Goal: Task Accomplishment & Management: Complete application form

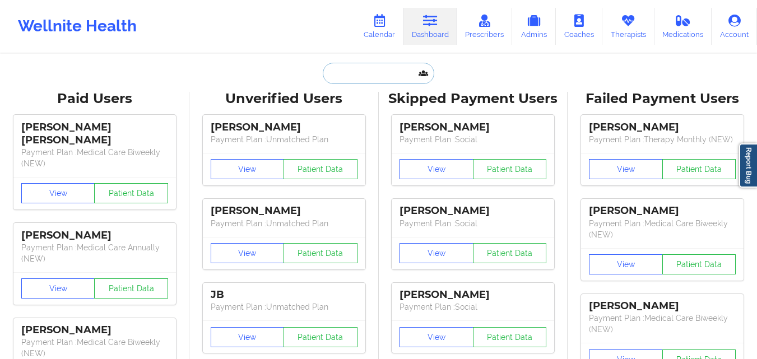
click at [359, 71] on input "text" at bounding box center [378, 73] width 111 height 21
paste input "[PERSON_NAME]"
type input "[PERSON_NAME]"
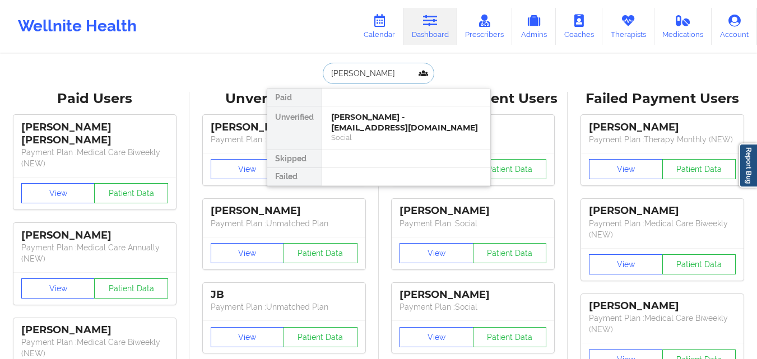
click at [367, 121] on div "[PERSON_NAME] - [EMAIL_ADDRESS][DOMAIN_NAME]" at bounding box center [406, 122] width 150 height 21
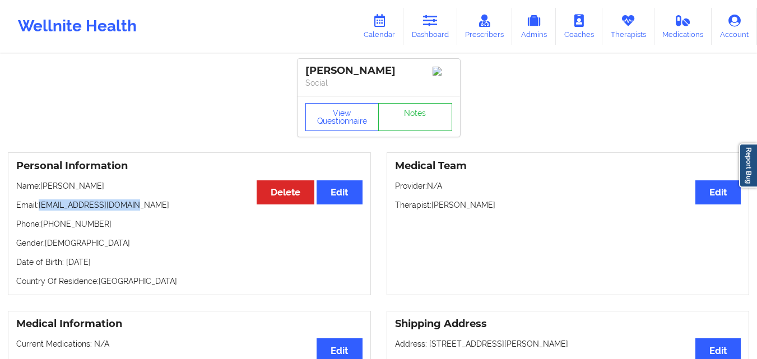
drag, startPoint x: 40, startPoint y: 212, endPoint x: 138, endPoint y: 208, distance: 98.7
click at [138, 208] on p "Email: gelemyflorez@gmail.com" at bounding box center [189, 205] width 346 height 11
copy p "[EMAIL_ADDRESS][DOMAIN_NAME]"
click at [421, 27] on link "Dashboard" at bounding box center [431, 26] width 54 height 37
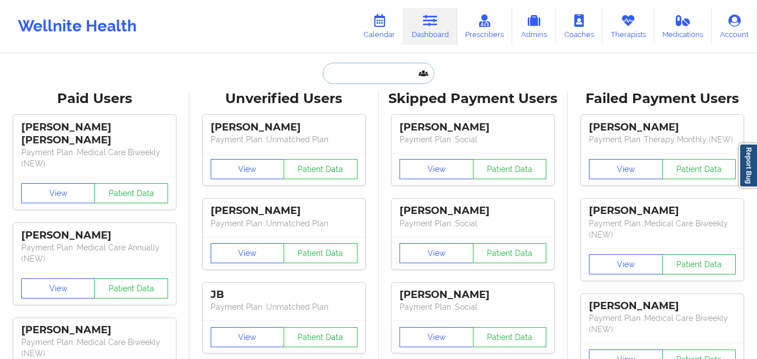
click at [362, 75] on input "text" at bounding box center [378, 73] width 111 height 21
paste input "[PERSON_NAME]"
type input "[PERSON_NAME]"
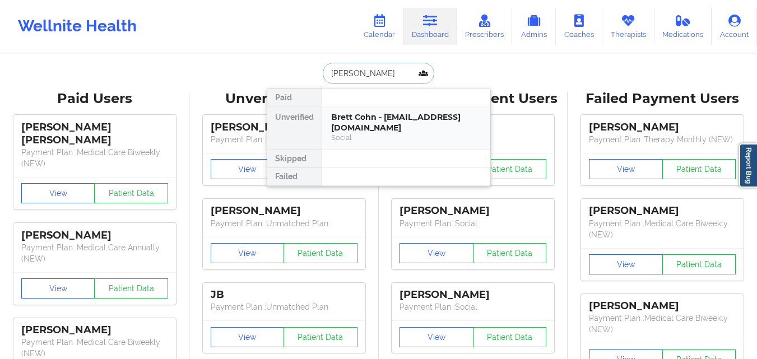
click at [361, 131] on div "Brett Cohn - brett@enetworksupply.com" at bounding box center [406, 122] width 150 height 21
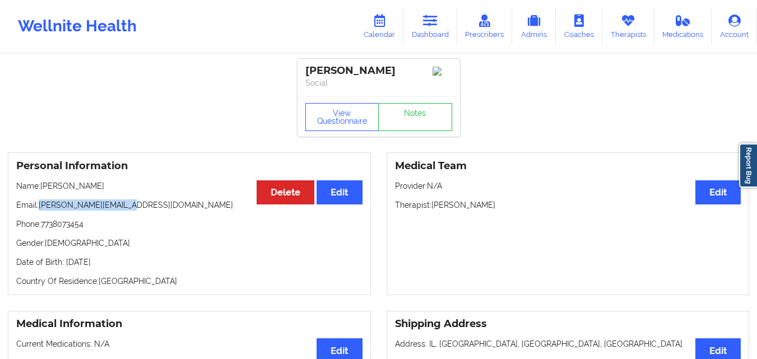
drag, startPoint x: 39, startPoint y: 207, endPoint x: 143, endPoint y: 215, distance: 105.1
click at [124, 211] on p "Email: brett@enetworksupply.com" at bounding box center [189, 205] width 346 height 11
click at [151, 215] on div "Personal Information Edit Delete Name: Brett Cohn Email: brett@enetworksupply.c…" at bounding box center [189, 223] width 363 height 143
drag, startPoint x: 40, startPoint y: 209, endPoint x: 148, endPoint y: 210, distance: 108.2
click at [148, 210] on p "Email: brett@enetworksupply.com" at bounding box center [189, 205] width 346 height 11
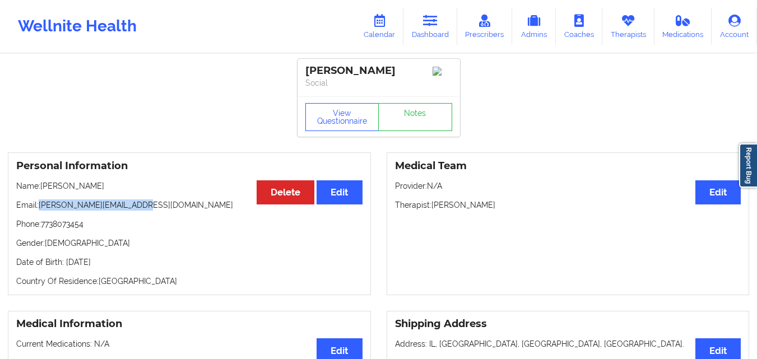
copy p "[PERSON_NAME][EMAIL_ADDRESS][DOMAIN_NAME]"
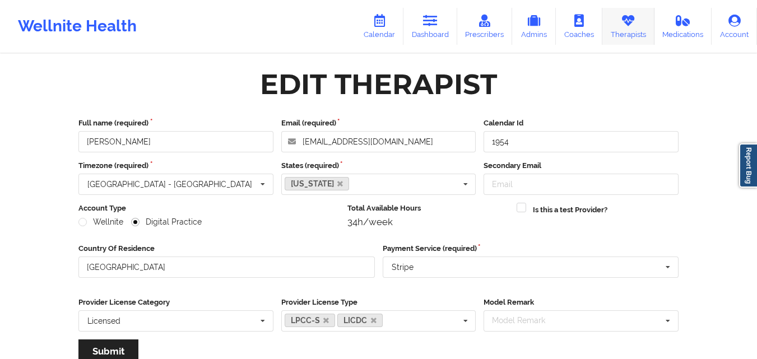
click at [627, 34] on link "Therapists" at bounding box center [628, 26] width 52 height 37
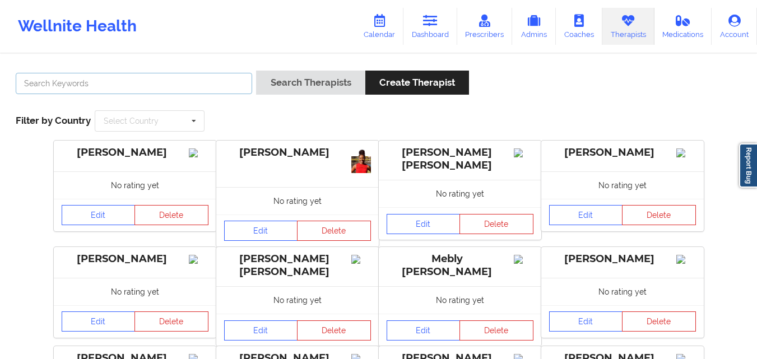
click at [209, 85] on input "text" at bounding box center [134, 83] width 237 height 21
type input "[PERSON_NAME]"
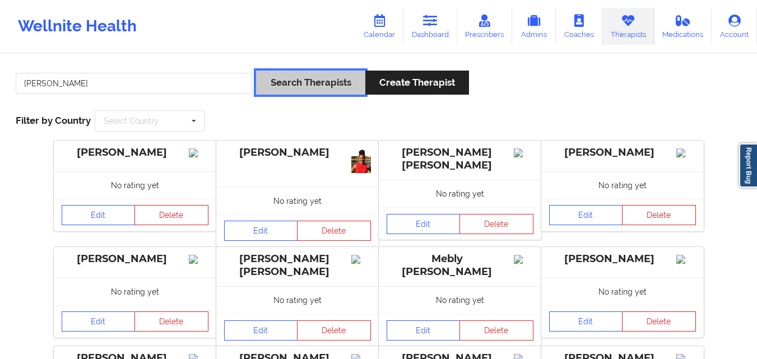
click at [296, 79] on button "Search Therapists" at bounding box center [310, 83] width 109 height 24
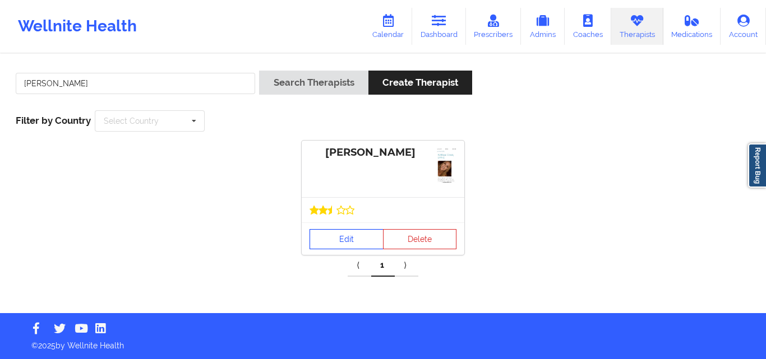
click at [331, 242] on link "Edit" at bounding box center [346, 239] width 74 height 20
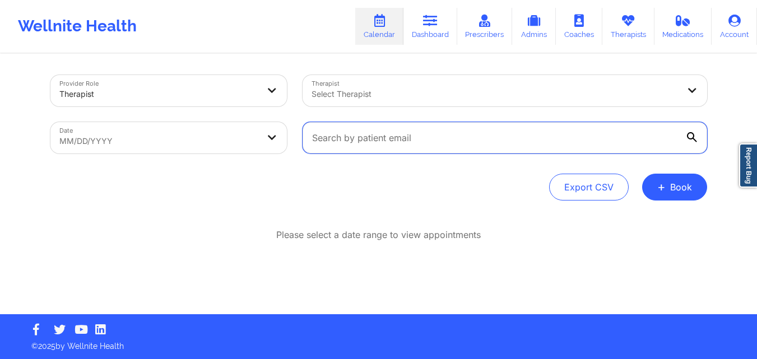
click at [487, 147] on input "text" at bounding box center [505, 137] width 405 height 31
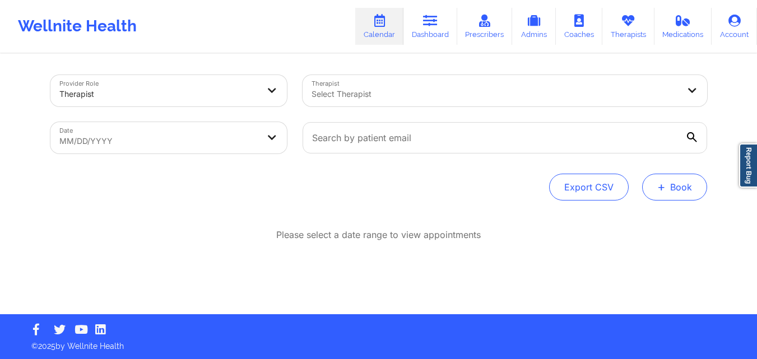
click at [673, 187] on button "+ Book" at bounding box center [674, 187] width 65 height 27
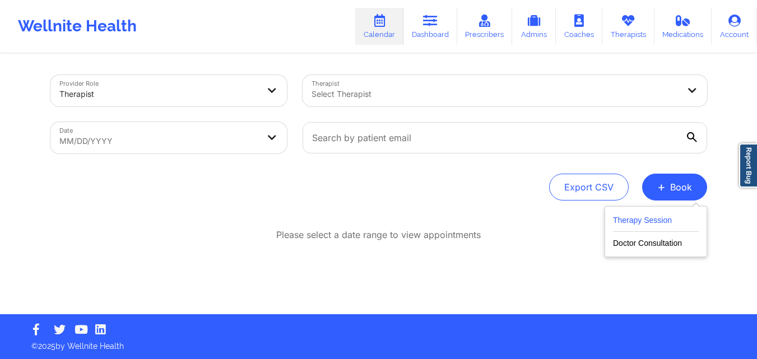
click at [685, 222] on button "Therapy Session" at bounding box center [656, 223] width 86 height 18
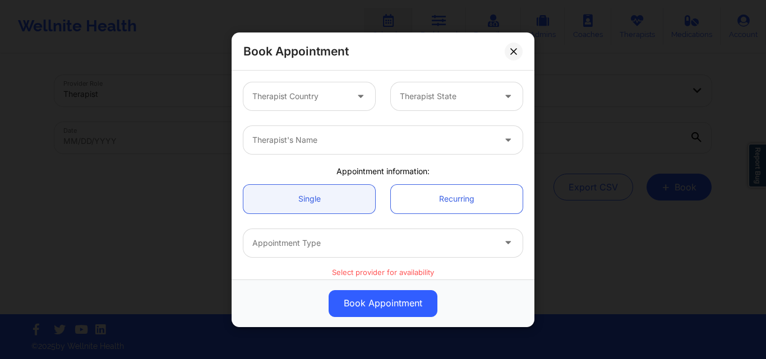
click at [308, 98] on div at bounding box center [299, 96] width 95 height 13
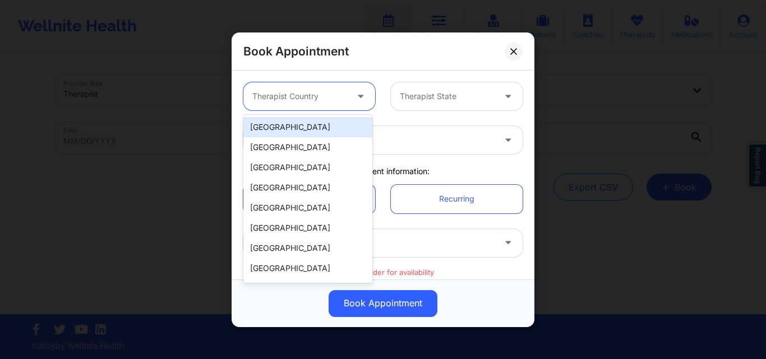
click at [317, 133] on div "[GEOGRAPHIC_DATA]" at bounding box center [307, 127] width 129 height 20
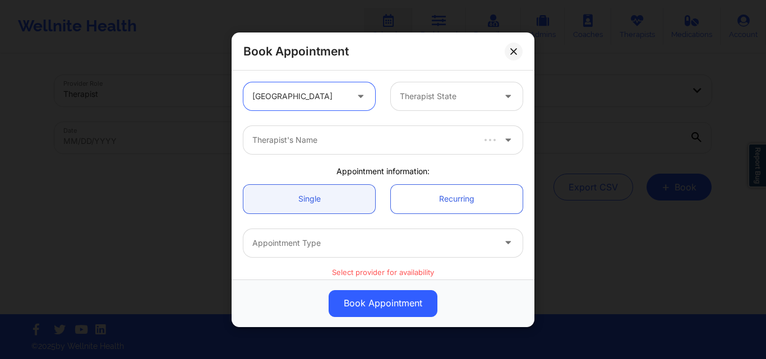
click at [447, 95] on div at bounding box center [447, 96] width 95 height 13
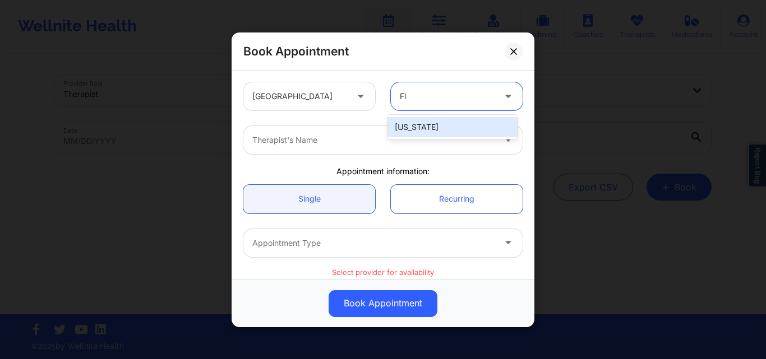
type input "Flo"
click at [438, 119] on div "[US_STATE]" at bounding box center [452, 127] width 129 height 20
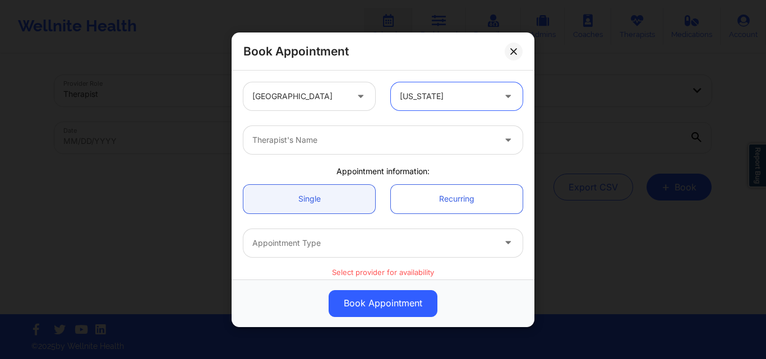
click at [344, 146] on div at bounding box center [373, 139] width 242 height 13
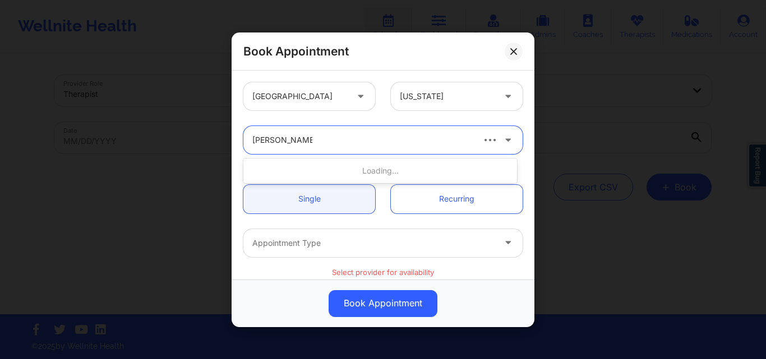
type input "[PERSON_NAME]"
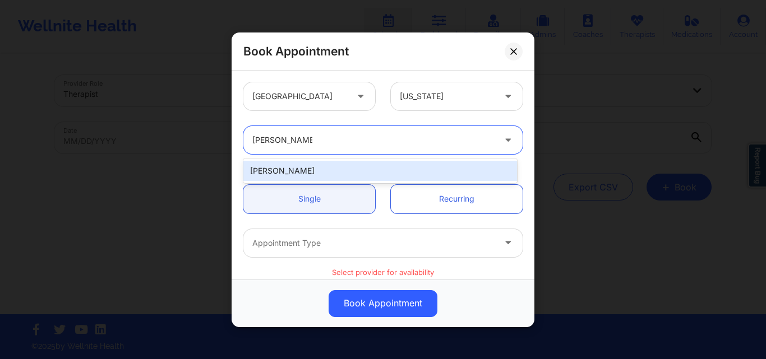
click at [342, 166] on div "[PERSON_NAME]" at bounding box center [379, 171] width 273 height 20
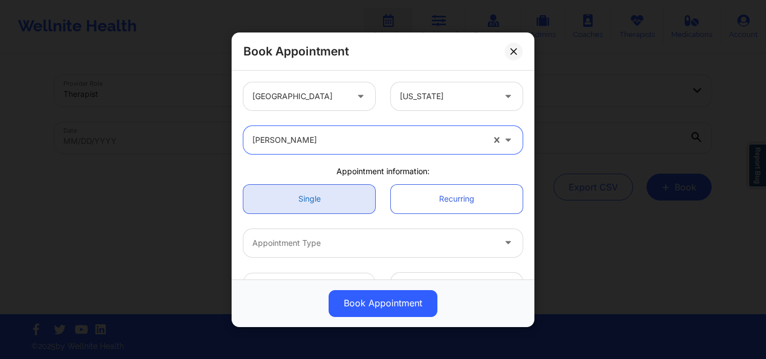
click at [331, 205] on link "Single" at bounding box center [309, 198] width 132 height 29
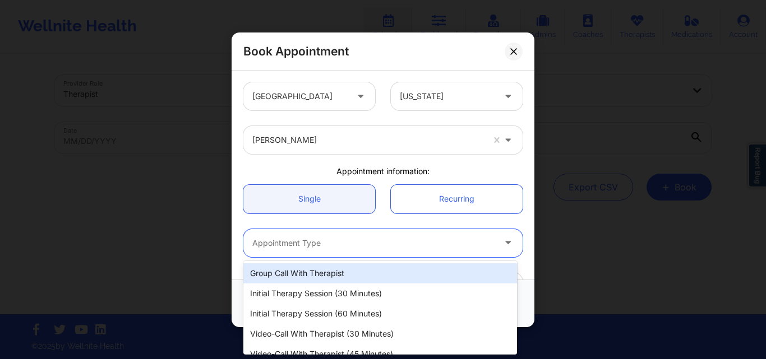
click at [332, 251] on div "Appointment Type" at bounding box center [369, 243] width 252 height 28
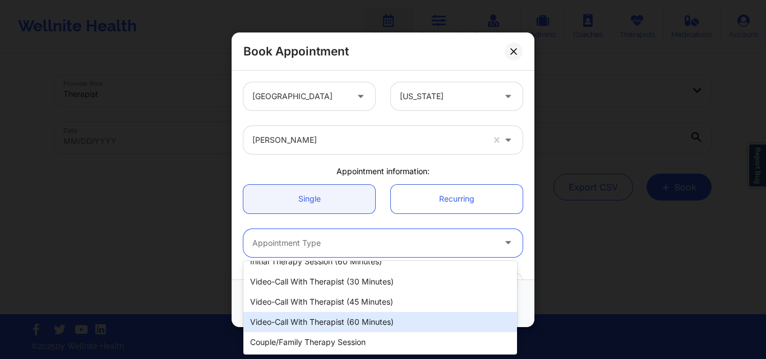
click at [323, 319] on div "Video-Call with Therapist (60 minutes)" at bounding box center [379, 322] width 273 height 20
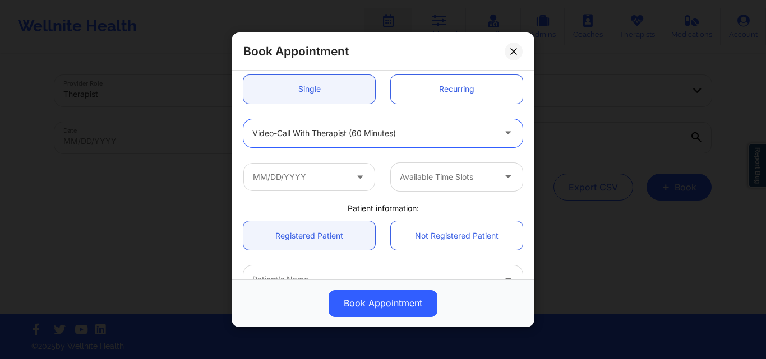
scroll to position [112, 0]
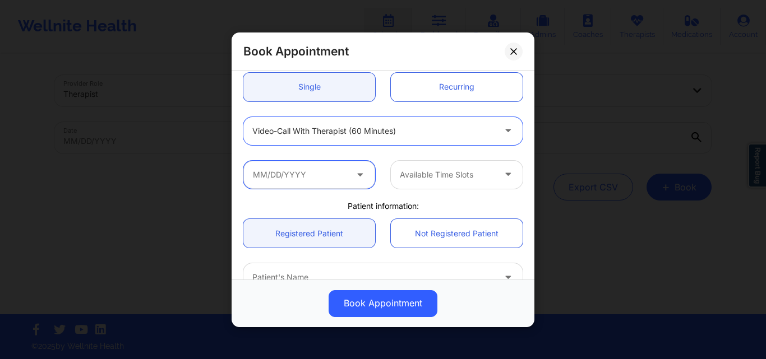
click at [306, 176] on input "text" at bounding box center [309, 174] width 132 height 28
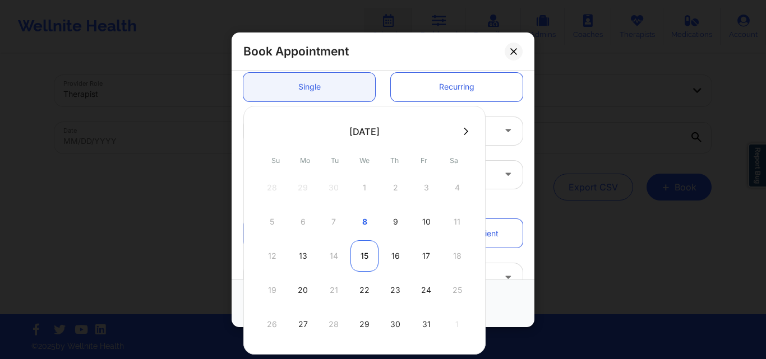
click at [363, 253] on div "15" at bounding box center [364, 255] width 28 height 31
type input "[DATE]"
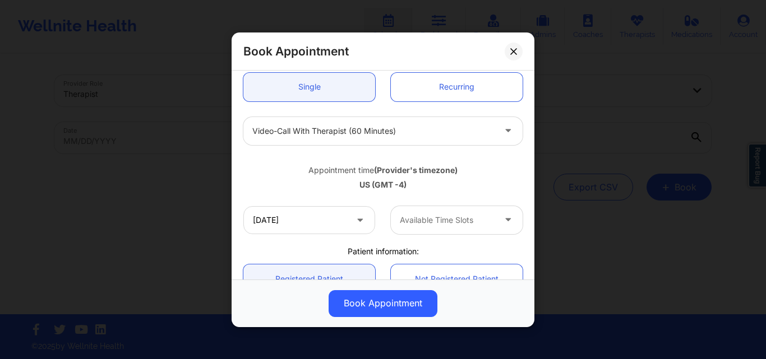
click at [495, 219] on div at bounding box center [508, 220] width 27 height 28
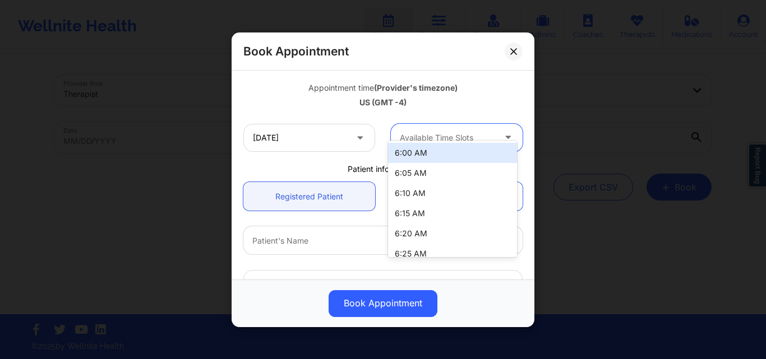
scroll to position [224, 0]
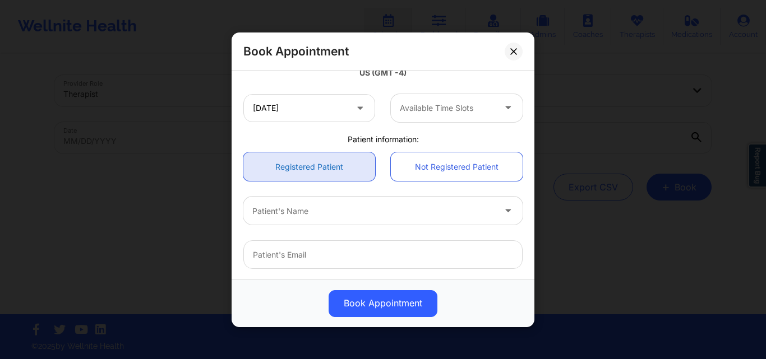
click at [323, 169] on link "Registered Patient" at bounding box center [309, 166] width 132 height 29
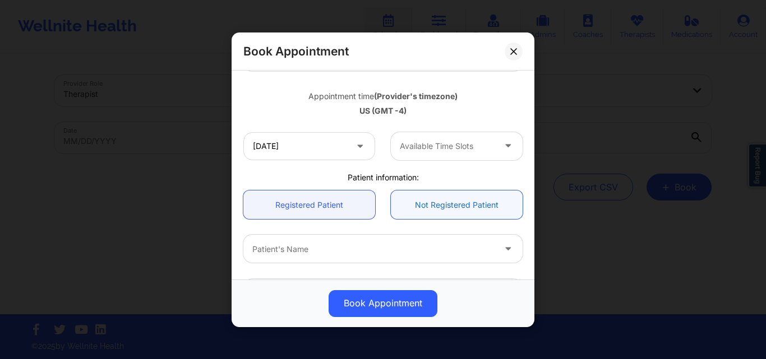
scroll to position [168, 0]
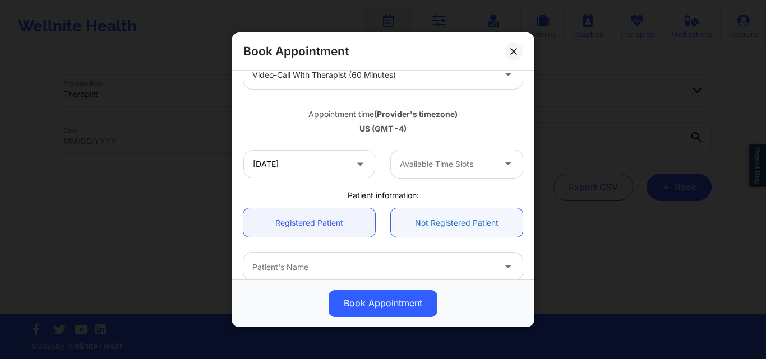
click at [456, 168] on div at bounding box center [447, 163] width 95 height 13
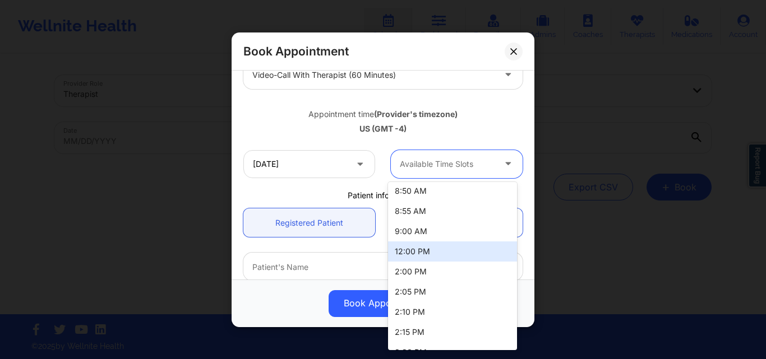
scroll to position [673, 0]
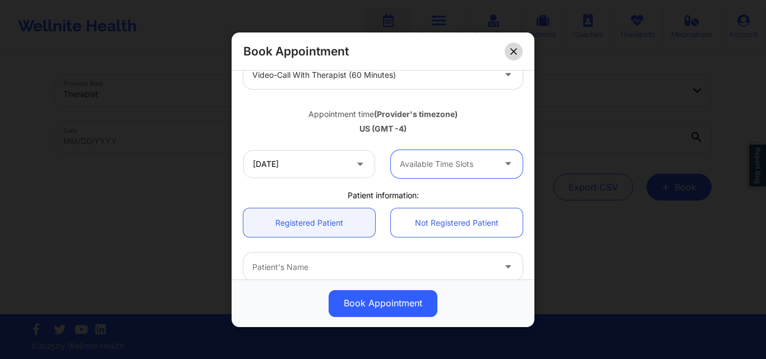
click at [509, 52] on button at bounding box center [513, 51] width 18 height 18
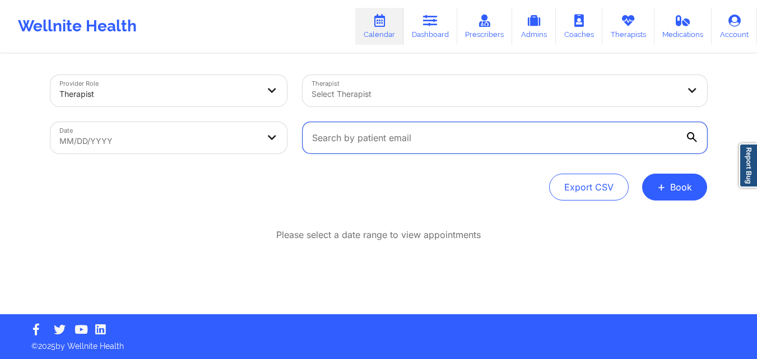
click at [397, 150] on input "text" at bounding box center [505, 137] width 405 height 31
paste input "[PERSON_NAME][EMAIL_ADDRESS][DOMAIN_NAME]"
type input "[PERSON_NAME][EMAIL_ADDRESS][DOMAIN_NAME]"
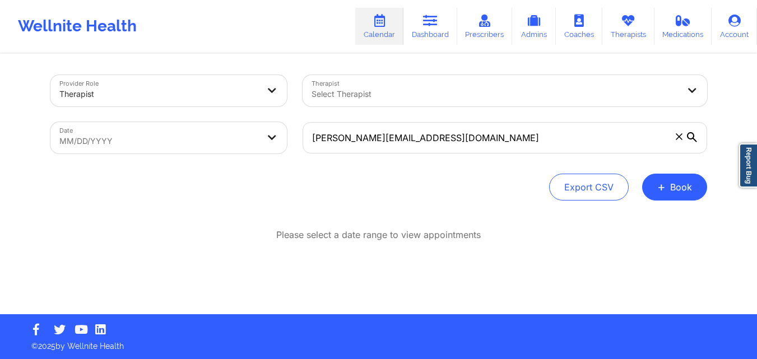
click at [230, 135] on body "Wellnite Health Calendar Dashboard Prescribers Admins Coaches Therapists Medica…" at bounding box center [378, 179] width 757 height 359
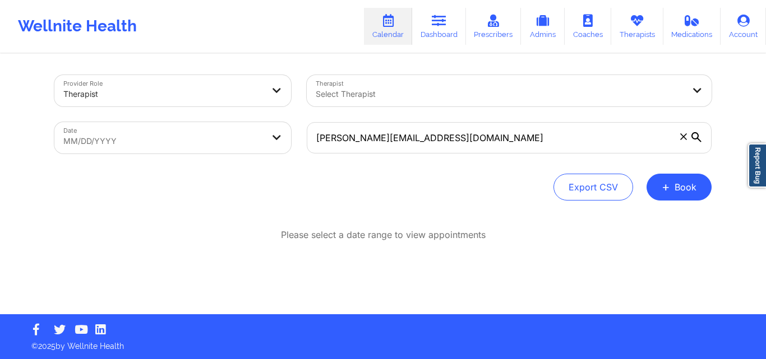
select select "2025-8"
select select "2025-9"
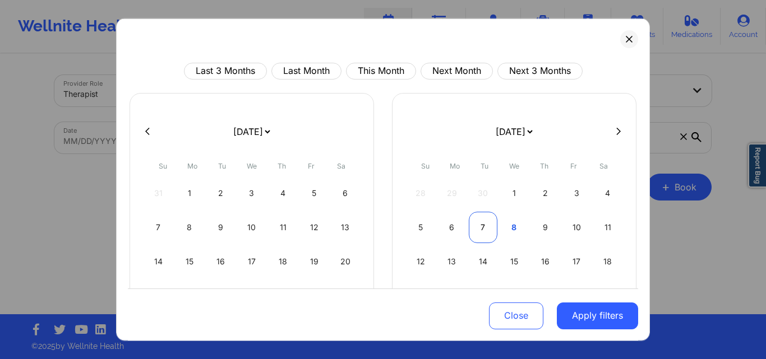
click at [485, 224] on div "7" at bounding box center [483, 226] width 29 height 31
select select "2025-9"
select select "2025-10"
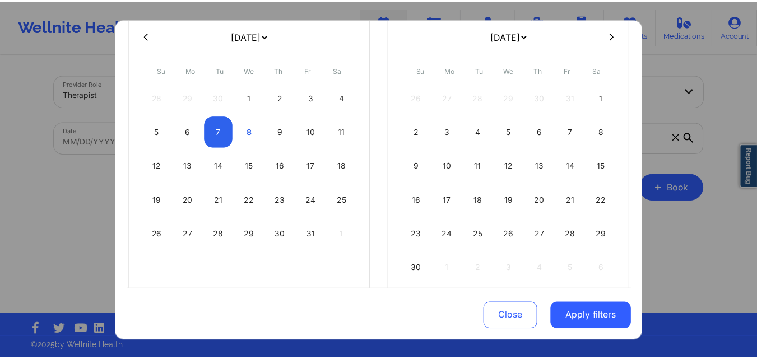
scroll to position [112, 0]
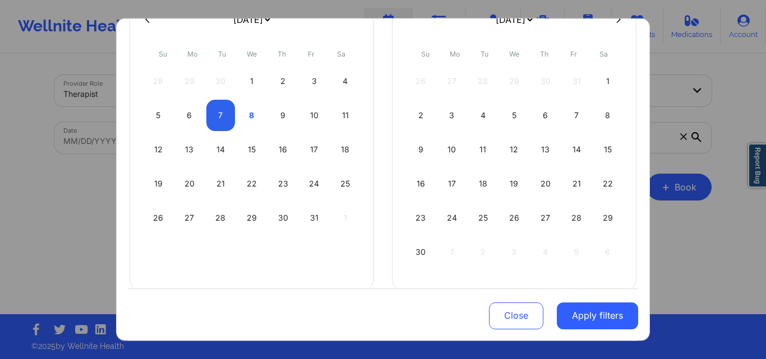
select select "2025-9"
select select "2025-10"
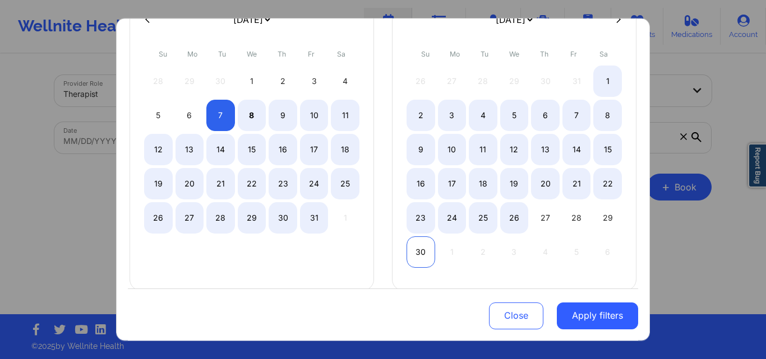
select select "2025-9"
select select "2025-10"
click at [420, 252] on div "30" at bounding box center [420, 251] width 29 height 31
select select "2025-9"
select select "2025-10"
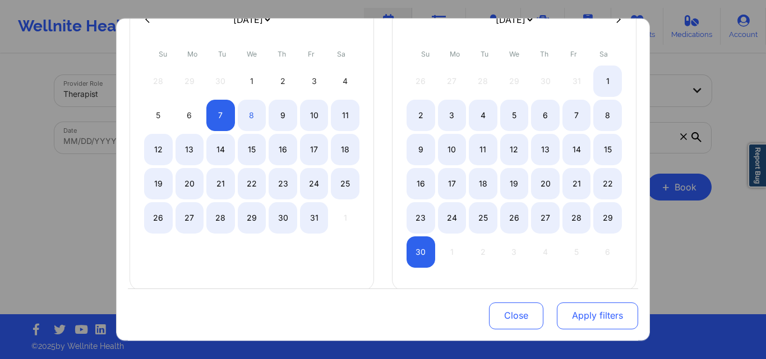
click at [577, 319] on button "Apply filters" at bounding box center [597, 316] width 81 height 27
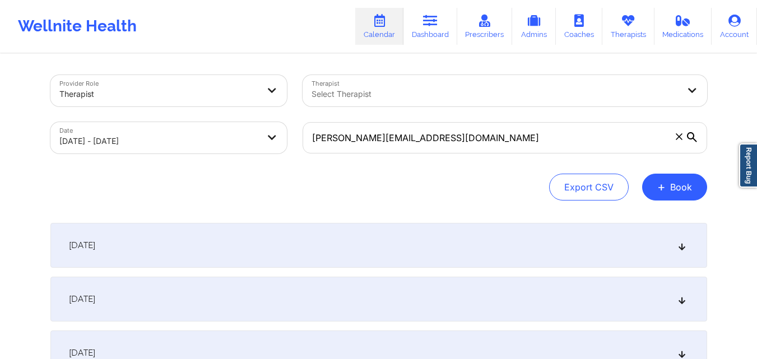
scroll to position [224, 0]
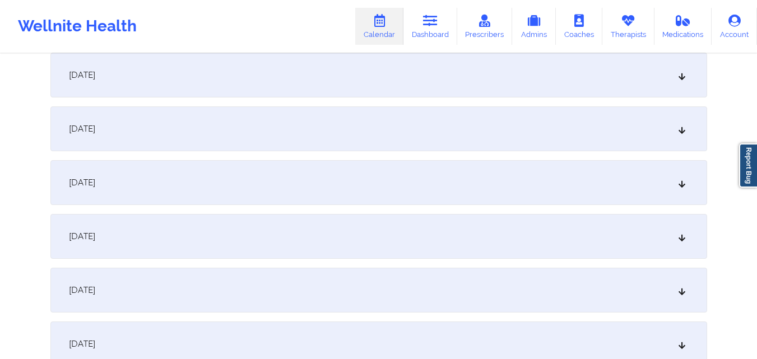
click at [288, 81] on div "[DATE]" at bounding box center [378, 75] width 657 height 45
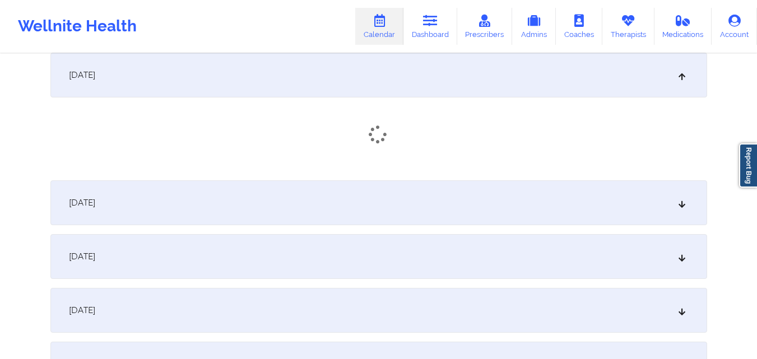
scroll to position [168, 0]
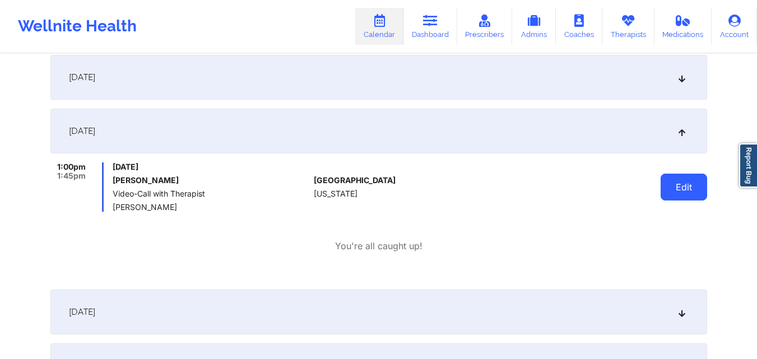
click at [676, 188] on button "Edit" at bounding box center [684, 187] width 47 height 27
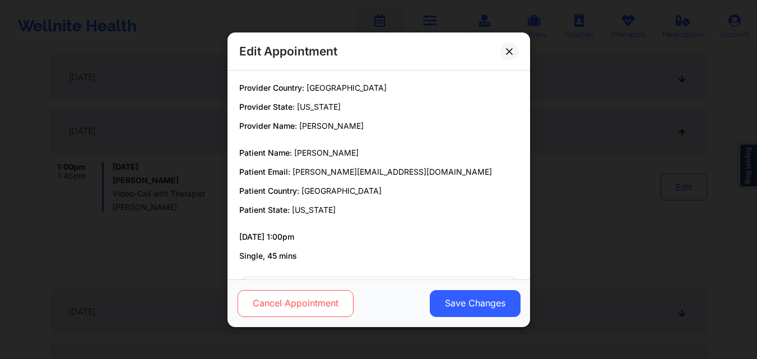
click at [324, 300] on button "Cancel Appointment" at bounding box center [295, 303] width 116 height 27
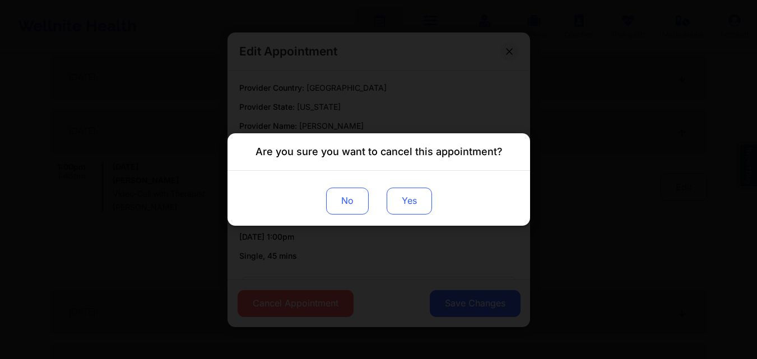
click at [415, 207] on button "Yes" at bounding box center [408, 201] width 45 height 27
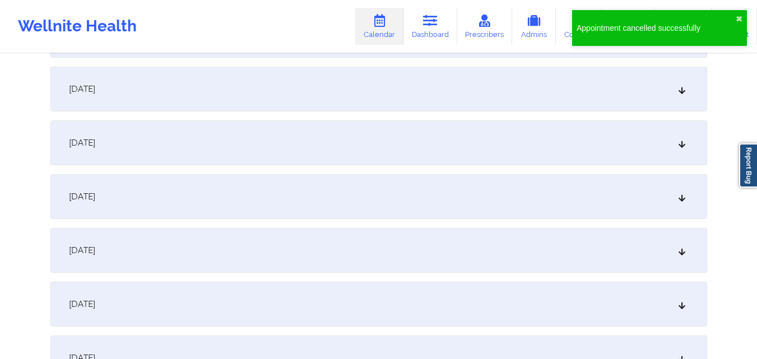
scroll to position [616, 0]
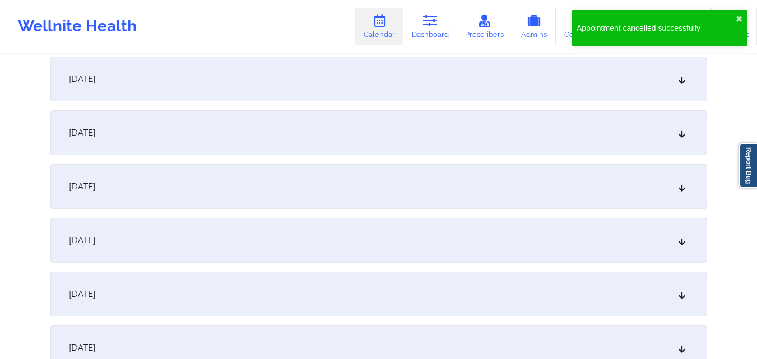
click at [396, 188] on div "[DATE]" at bounding box center [378, 186] width 657 height 45
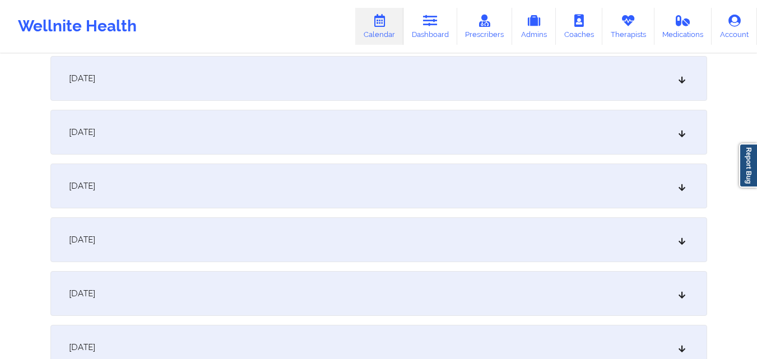
click at [438, 174] on div "[DATE]" at bounding box center [378, 186] width 657 height 45
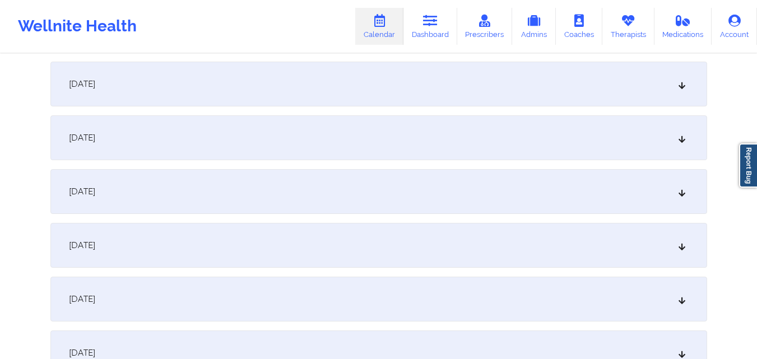
scroll to position [1625, 0]
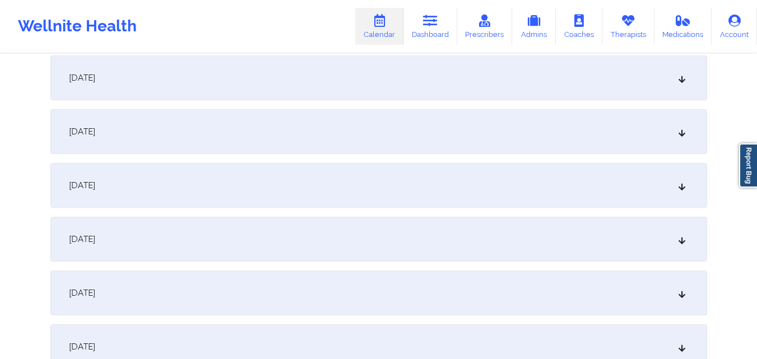
click at [438, 174] on div "[DATE]" at bounding box center [378, 185] width 657 height 45
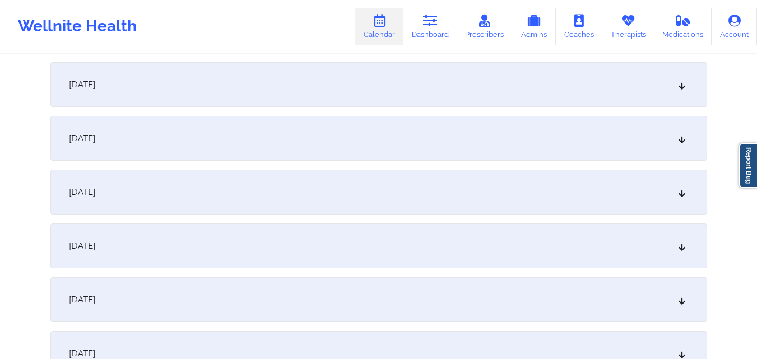
scroll to position [2130, 0]
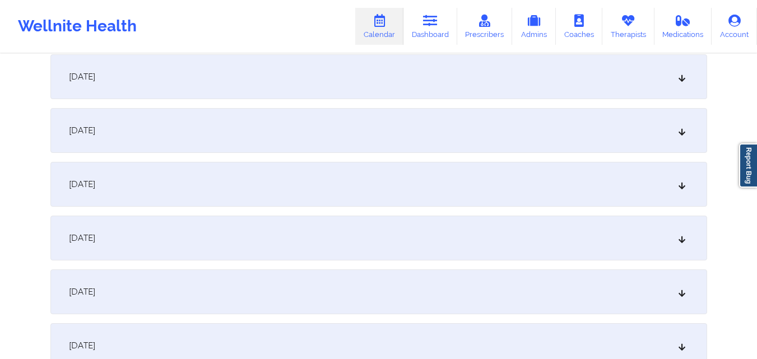
click at [352, 178] on div "[DATE]" at bounding box center [378, 184] width 657 height 45
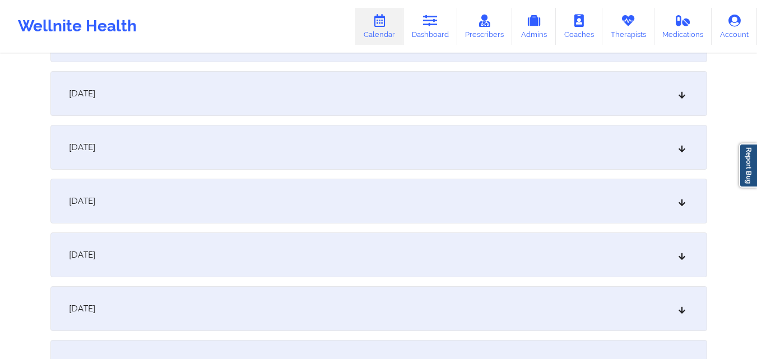
scroll to position [2634, 0]
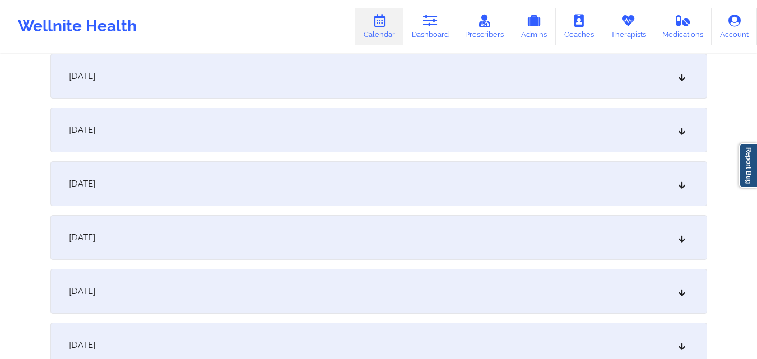
click at [353, 178] on div "[DATE]" at bounding box center [378, 183] width 657 height 45
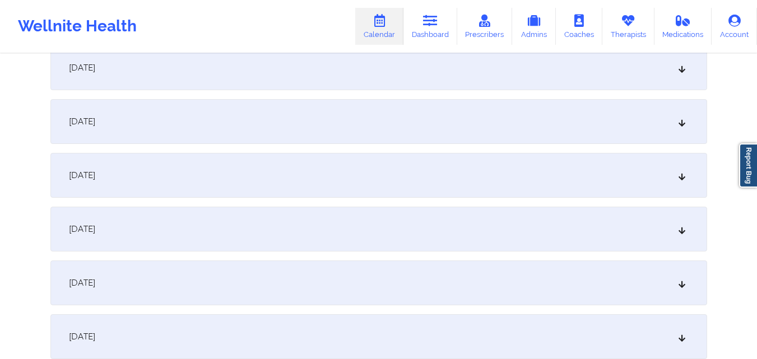
scroll to position [3138, 0]
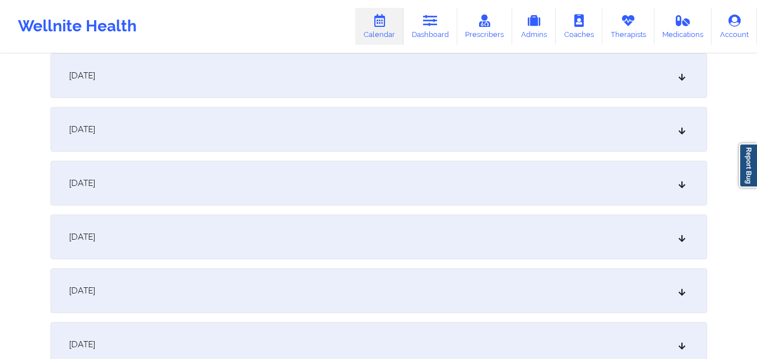
click at [353, 178] on div "[DATE]" at bounding box center [378, 183] width 657 height 45
click at [353, 178] on div "[DATE]" at bounding box center [378, 182] width 657 height 45
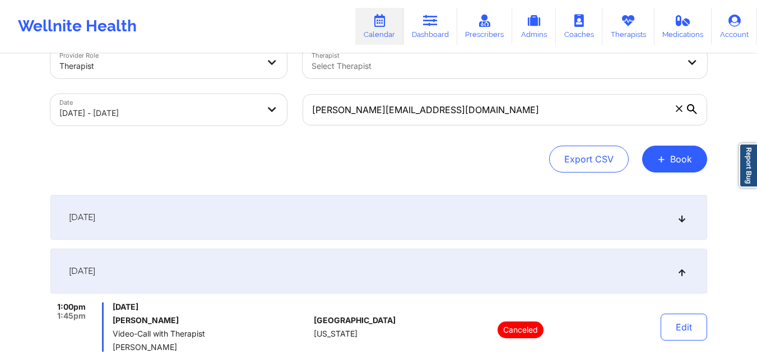
scroll to position [0, 0]
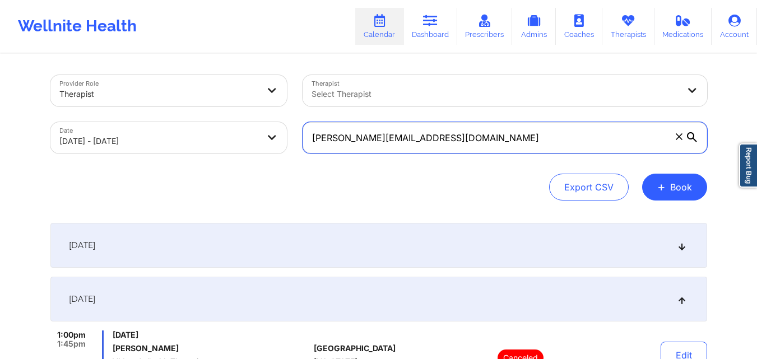
click at [458, 136] on input "[PERSON_NAME][EMAIL_ADDRESS][DOMAIN_NAME]" at bounding box center [505, 137] width 405 height 31
paste input "[PERSON_NAME][EMAIL_ADDRESS][PERSON_NAME]"
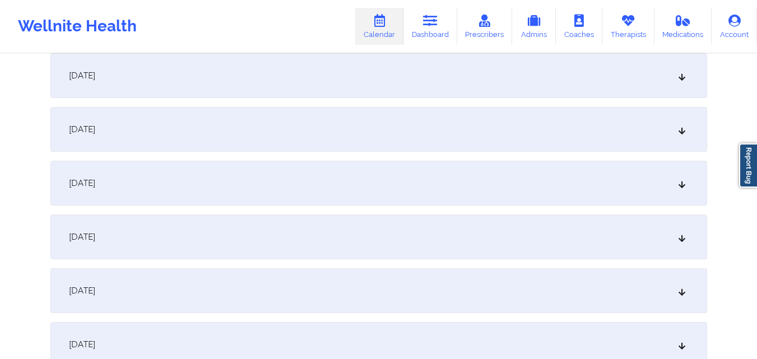
scroll to position [112, 0]
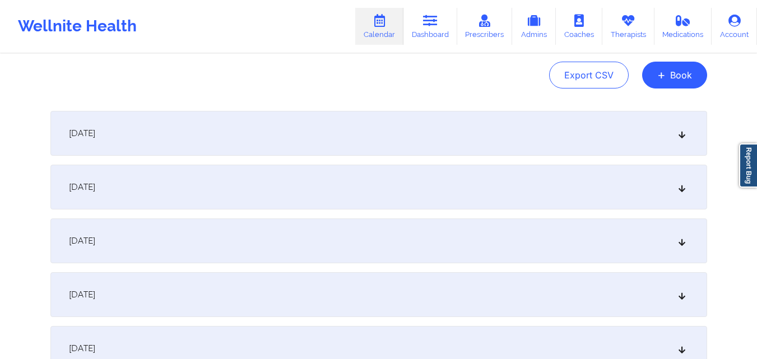
type input "[PERSON_NAME][EMAIL_ADDRESS][PERSON_NAME][DOMAIN_NAME]"
click at [390, 207] on div "[DATE]" at bounding box center [378, 187] width 657 height 45
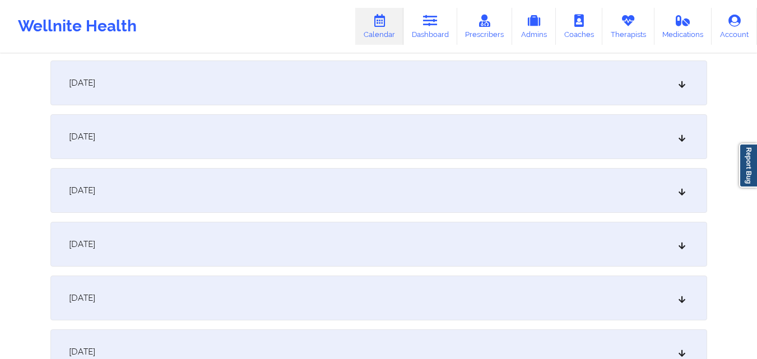
scroll to position [673, 0]
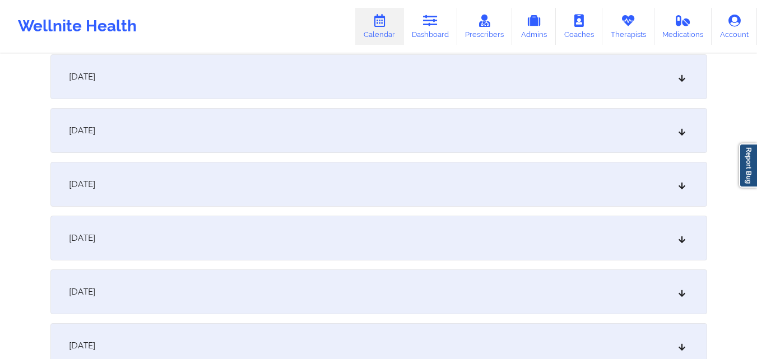
click at [374, 143] on div "[DATE]" at bounding box center [378, 130] width 657 height 45
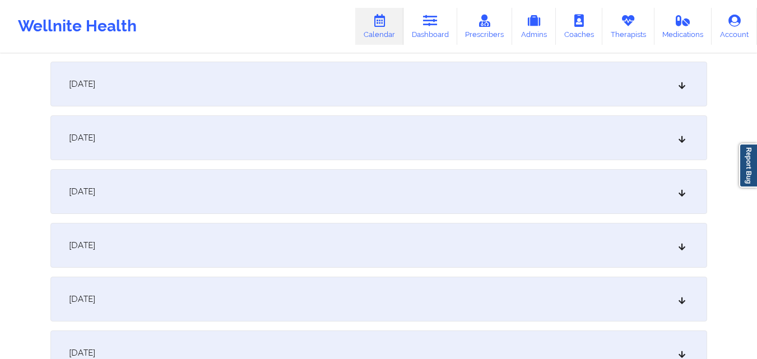
scroll to position [1177, 0]
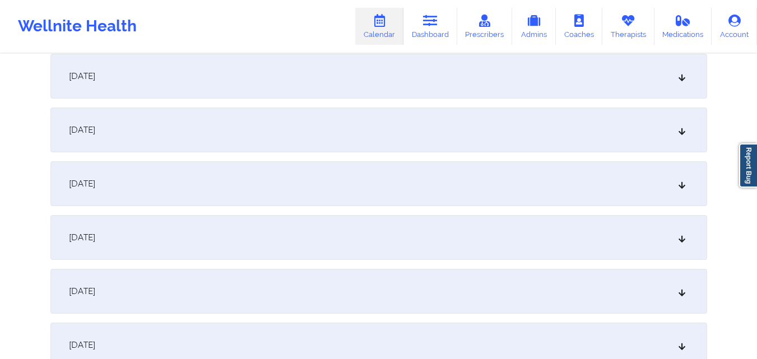
click at [374, 143] on div "[DATE]" at bounding box center [378, 130] width 657 height 45
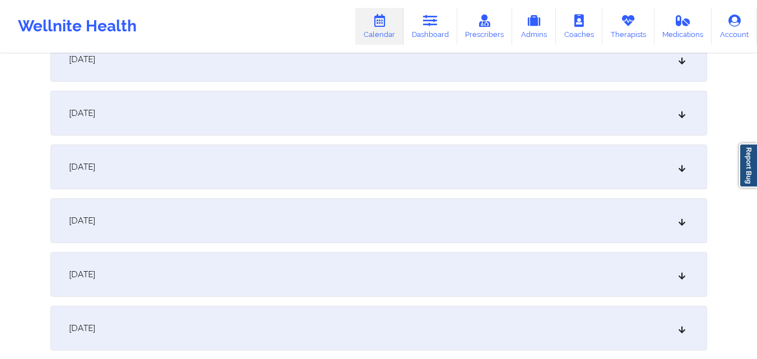
scroll to position [1681, 0]
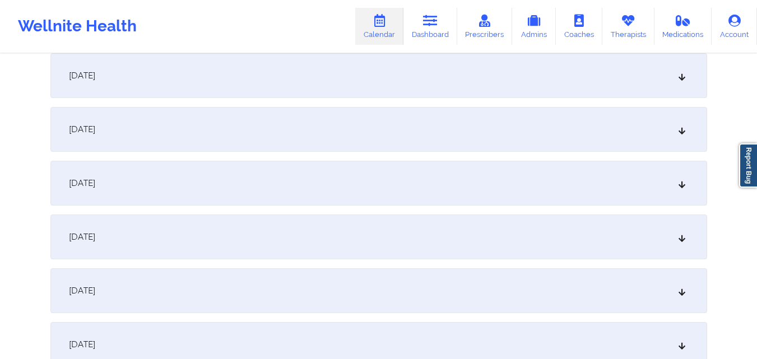
click at [374, 143] on div "[DATE]" at bounding box center [378, 129] width 657 height 45
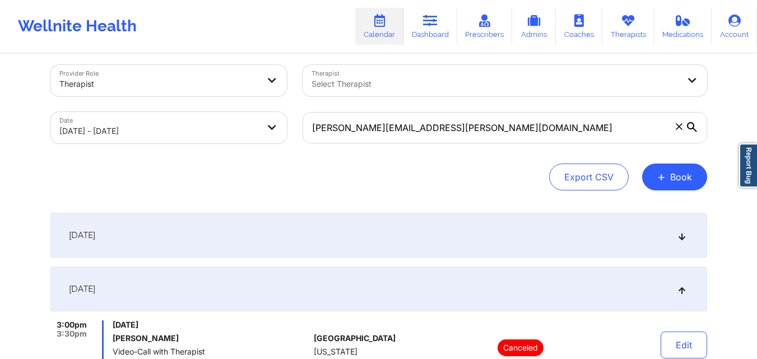
scroll to position [0, 0]
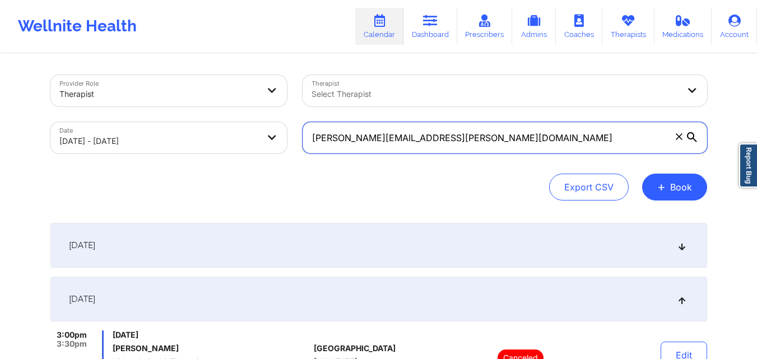
click at [516, 140] on input "[PERSON_NAME][EMAIL_ADDRESS][PERSON_NAME][DOMAIN_NAME]" at bounding box center [505, 137] width 405 height 31
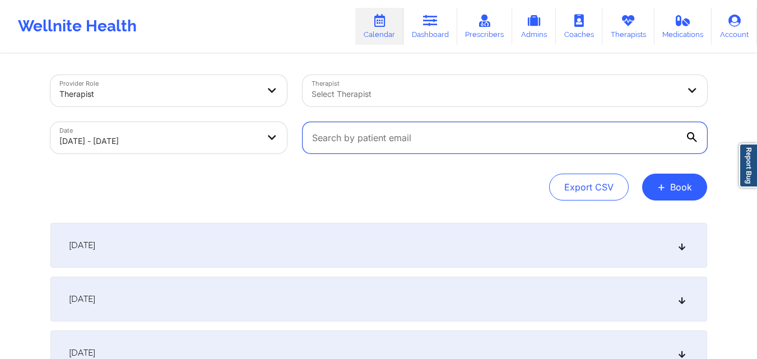
paste input "[EMAIL_ADDRESS][DOMAIN_NAME]"
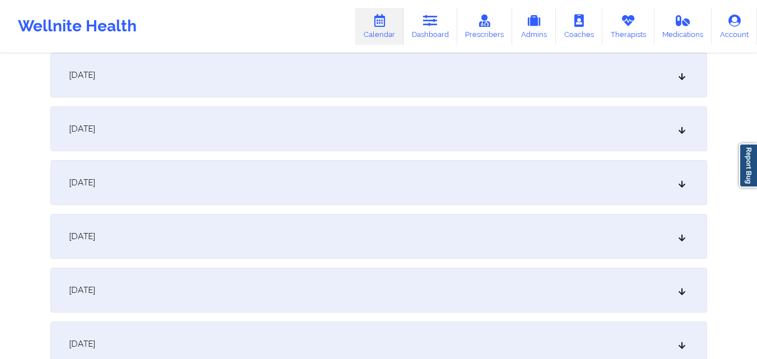
scroll to position [168, 0]
type input "[EMAIL_ADDRESS][DOMAIN_NAME]"
click at [401, 142] on div "[DATE]" at bounding box center [378, 131] width 657 height 45
click at [401, 142] on div "[DATE]" at bounding box center [378, 130] width 657 height 45
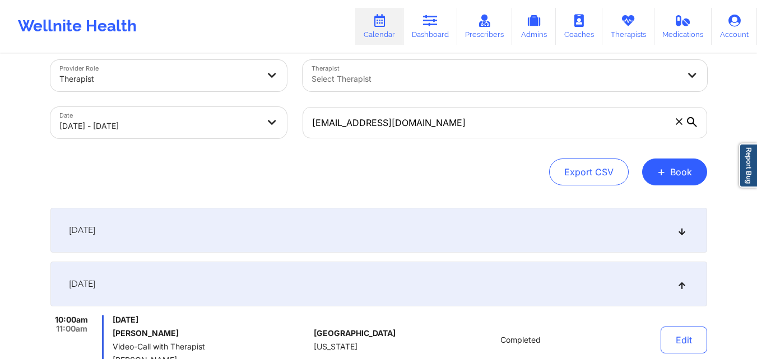
scroll to position [0, 0]
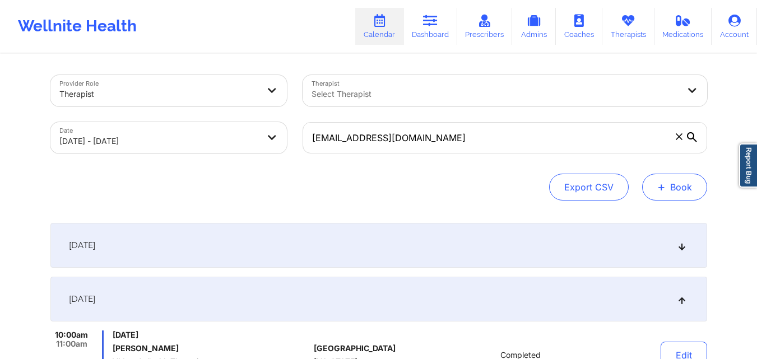
click at [699, 192] on button "+ Book" at bounding box center [674, 187] width 65 height 27
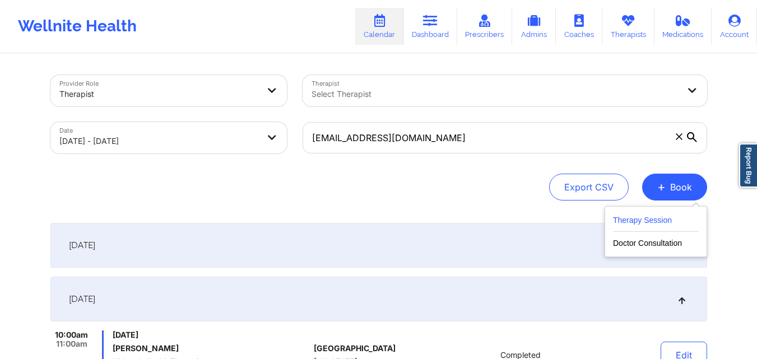
click at [631, 216] on button "Therapy Session" at bounding box center [656, 223] width 86 height 18
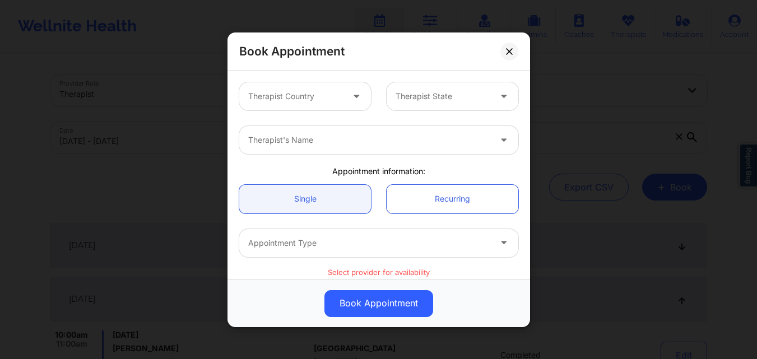
click at [312, 106] on div "Therapist Country" at bounding box center [291, 96] width 105 height 28
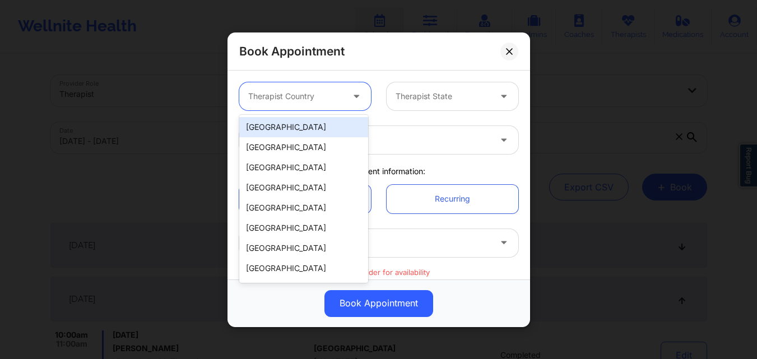
click at [311, 126] on div "[GEOGRAPHIC_DATA]" at bounding box center [303, 127] width 129 height 20
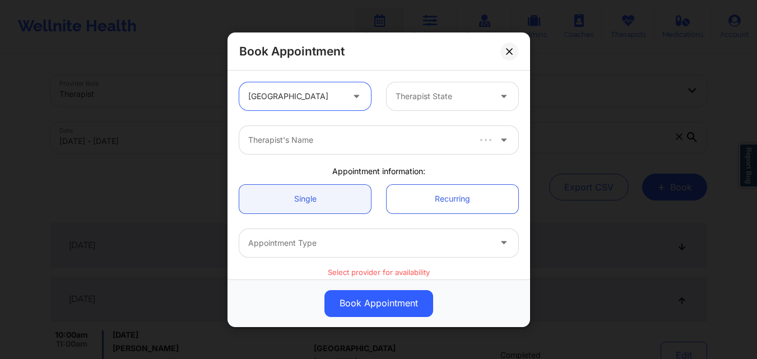
click at [423, 96] on div at bounding box center [443, 96] width 95 height 13
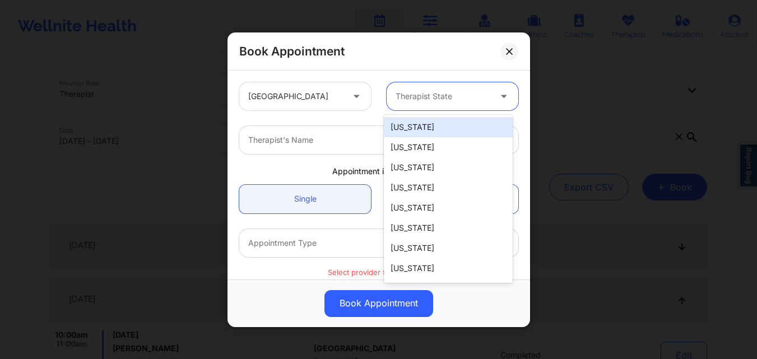
type input "F"
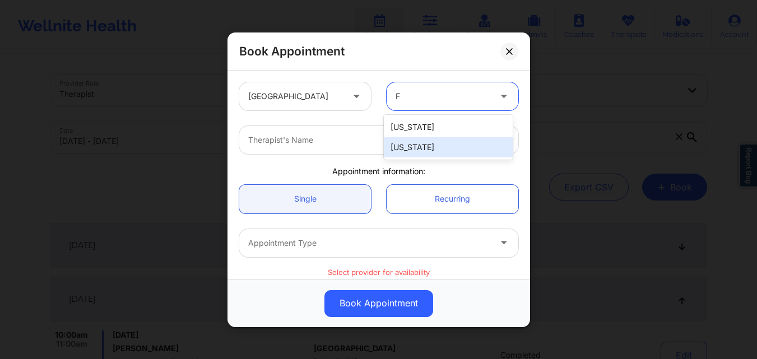
drag, startPoint x: 430, startPoint y: 149, endPoint x: 397, endPoint y: 146, distance: 33.1
click at [431, 149] on div "[US_STATE]" at bounding box center [448, 147] width 129 height 20
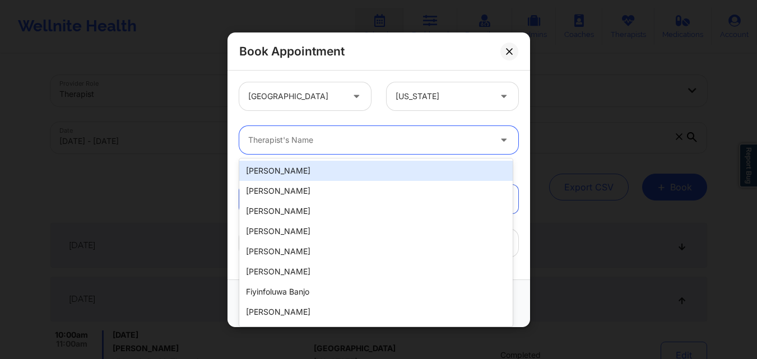
click at [318, 146] on div at bounding box center [369, 139] width 242 height 13
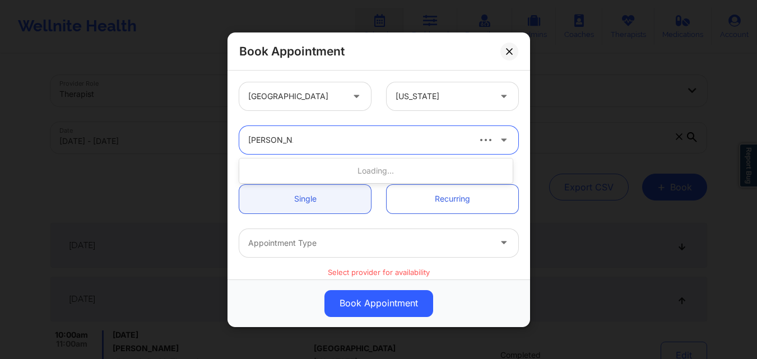
type input "[PERSON_NAME]"
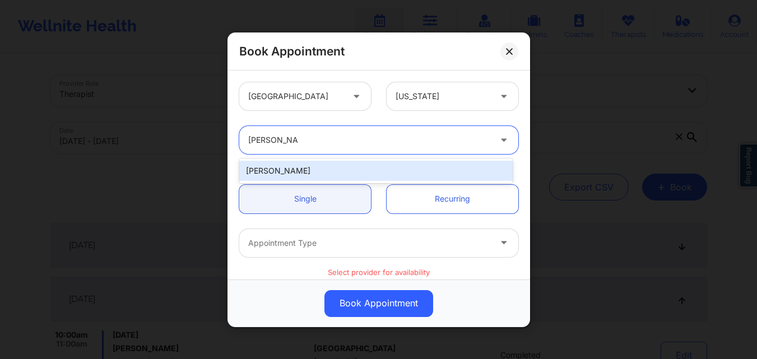
click at [306, 170] on div "[PERSON_NAME]" at bounding box center [375, 171] width 273 height 20
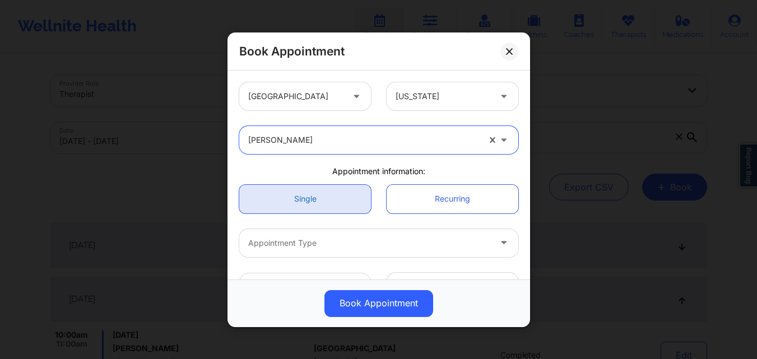
click at [319, 197] on link "Single" at bounding box center [305, 198] width 132 height 29
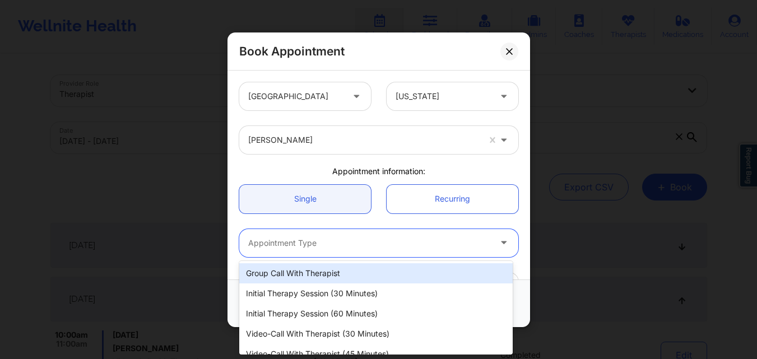
click at [317, 240] on div at bounding box center [369, 242] width 242 height 13
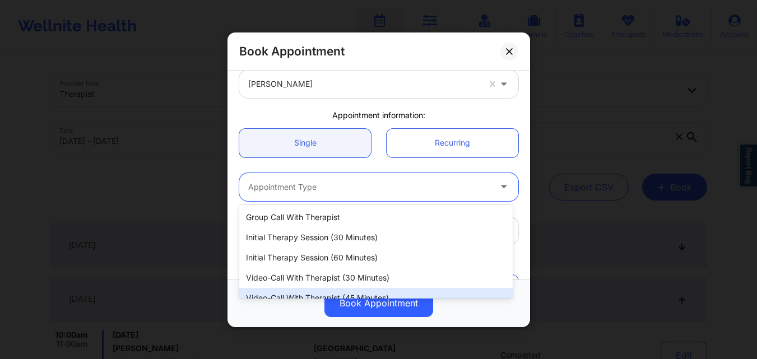
scroll to position [52, 0]
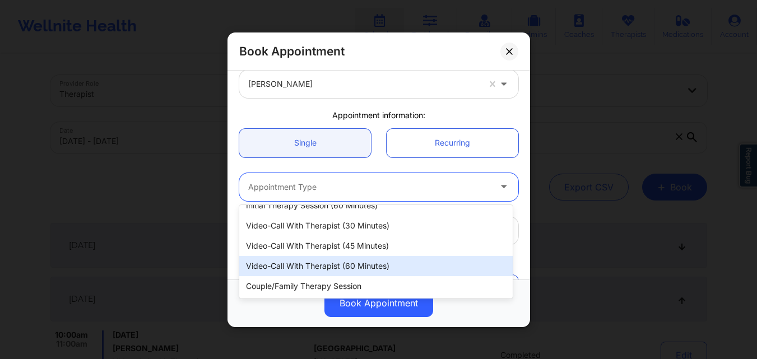
click at [365, 264] on div "Video-Call with Therapist (60 minutes)" at bounding box center [375, 266] width 273 height 20
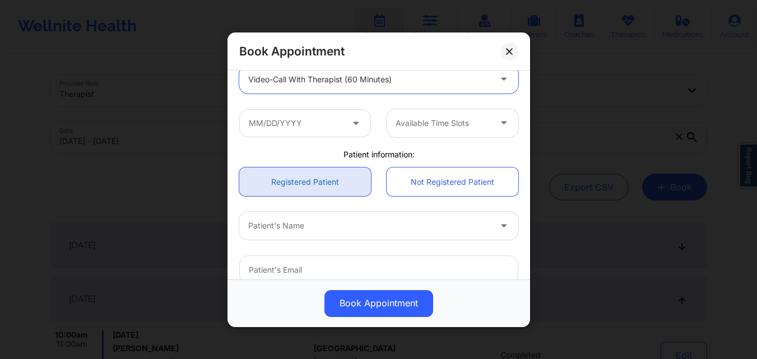
scroll to position [168, 0]
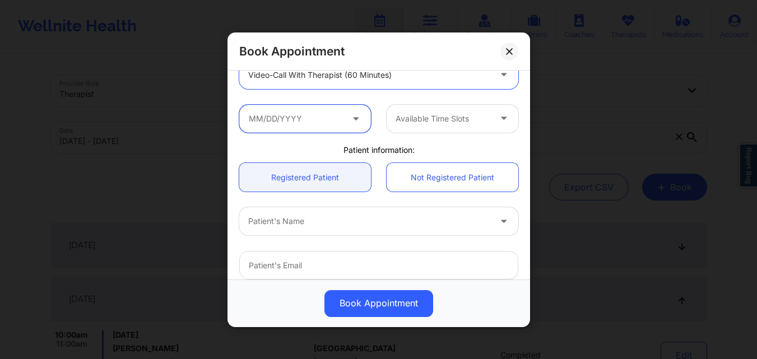
click at [312, 113] on input "text" at bounding box center [305, 118] width 132 height 28
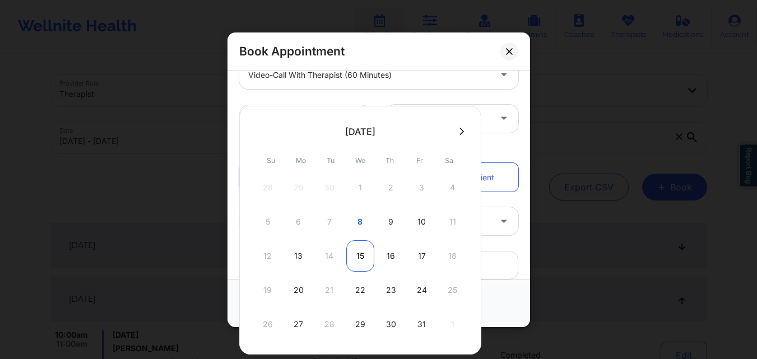
click at [359, 243] on div "15" at bounding box center [360, 255] width 28 height 31
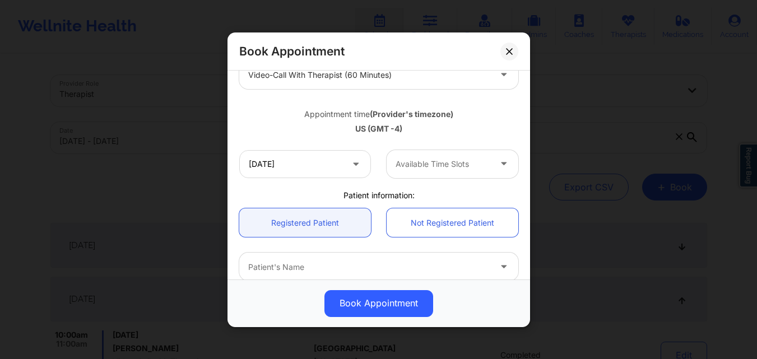
click at [460, 169] on div at bounding box center [443, 163] width 95 height 13
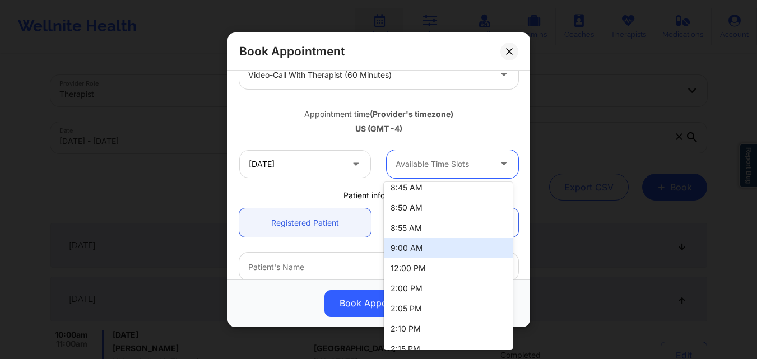
scroll to position [729, 0]
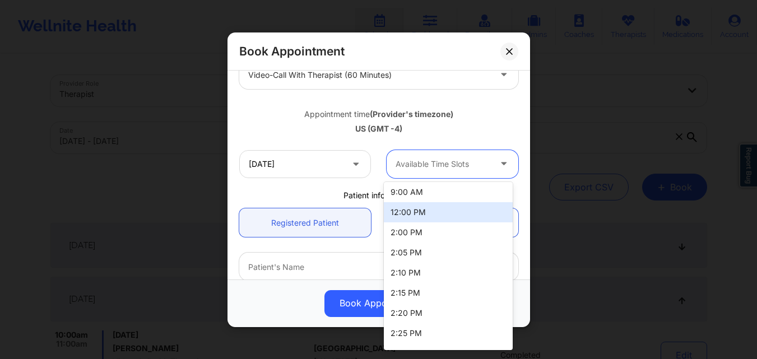
click at [470, 110] on div "Appointment time (Provider's timezone)" at bounding box center [378, 113] width 279 height 11
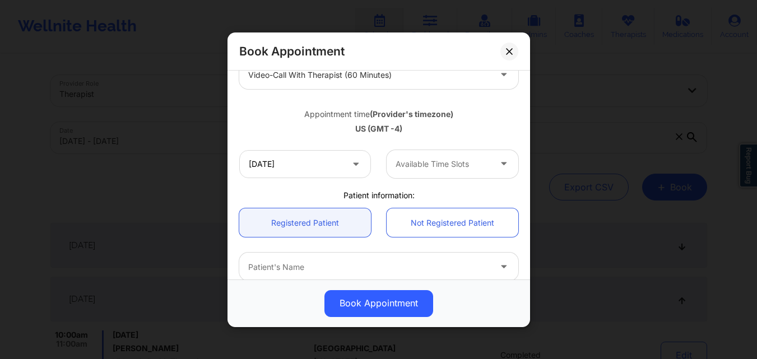
scroll to position [280, 0]
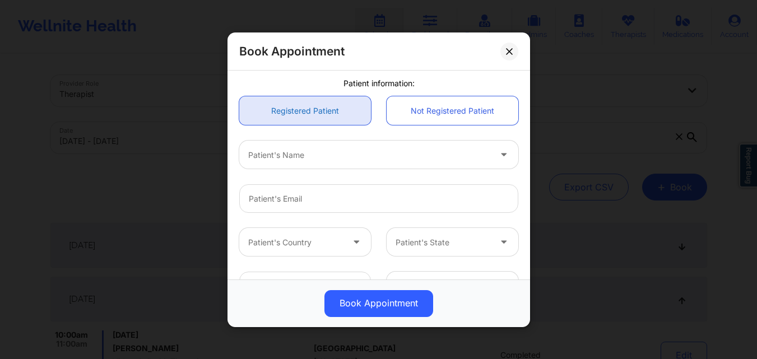
click at [316, 114] on link "Registered Patient" at bounding box center [305, 110] width 132 height 29
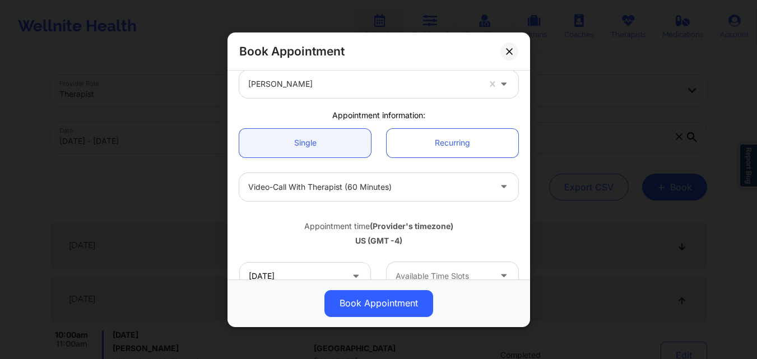
scroll to position [168, 0]
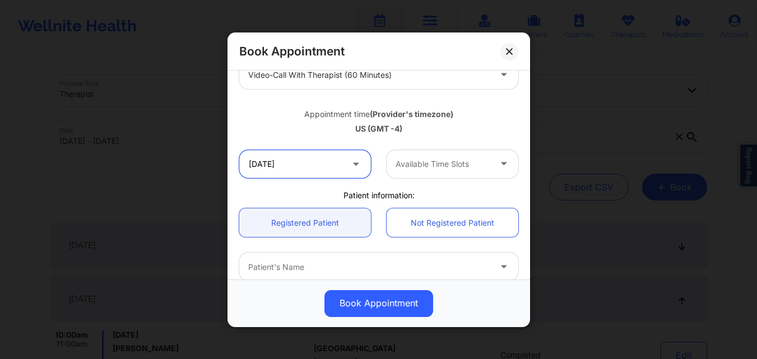
click at [344, 163] on input "[DATE]" at bounding box center [305, 164] width 132 height 28
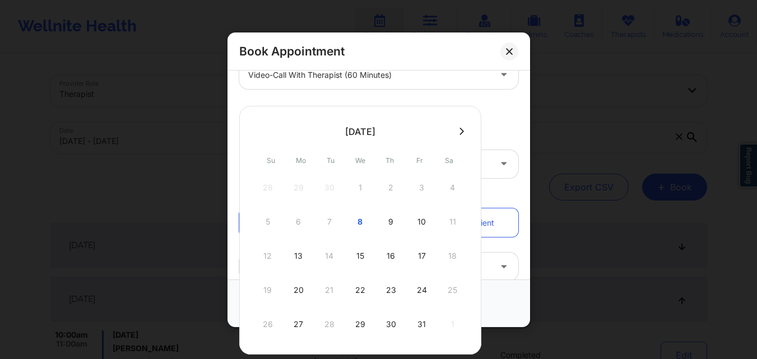
click at [358, 322] on div "29" at bounding box center [360, 324] width 28 height 31
type input "[DATE]"
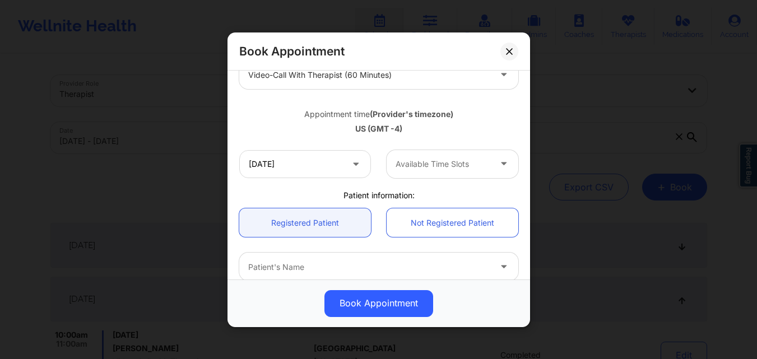
click at [467, 166] on div at bounding box center [443, 163] width 95 height 13
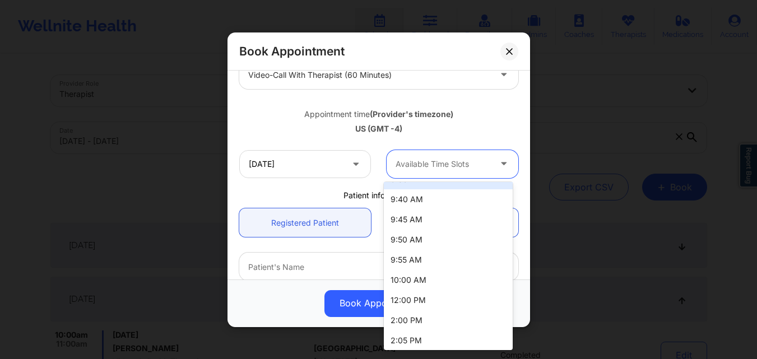
scroll to position [897, 0]
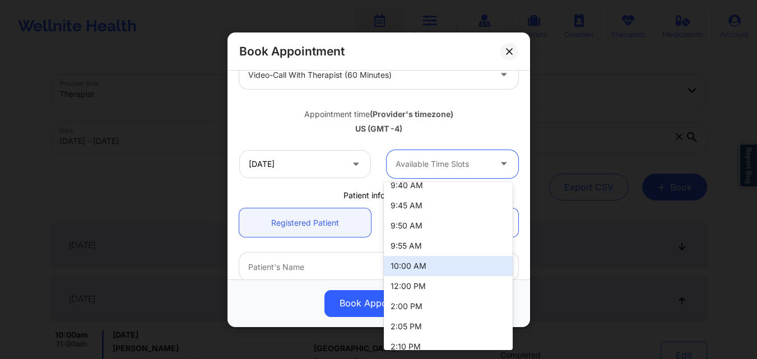
click at [420, 262] on div "10:00 AM" at bounding box center [448, 266] width 129 height 20
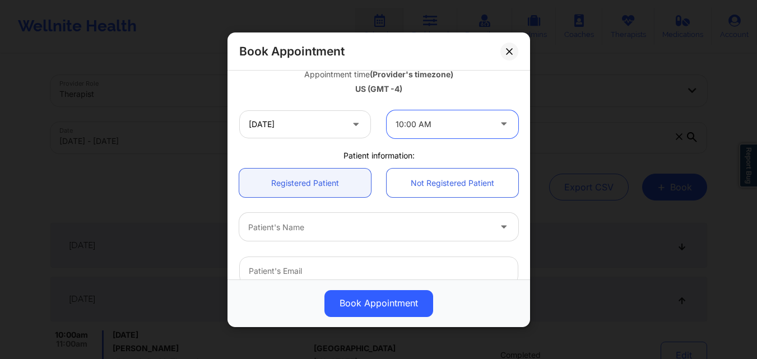
scroll to position [224, 0]
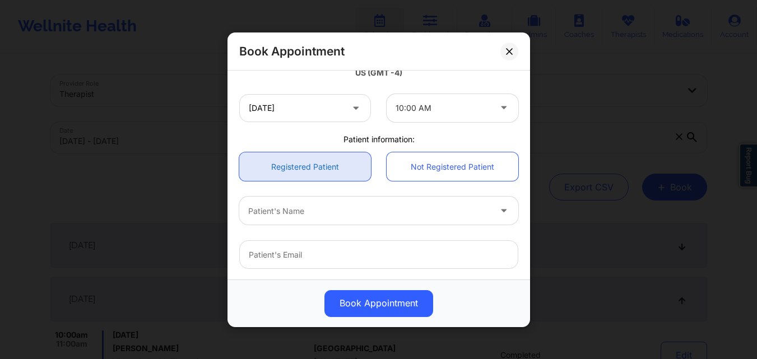
click at [286, 174] on link "Registered Patient" at bounding box center [305, 166] width 132 height 29
click at [312, 216] on div at bounding box center [369, 210] width 242 height 13
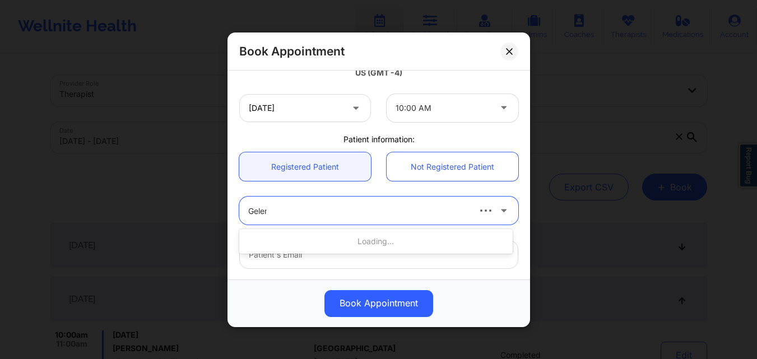
type input "Gelemy"
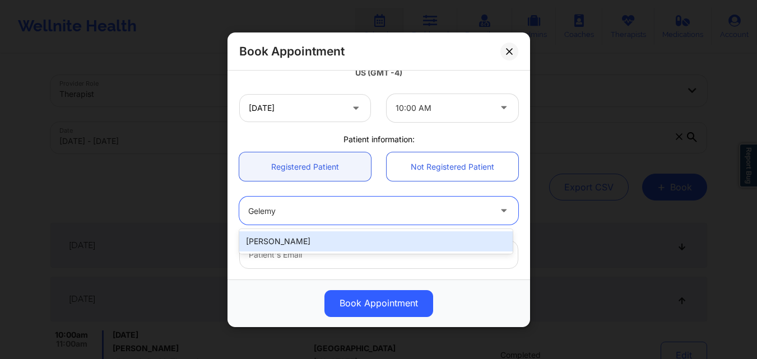
click at [321, 244] on div "[PERSON_NAME]" at bounding box center [375, 241] width 273 height 20
type input "[EMAIL_ADDRESS][DOMAIN_NAME]"
type input "[PHONE_NUMBER]"
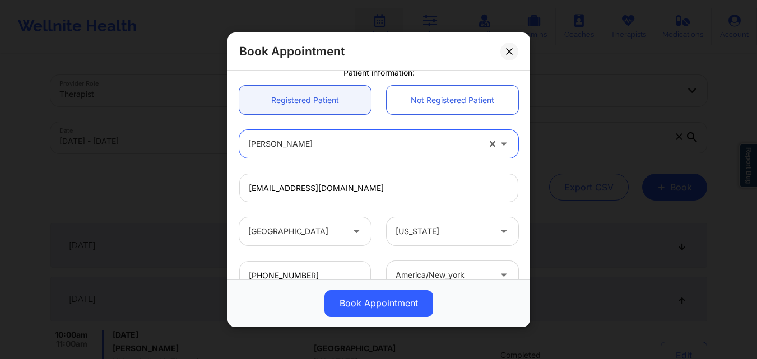
scroll to position [373, 0]
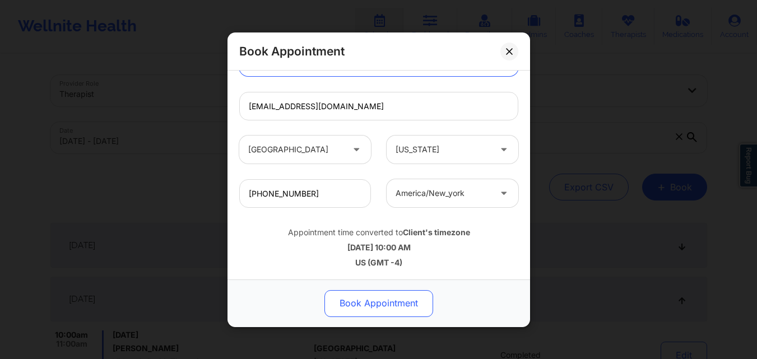
click at [386, 304] on button "Book Appointment" at bounding box center [378, 303] width 109 height 27
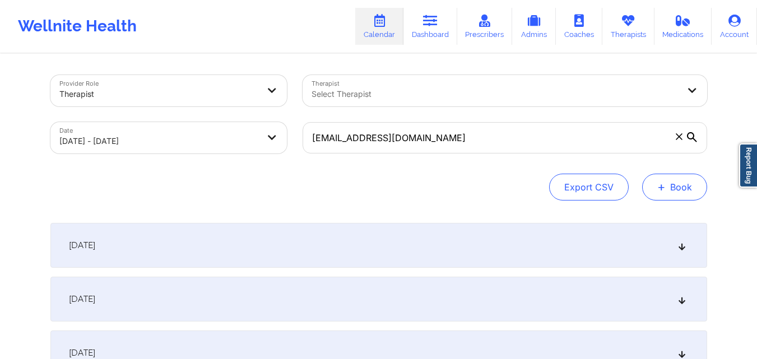
click at [660, 187] on span "+" at bounding box center [661, 187] width 8 height 6
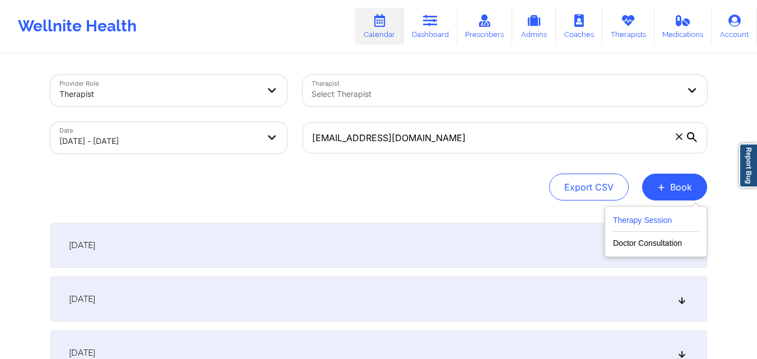
click at [639, 230] on button "Therapy Session" at bounding box center [656, 223] width 86 height 18
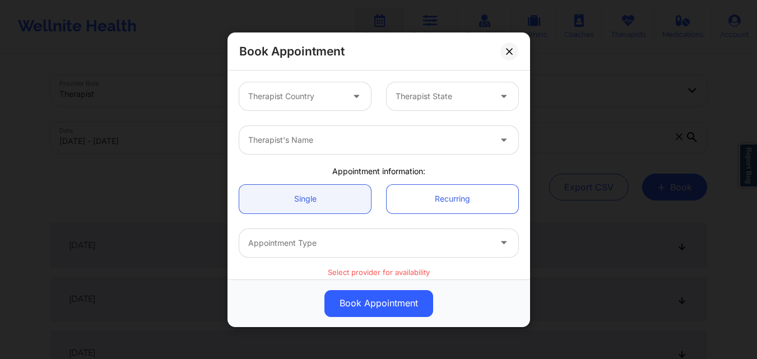
click at [303, 96] on div at bounding box center [295, 96] width 95 height 13
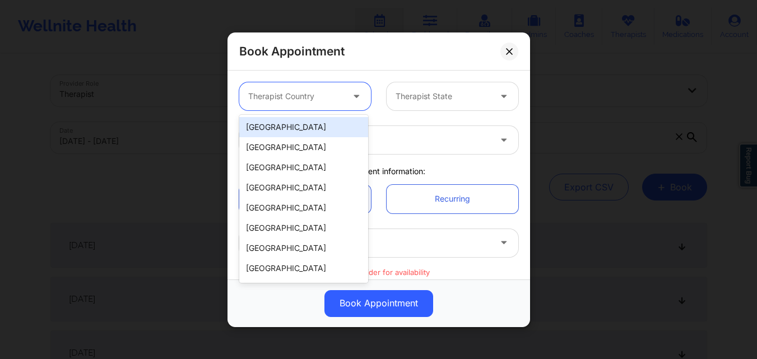
click at [300, 122] on div "[GEOGRAPHIC_DATA]" at bounding box center [303, 127] width 129 height 20
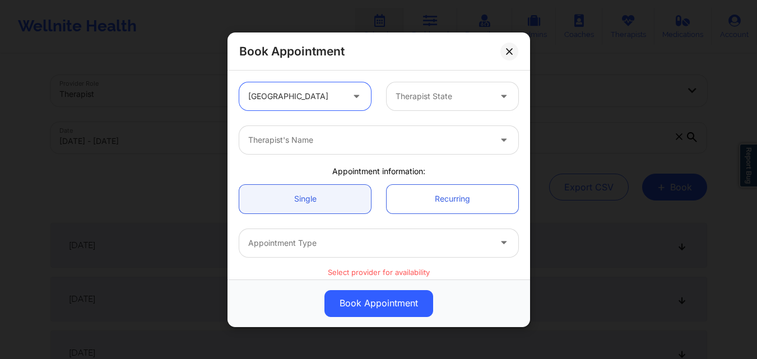
click at [437, 100] on div at bounding box center [443, 96] width 95 height 13
click at [424, 100] on div at bounding box center [443, 96] width 95 height 13
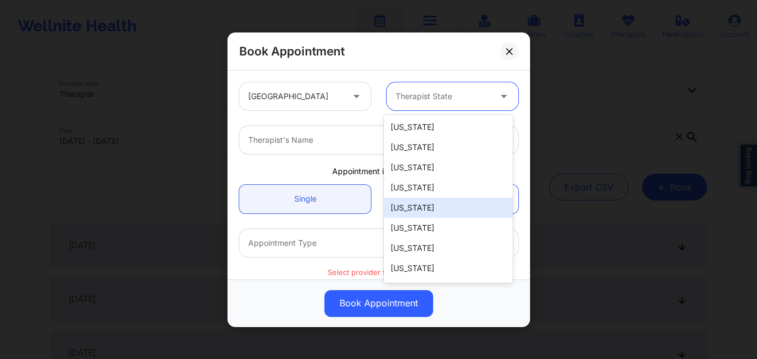
type input "F"
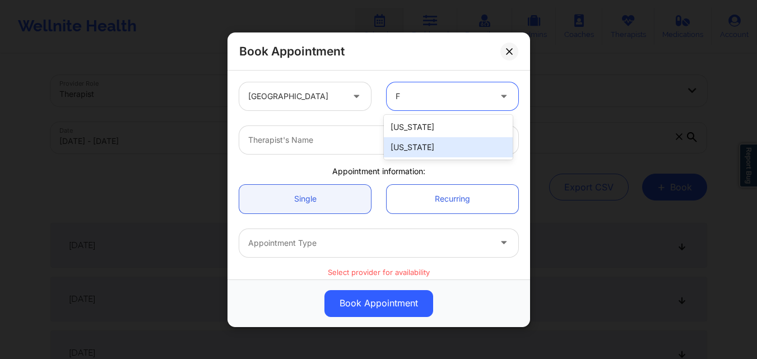
click at [420, 153] on div "[US_STATE]" at bounding box center [448, 147] width 129 height 20
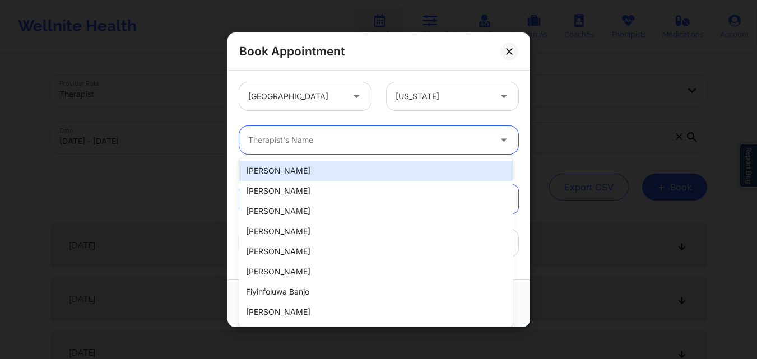
click at [277, 140] on div at bounding box center [369, 139] width 242 height 13
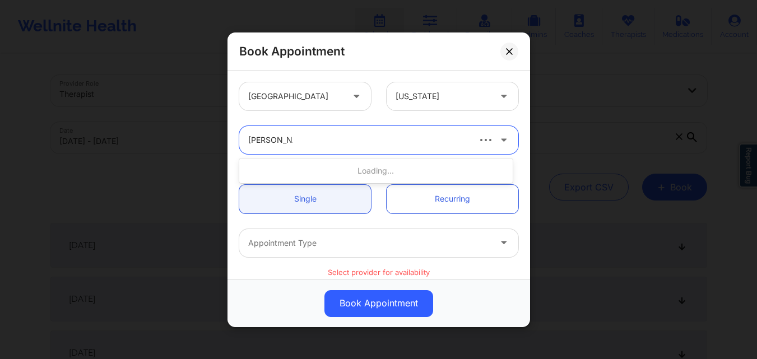
type input "[PERSON_NAME]"
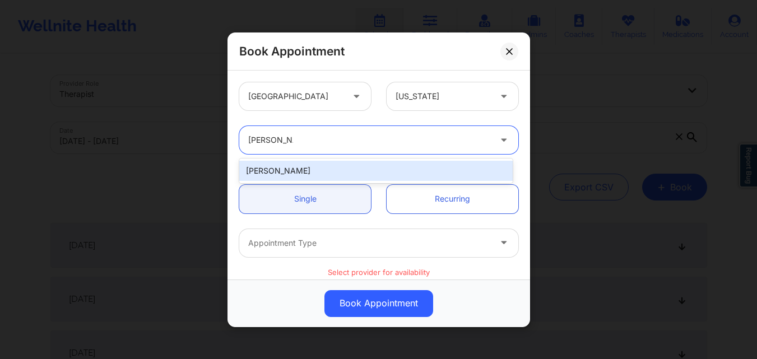
click at [300, 171] on div "[PERSON_NAME]" at bounding box center [375, 171] width 273 height 20
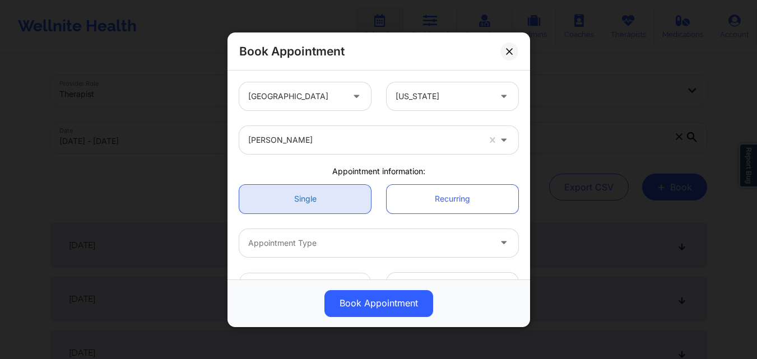
click at [308, 206] on link "Single" at bounding box center [305, 198] width 132 height 29
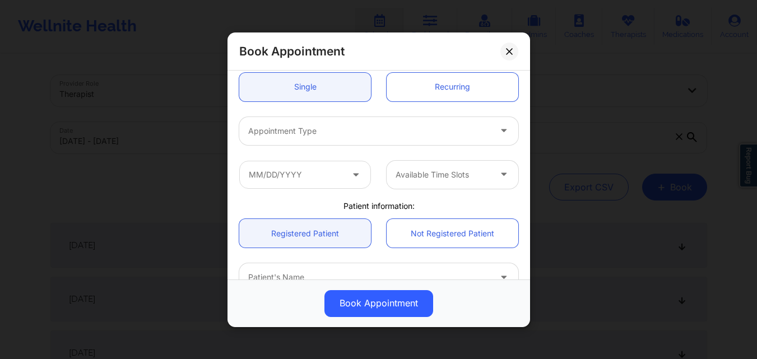
click at [334, 129] on div at bounding box center [369, 130] width 242 height 13
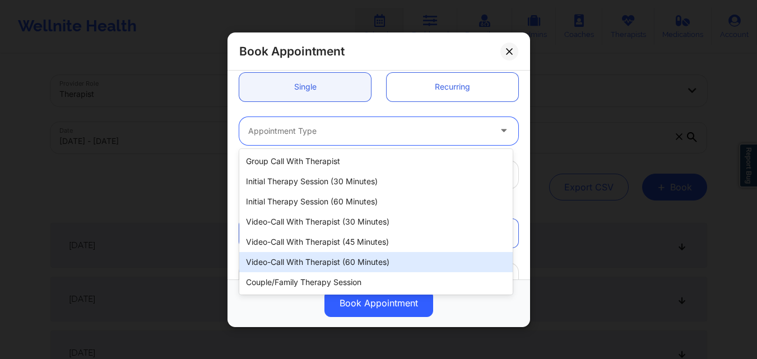
click at [339, 264] on div "Video-Call with Therapist (60 minutes)" at bounding box center [375, 262] width 273 height 20
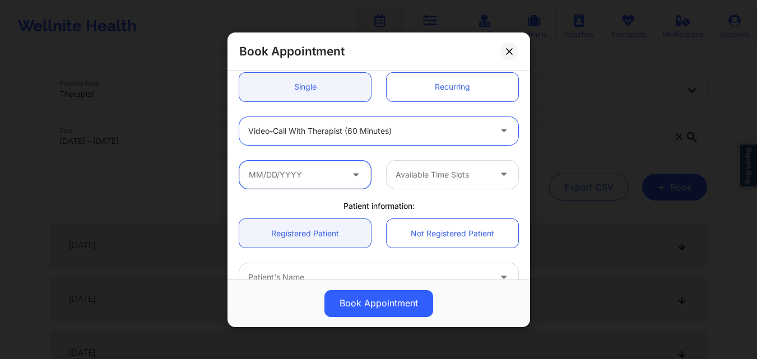
click at [314, 178] on input "text" at bounding box center [305, 174] width 132 height 28
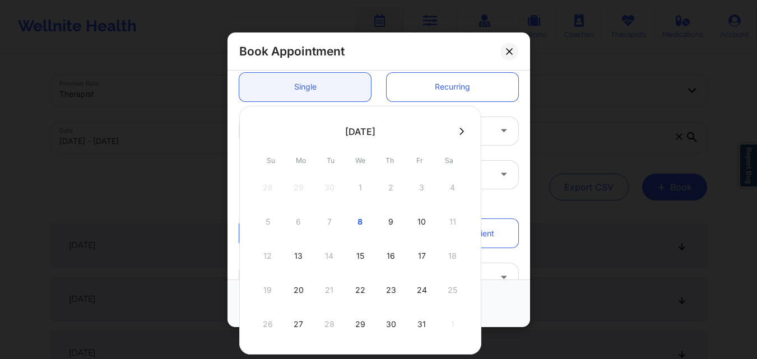
click at [460, 132] on icon at bounding box center [462, 131] width 4 height 8
click at [359, 221] on div "5" at bounding box center [360, 221] width 28 height 31
type input "[DATE]"
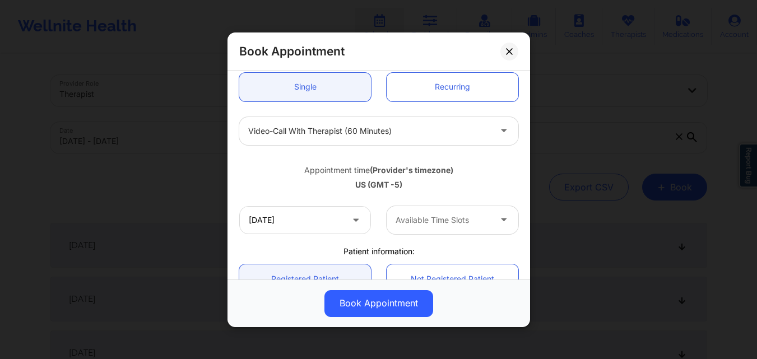
click at [459, 220] on div at bounding box center [443, 220] width 95 height 13
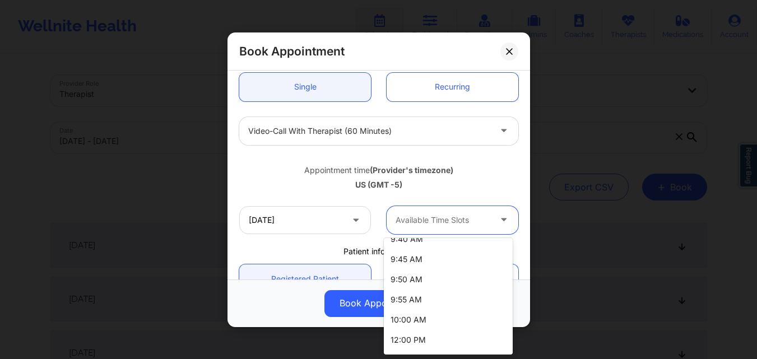
scroll to position [953, 0]
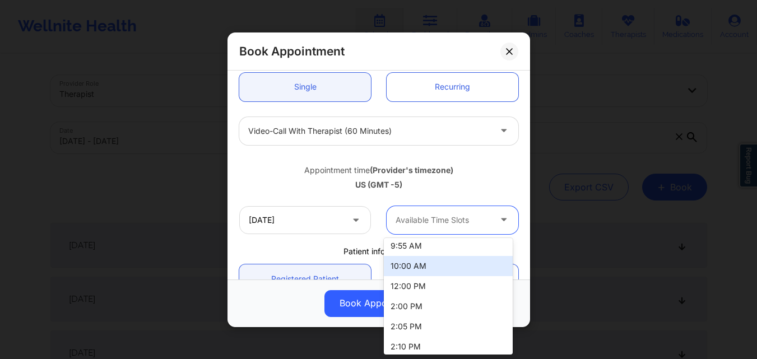
click at [458, 270] on div "10:00 AM" at bounding box center [448, 266] width 129 height 20
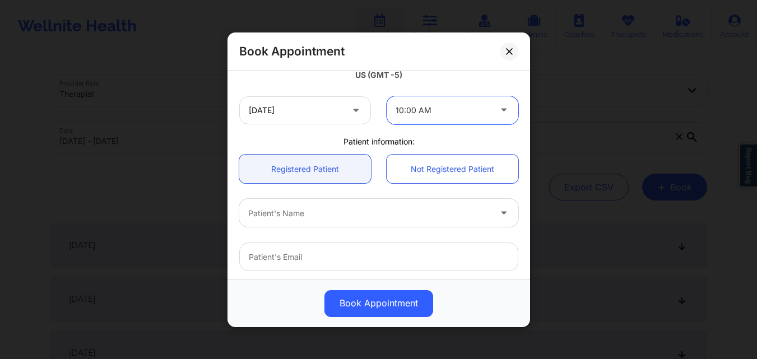
scroll to position [224, 0]
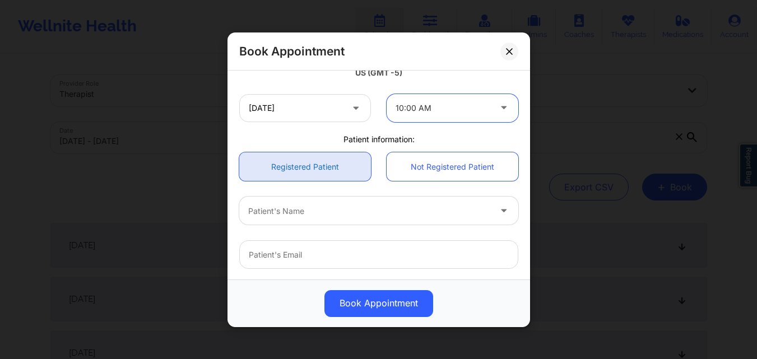
click at [310, 163] on link "Registered Patient" at bounding box center [305, 166] width 132 height 29
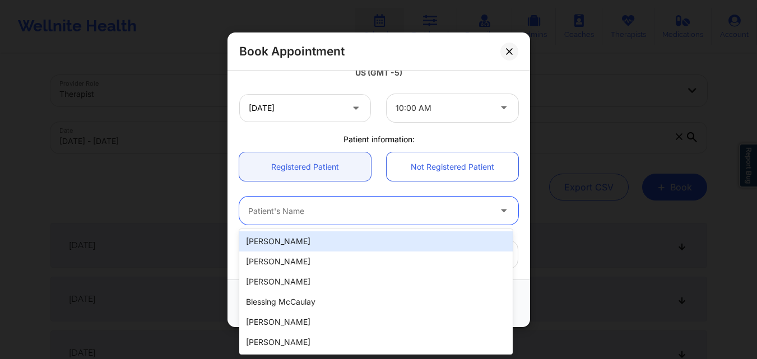
click at [311, 207] on div at bounding box center [369, 210] width 242 height 13
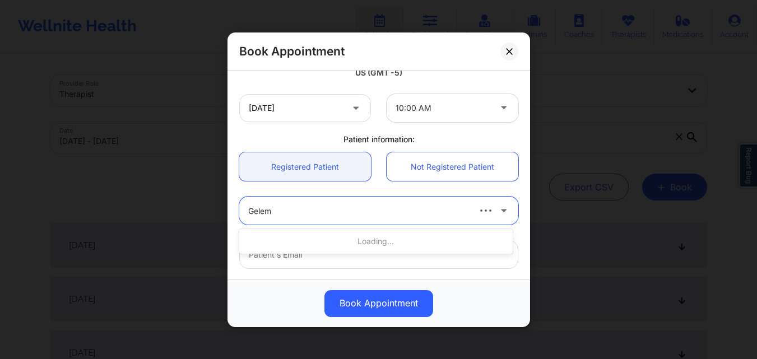
type input "Gelemy"
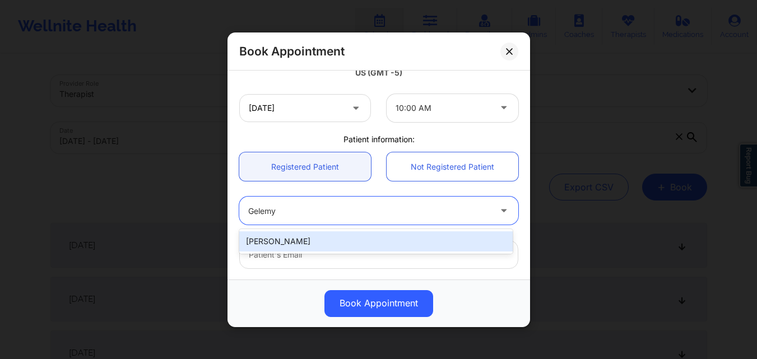
click at [324, 237] on div "[PERSON_NAME]" at bounding box center [375, 241] width 273 height 20
type input "[EMAIL_ADDRESS][DOMAIN_NAME]"
type input "[PHONE_NUMBER]"
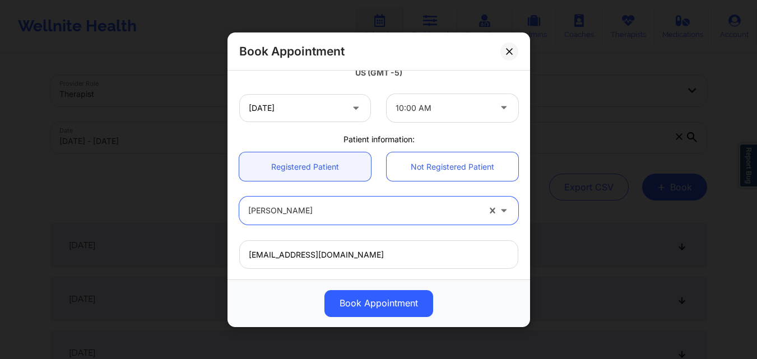
scroll to position [373, 0]
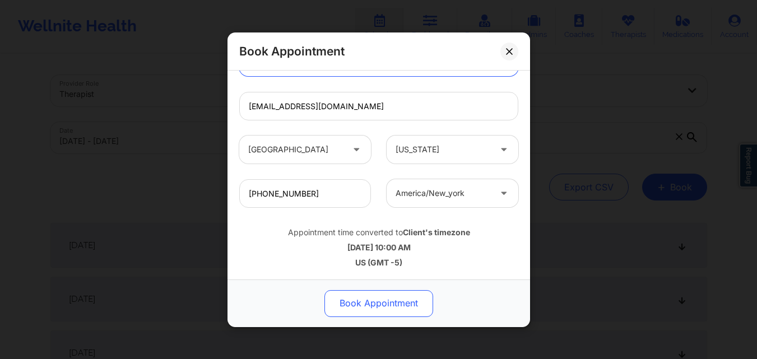
click at [388, 299] on button "Book Appointment" at bounding box center [378, 303] width 109 height 27
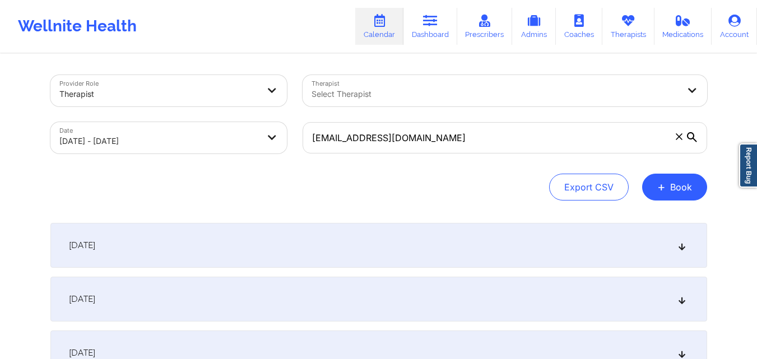
scroll to position [224, 0]
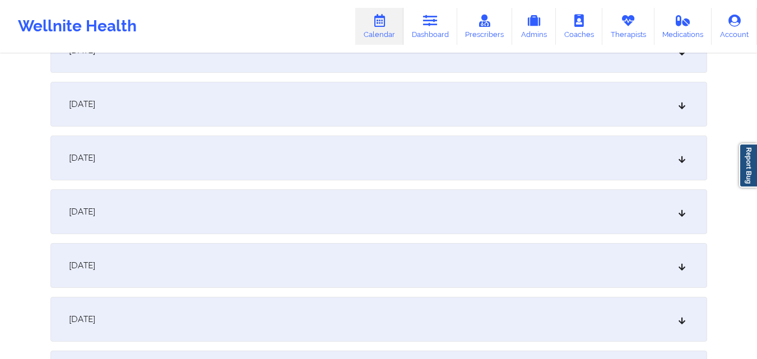
click at [428, 202] on div "[DATE]" at bounding box center [378, 211] width 657 height 45
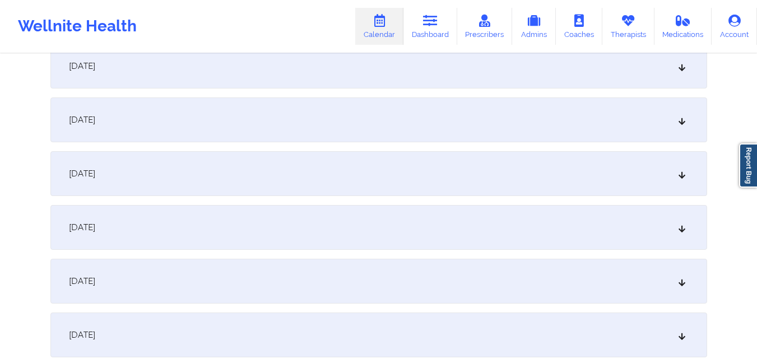
scroll to position [1401, 0]
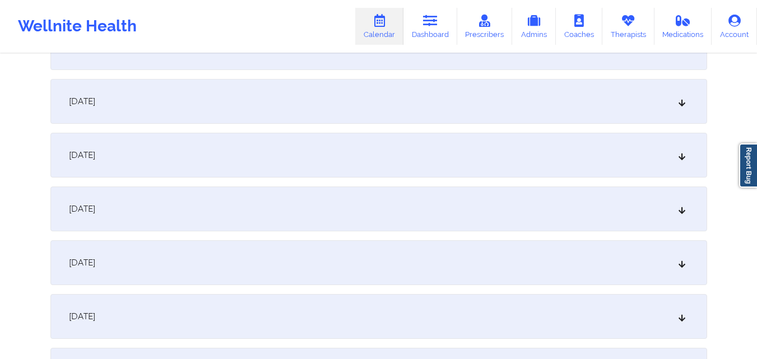
click at [433, 155] on div "[DATE]" at bounding box center [378, 155] width 657 height 45
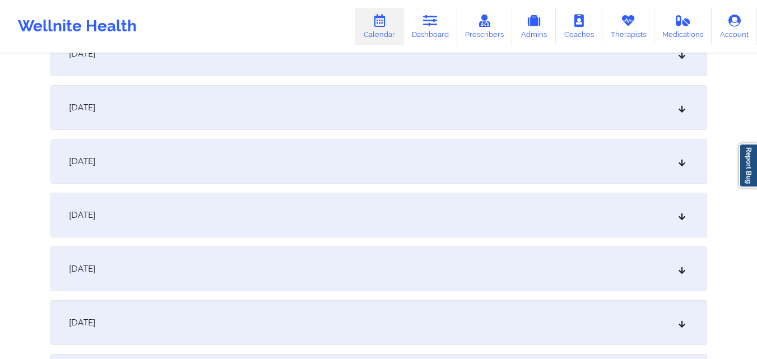
scroll to position [1793, 0]
click at [480, 270] on div "[DATE]" at bounding box center [378, 266] width 657 height 45
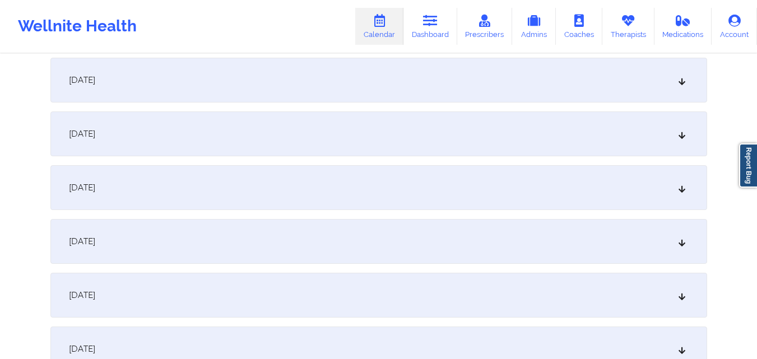
scroll to position [2242, 0]
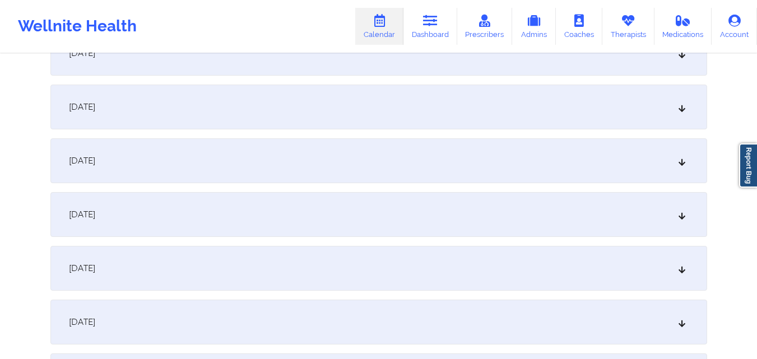
click at [407, 279] on div "[DATE]" at bounding box center [378, 268] width 657 height 45
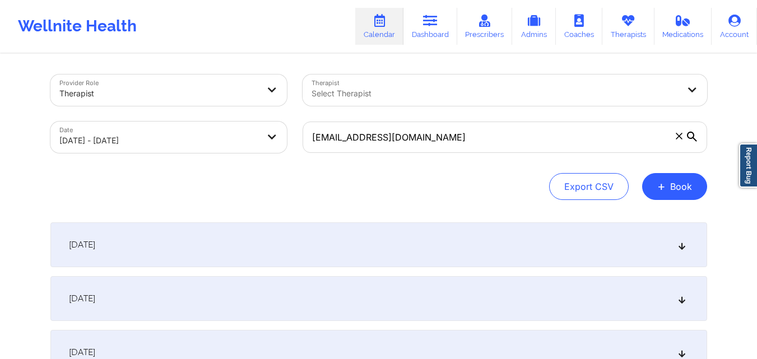
scroll to position [0, 0]
click at [683, 193] on button "+ Book" at bounding box center [674, 187] width 65 height 27
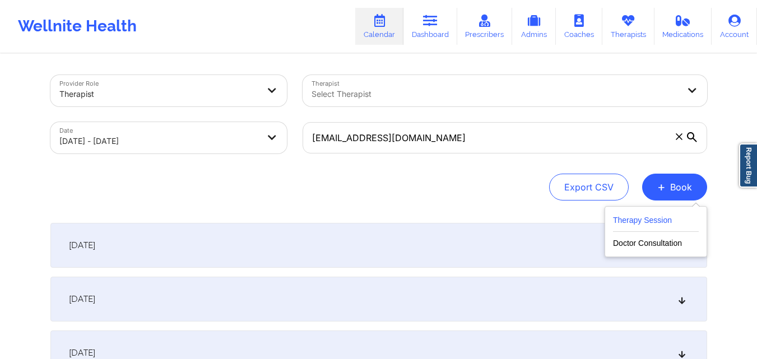
click at [655, 222] on button "Therapy Session" at bounding box center [656, 223] width 86 height 18
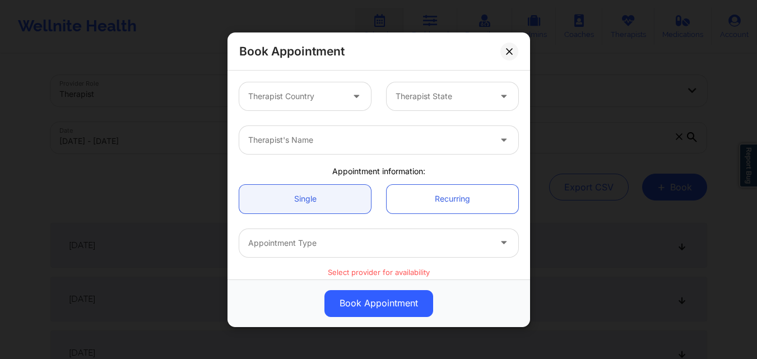
click at [332, 98] on div at bounding box center [295, 96] width 95 height 13
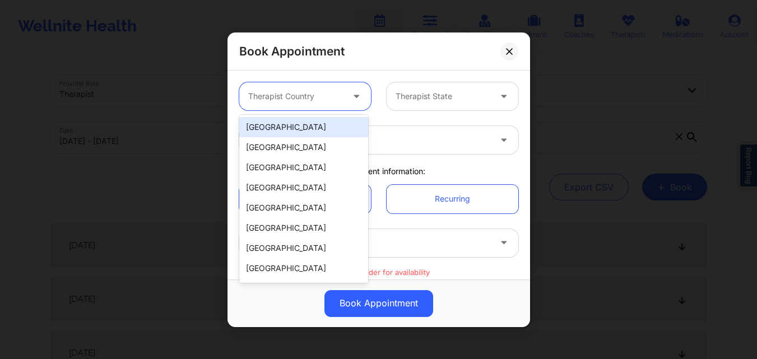
click at [321, 124] on div "[GEOGRAPHIC_DATA]" at bounding box center [303, 127] width 129 height 20
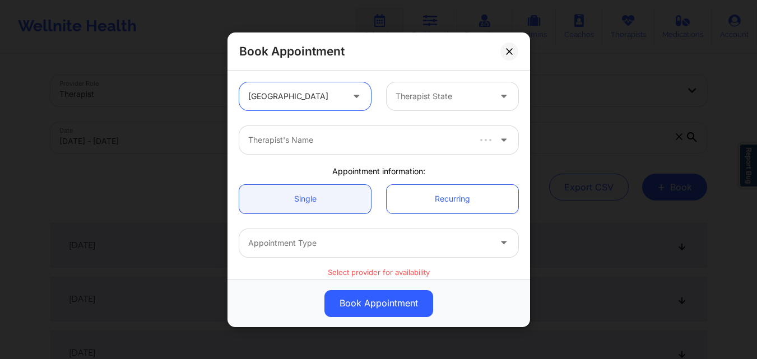
click at [418, 103] on div "Therapist State" at bounding box center [439, 96] width 105 height 28
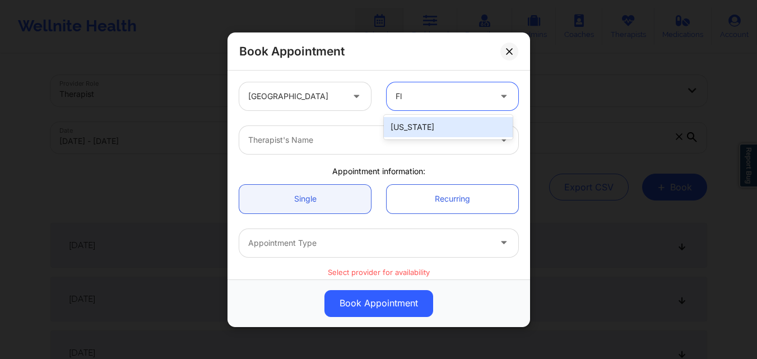
type input "Flo"
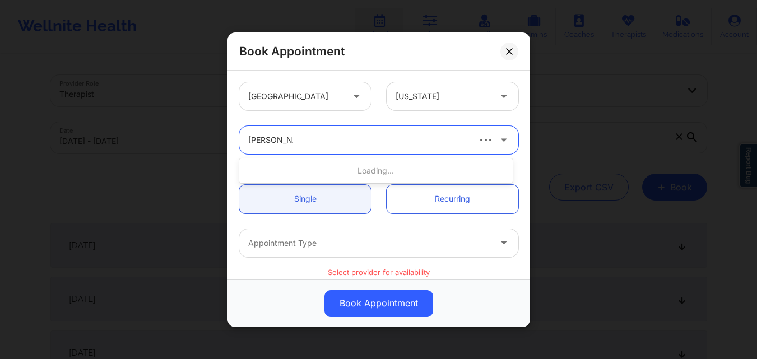
type input "[PERSON_NAME]"
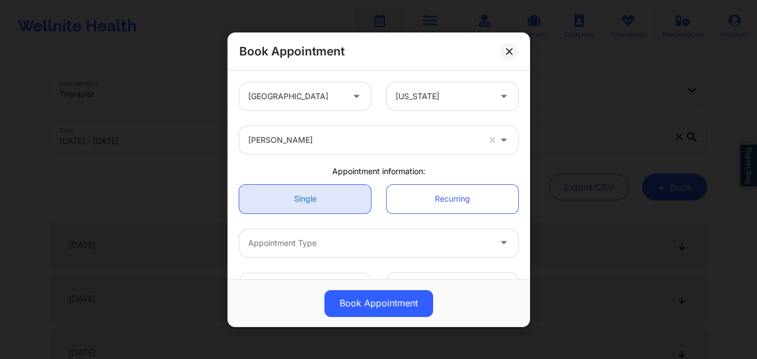
click at [300, 208] on link "Single" at bounding box center [305, 198] width 132 height 29
click at [321, 232] on div "Appointment Type" at bounding box center [365, 243] width 252 height 28
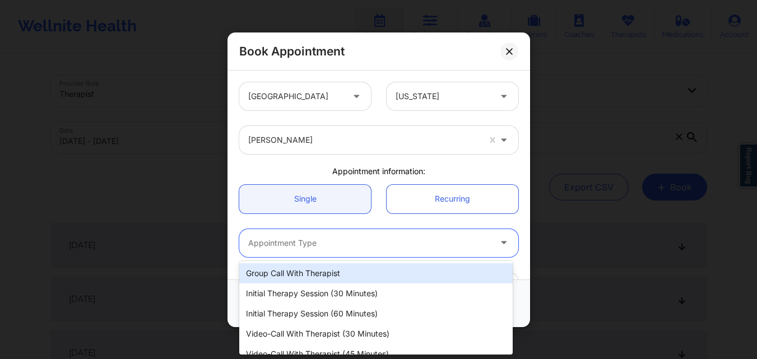
click at [322, 248] on div at bounding box center [369, 242] width 242 height 13
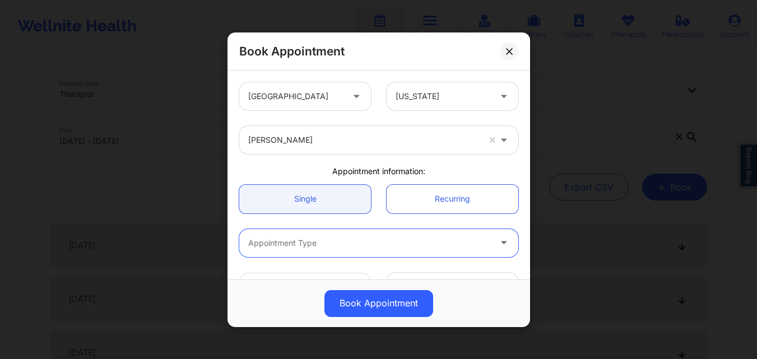
click at [322, 248] on div at bounding box center [369, 242] width 242 height 13
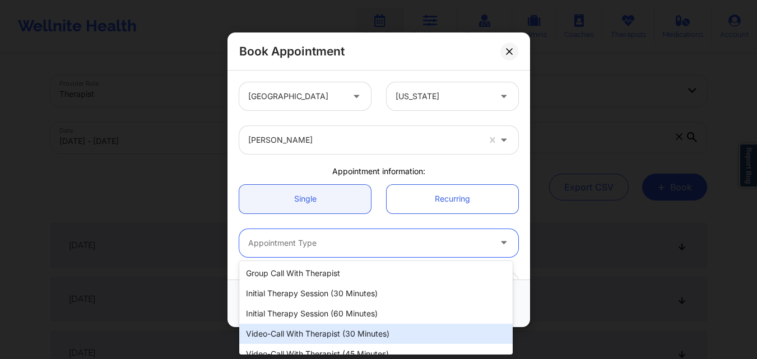
scroll to position [52, 0]
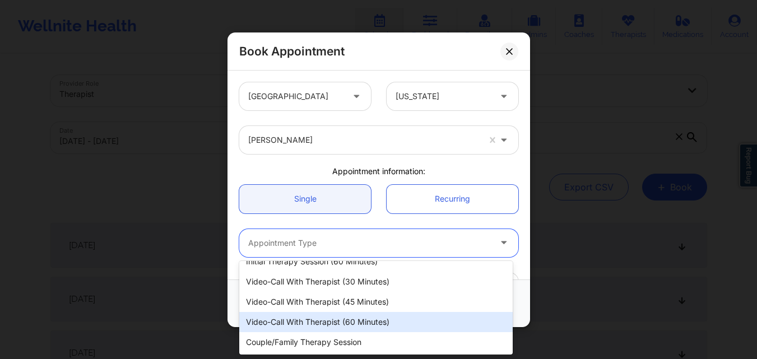
click at [365, 320] on div "Video-Call with Therapist (60 minutes)" at bounding box center [375, 322] width 273 height 20
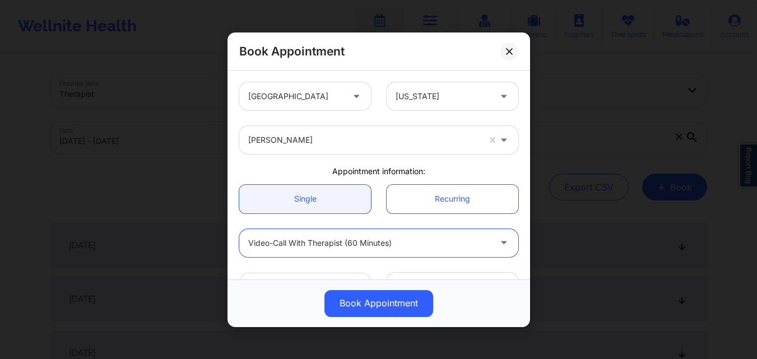
scroll to position [168, 0]
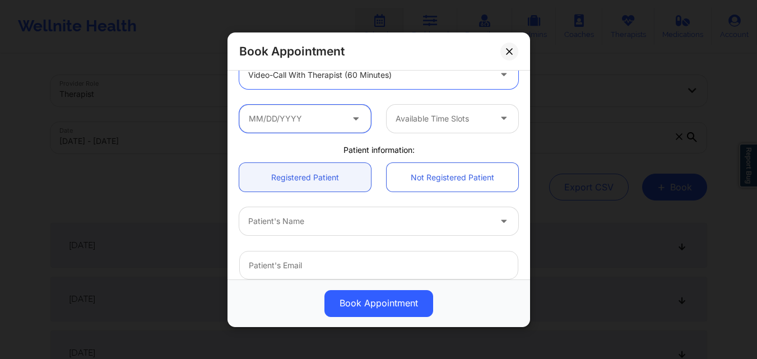
click at [315, 119] on input "text" at bounding box center [305, 118] width 132 height 28
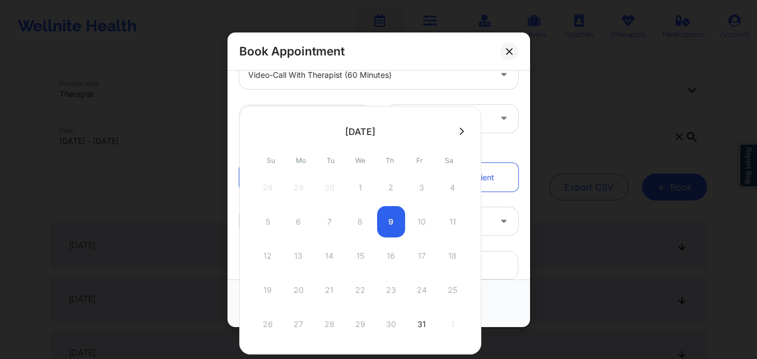
click at [462, 131] on button at bounding box center [461, 132] width 11 height 10
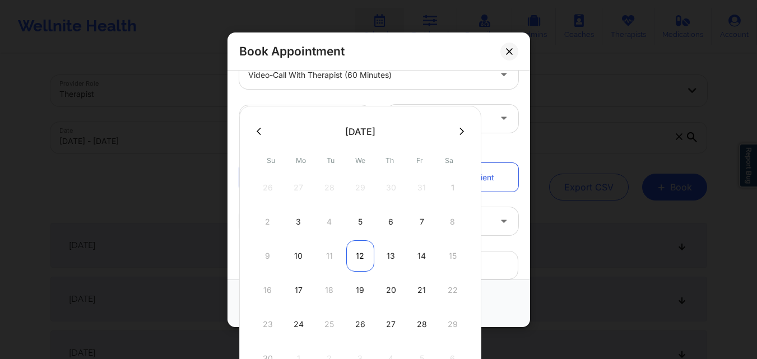
click at [358, 254] on div "12" at bounding box center [360, 255] width 28 height 31
type input "[DATE]"
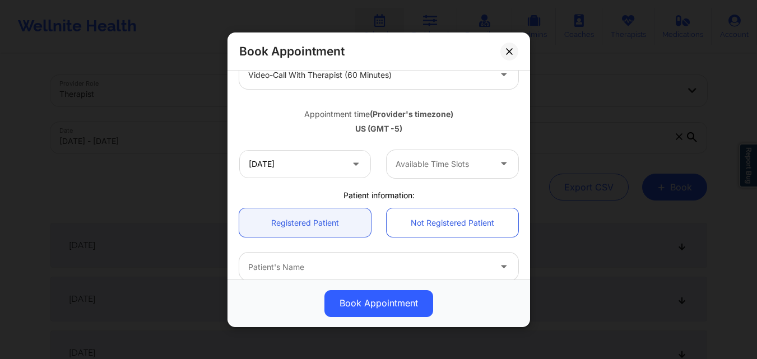
click at [426, 170] on div at bounding box center [443, 163] width 95 height 13
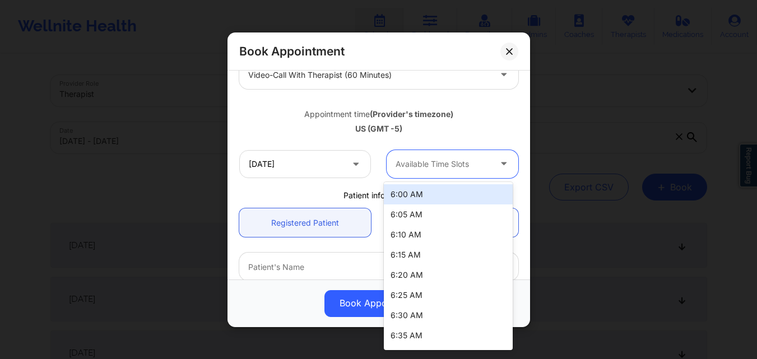
click at [426, 170] on div at bounding box center [443, 163] width 95 height 13
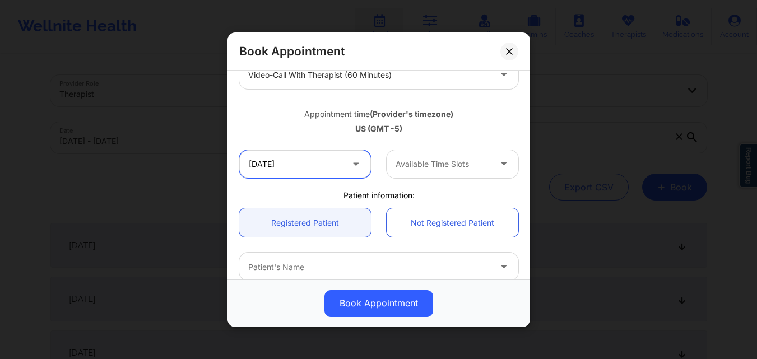
click at [332, 170] on input "[DATE]" at bounding box center [305, 164] width 132 height 28
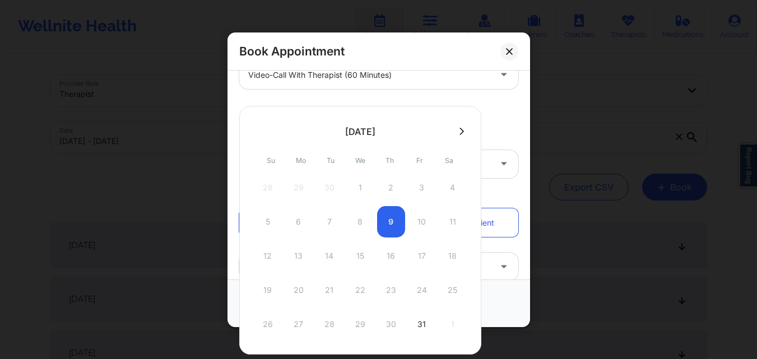
click at [461, 135] on icon at bounding box center [462, 131] width 4 height 8
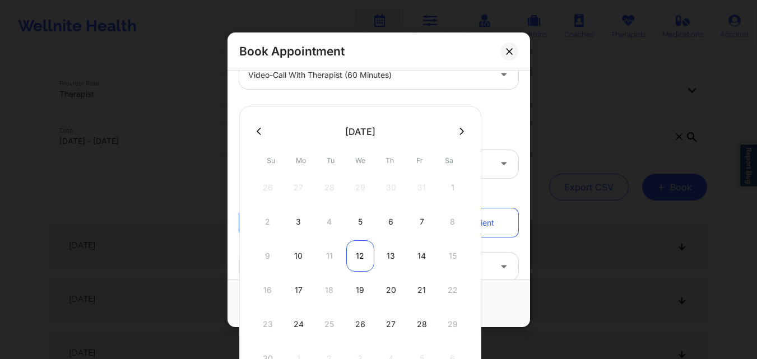
click at [360, 252] on div "12" at bounding box center [360, 255] width 28 height 31
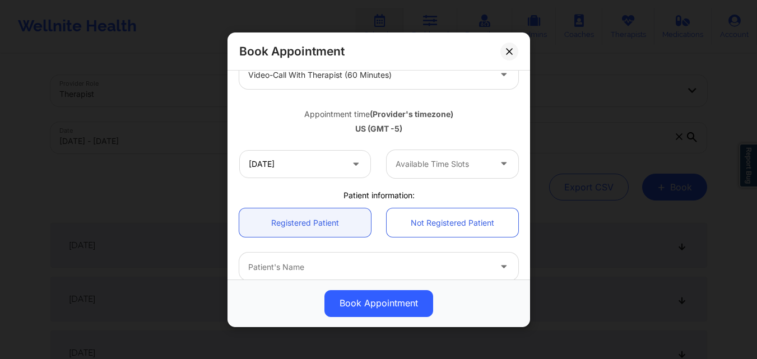
click at [474, 166] on div at bounding box center [443, 163] width 95 height 13
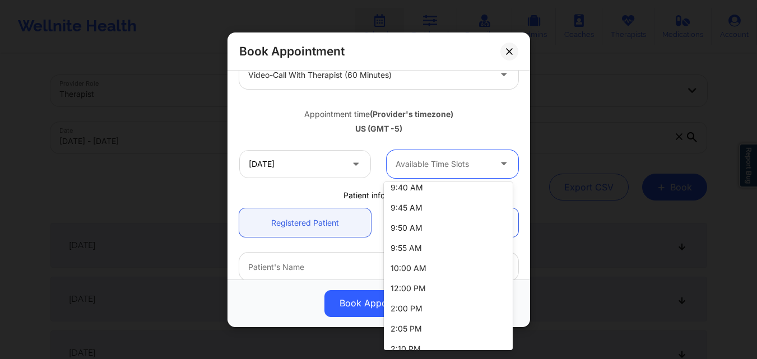
scroll to position [897, 0]
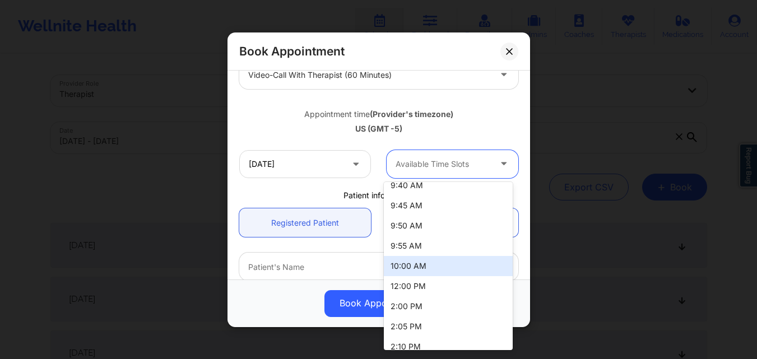
click at [440, 271] on div "10:00 AM" at bounding box center [448, 266] width 129 height 20
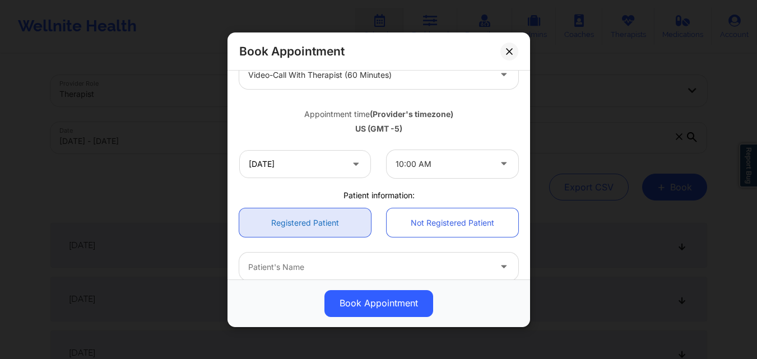
click at [322, 224] on link "Registered Patient" at bounding box center [305, 222] width 132 height 29
click at [335, 262] on div at bounding box center [369, 266] width 242 height 13
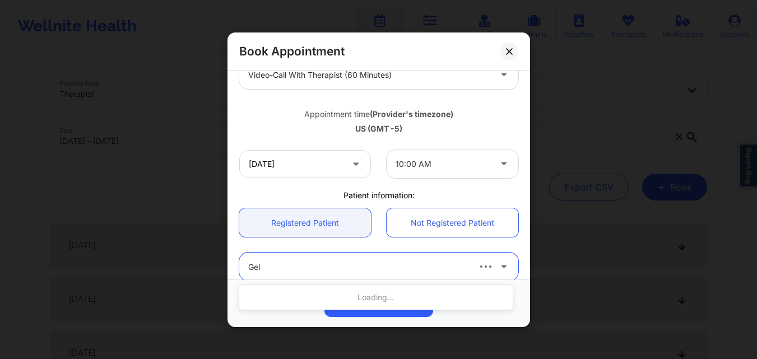
type input "Gele"
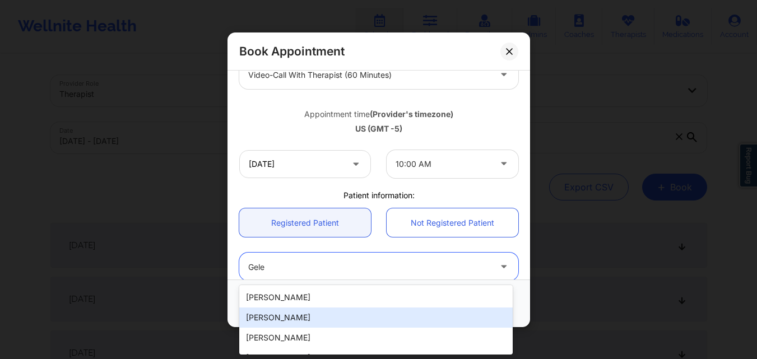
click at [326, 325] on div "[PERSON_NAME]" at bounding box center [375, 318] width 273 height 20
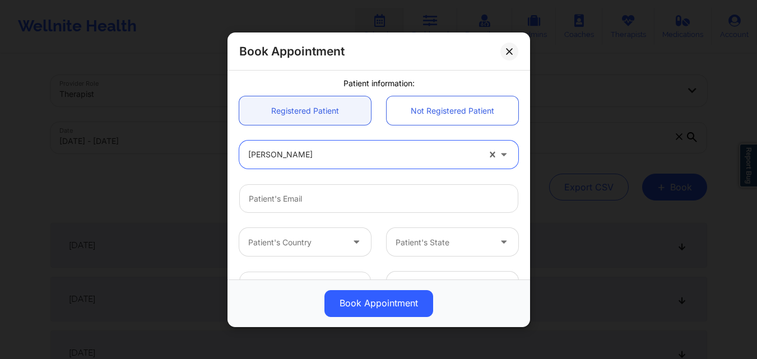
scroll to position [312, 0]
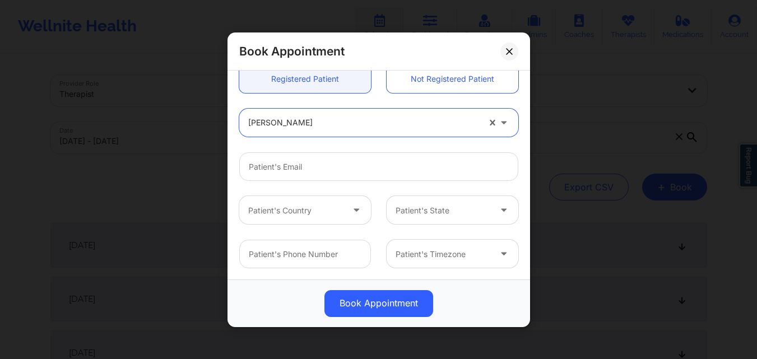
click at [359, 128] on div at bounding box center [363, 122] width 231 height 13
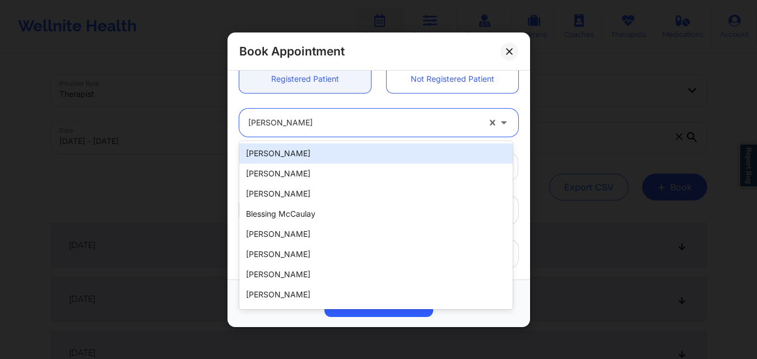
click at [344, 128] on div at bounding box center [363, 122] width 231 height 13
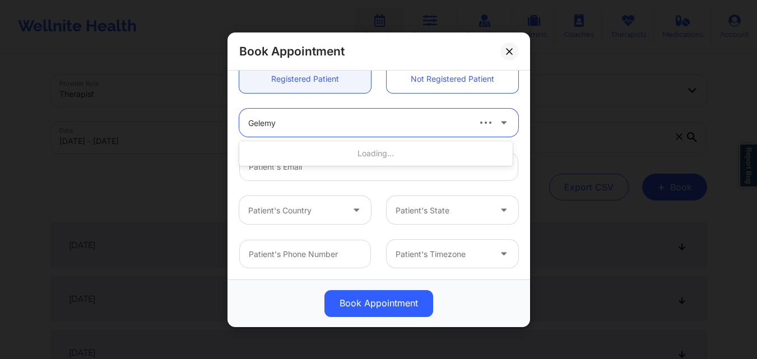
type input "Gelemy"
type input "[EMAIL_ADDRESS][DOMAIN_NAME]"
type input "[PHONE_NUMBER]"
type input "Gelemy [PERSON_NAME]"
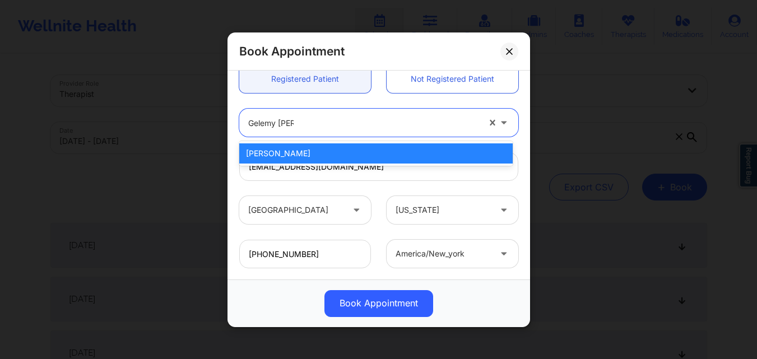
click at [334, 157] on div "[PERSON_NAME]" at bounding box center [375, 153] width 273 height 20
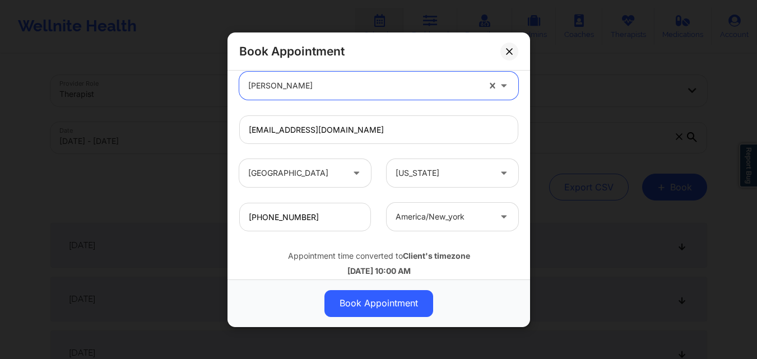
scroll to position [373, 0]
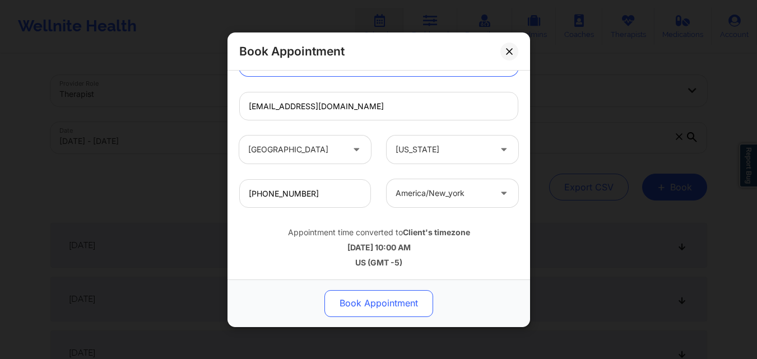
click at [388, 308] on button "Book Appointment" at bounding box center [378, 303] width 109 height 27
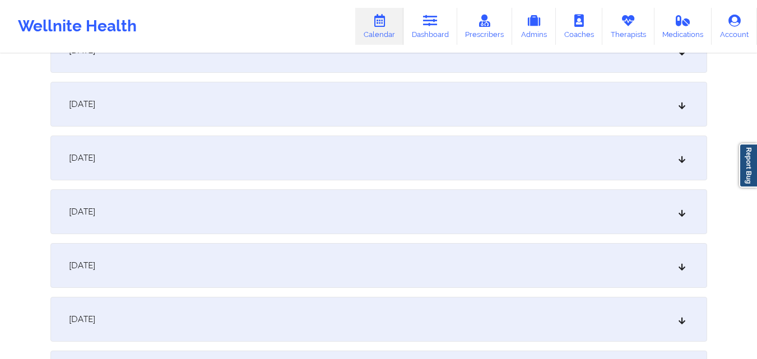
scroll to position [2074, 0]
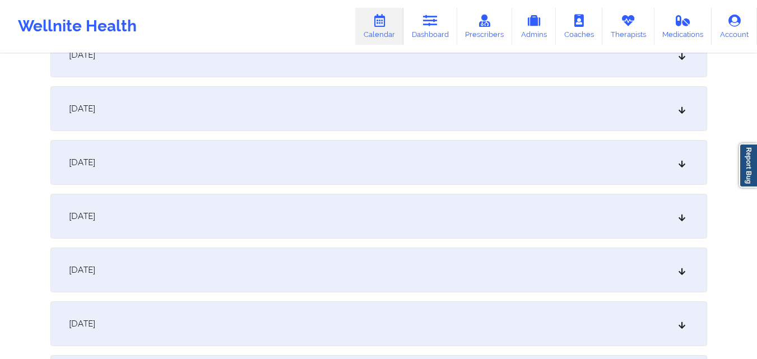
click at [451, 99] on div "[DATE]" at bounding box center [378, 108] width 657 height 45
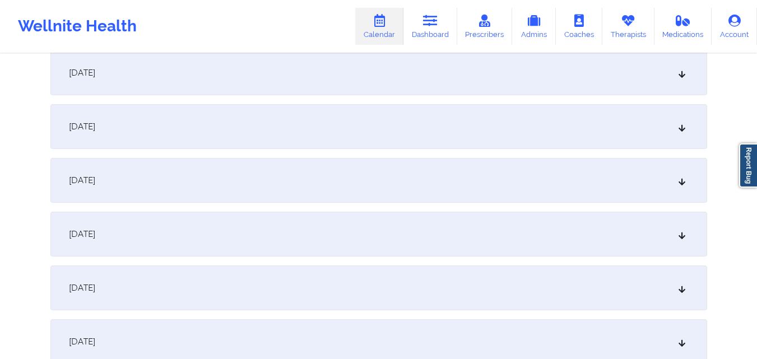
scroll to position [2466, 0]
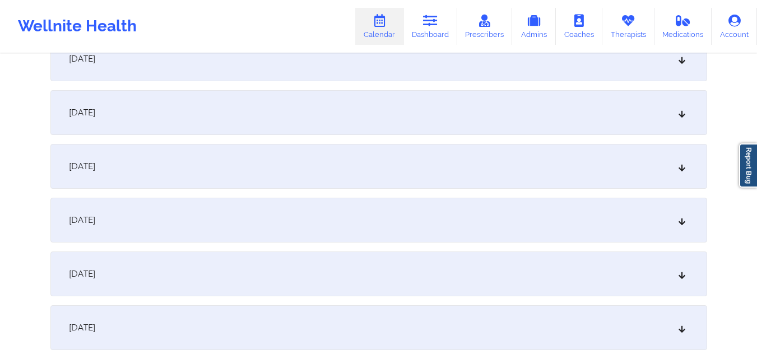
click at [478, 220] on div "[DATE]" at bounding box center [378, 220] width 657 height 45
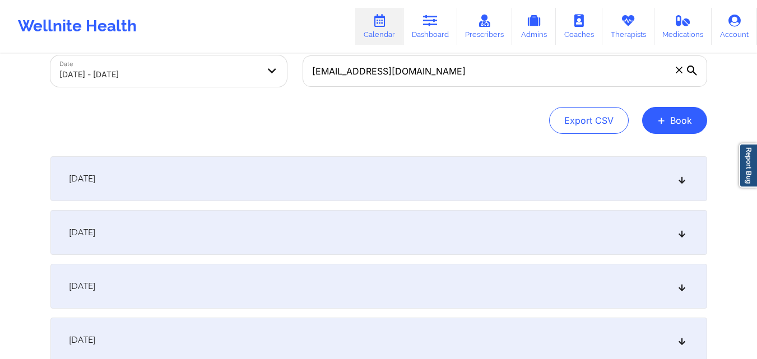
scroll to position [0, 0]
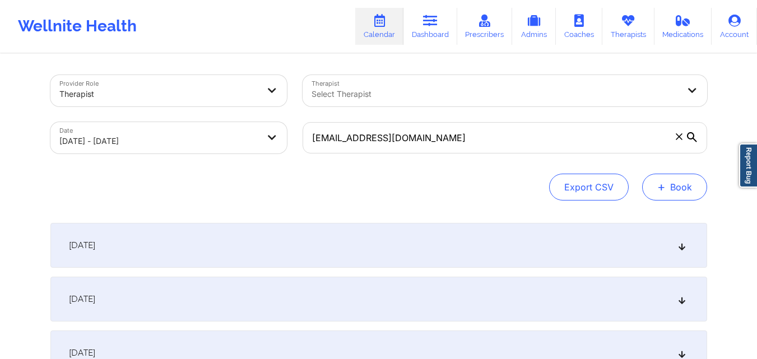
click at [655, 193] on button "+ Book" at bounding box center [674, 187] width 65 height 27
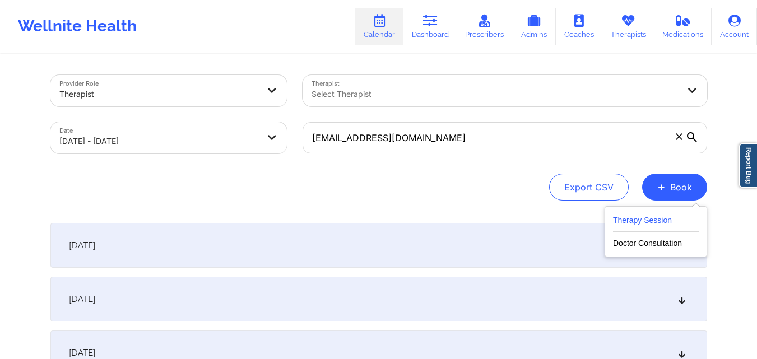
click at [650, 219] on button "Therapy Session" at bounding box center [656, 223] width 86 height 18
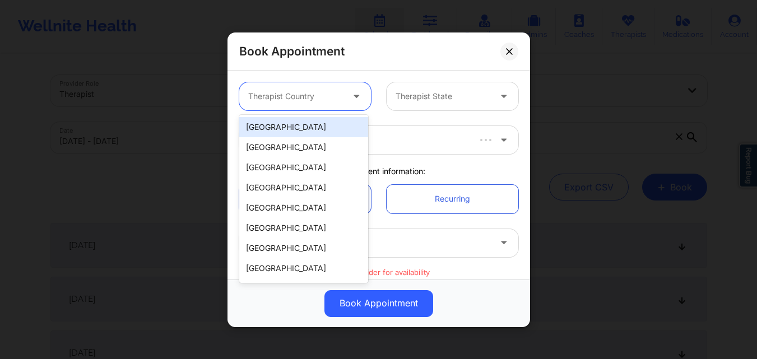
click at [300, 94] on div at bounding box center [295, 96] width 95 height 13
click at [300, 124] on div "[GEOGRAPHIC_DATA]" at bounding box center [303, 127] width 129 height 20
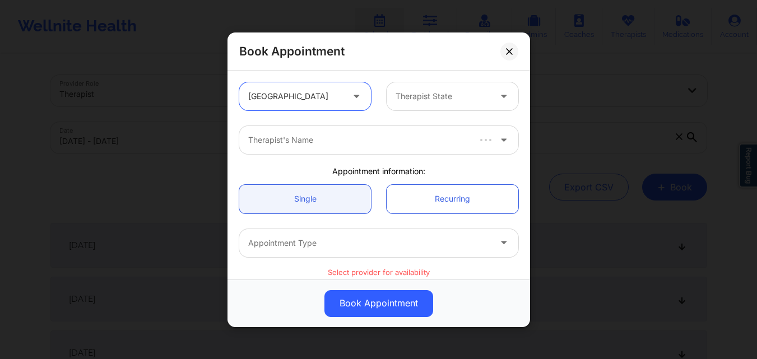
click at [474, 92] on div at bounding box center [443, 96] width 95 height 13
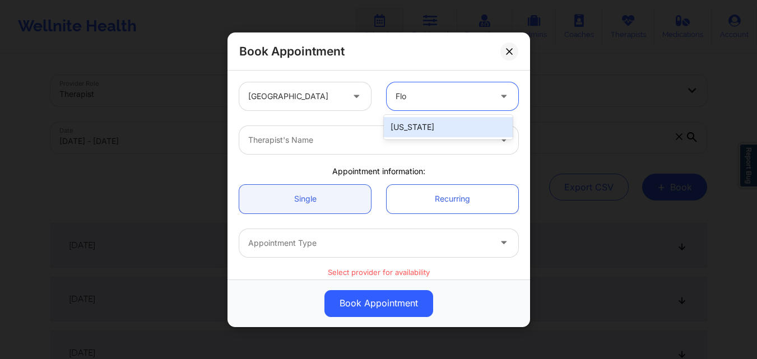
type input "[PERSON_NAME]"
click at [412, 148] on div "Therapist's Name" at bounding box center [365, 140] width 252 height 28
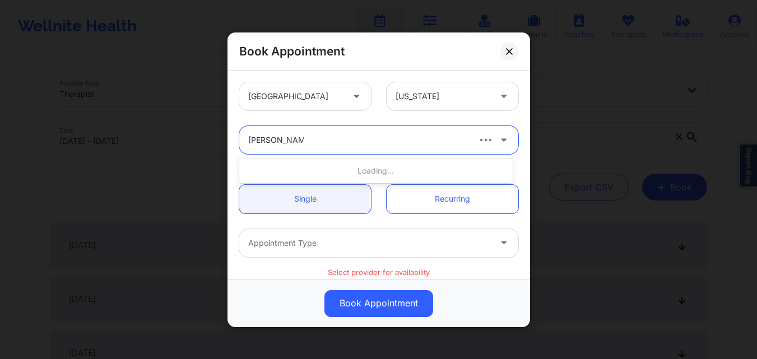
type input "[PERSON_NAME]"
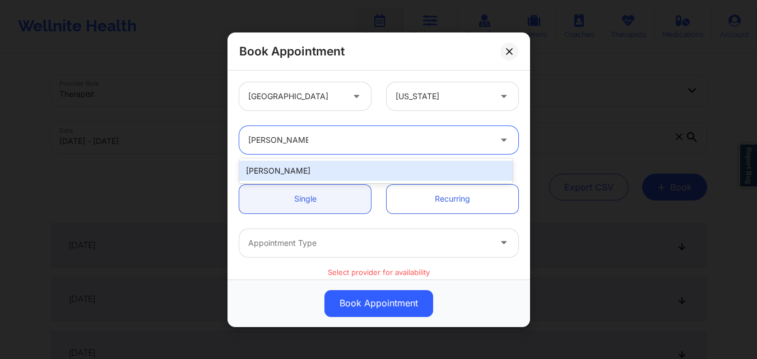
click at [313, 171] on div "[PERSON_NAME]" at bounding box center [375, 171] width 273 height 20
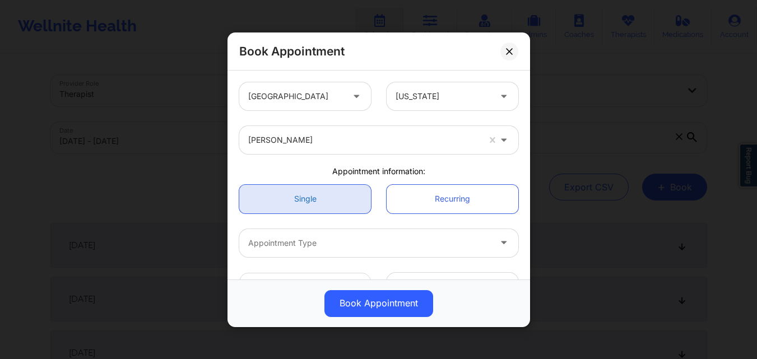
click at [316, 195] on link "Single" at bounding box center [305, 198] width 132 height 29
click at [314, 195] on link "Single" at bounding box center [305, 198] width 132 height 29
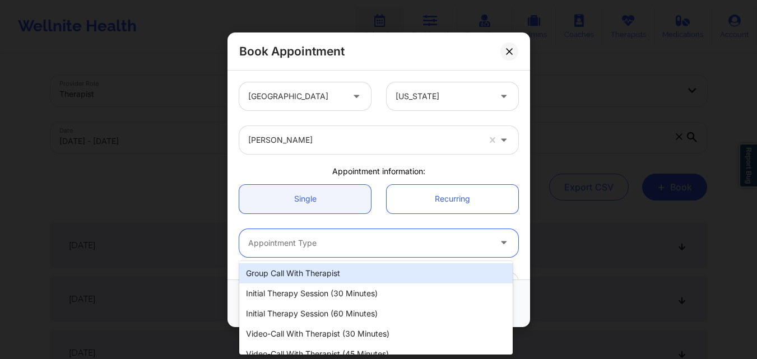
click at [341, 249] on div at bounding box center [369, 242] width 242 height 13
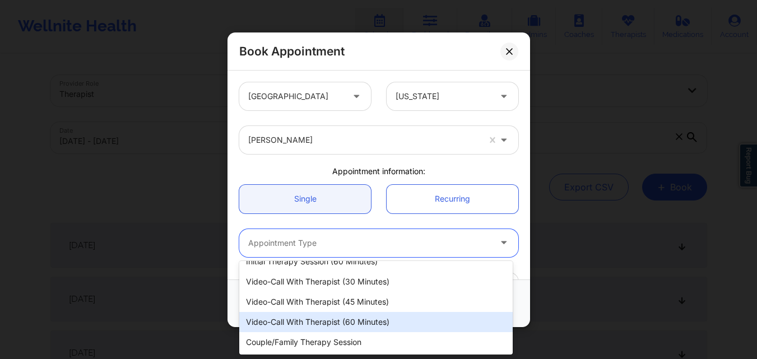
click at [361, 324] on div "Video-Call with Therapist (60 minutes)" at bounding box center [375, 322] width 273 height 20
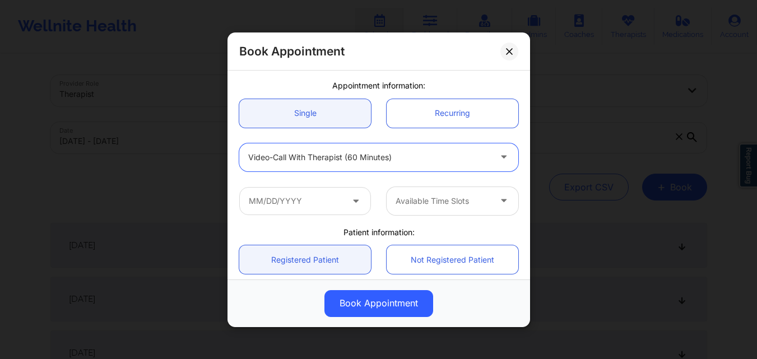
scroll to position [112, 0]
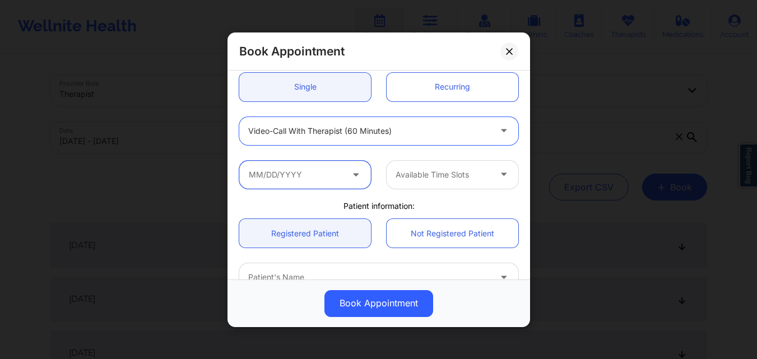
click at [304, 184] on input "text" at bounding box center [305, 174] width 132 height 28
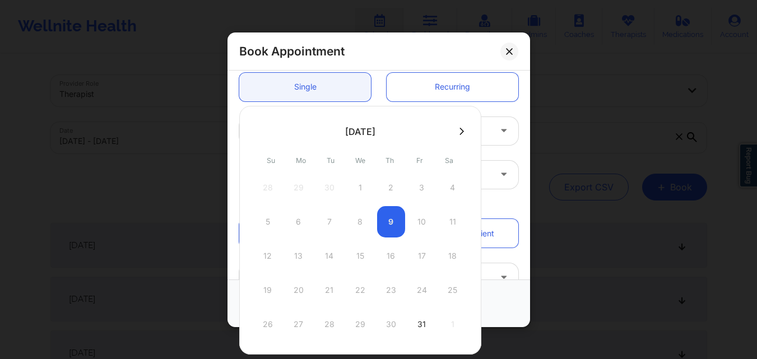
click at [460, 133] on icon at bounding box center [462, 131] width 4 height 8
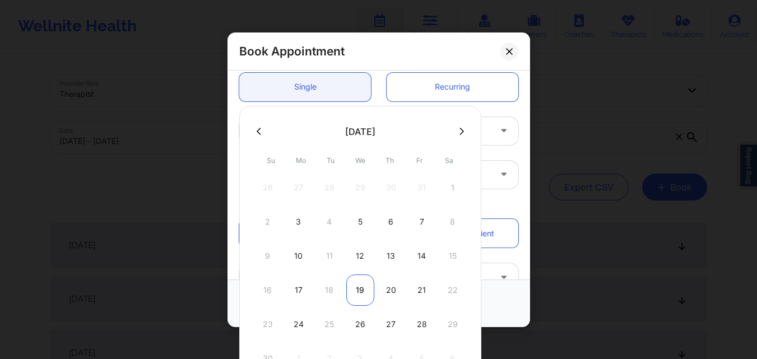
click at [360, 289] on div "19" at bounding box center [360, 290] width 28 height 31
type input "[DATE]"
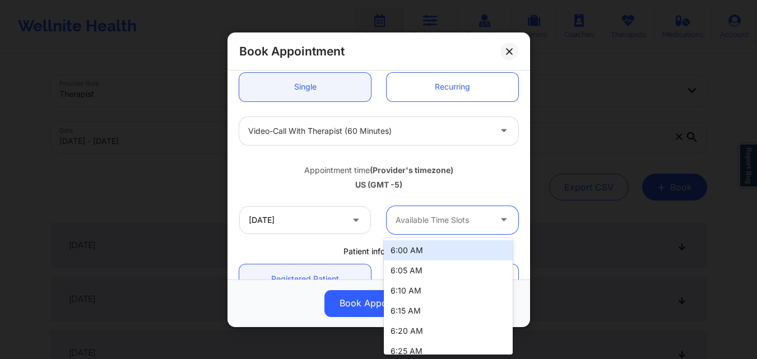
click at [440, 228] on div "Available Time Slots" at bounding box center [439, 220] width 105 height 28
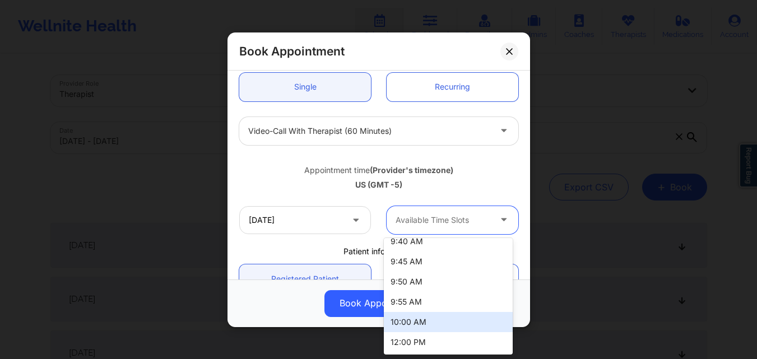
click at [415, 318] on div "10:00 AM" at bounding box center [448, 322] width 129 height 20
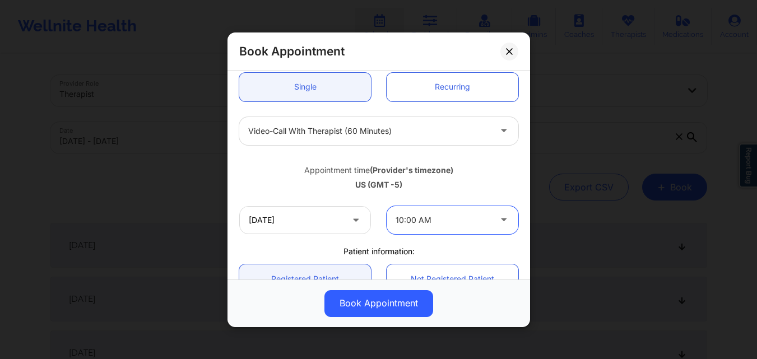
scroll to position [224, 0]
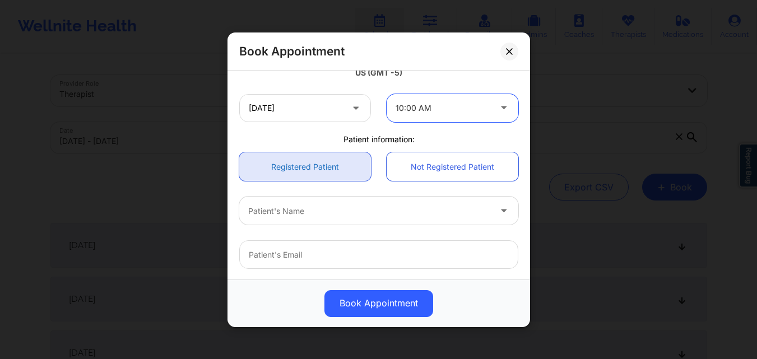
click at [313, 173] on link "Registered Patient" at bounding box center [305, 166] width 132 height 29
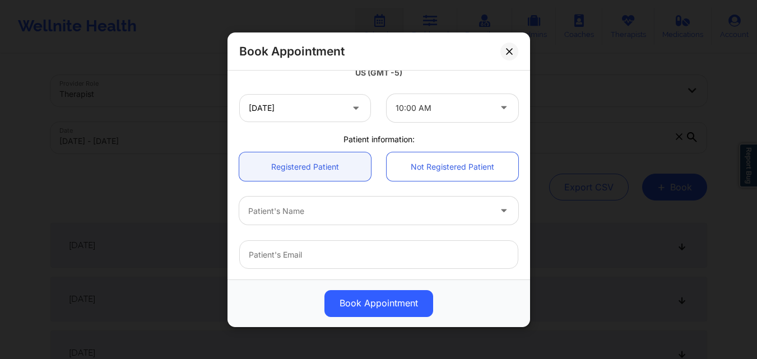
click at [323, 207] on div at bounding box center [369, 210] width 242 height 13
type input "Gelem"
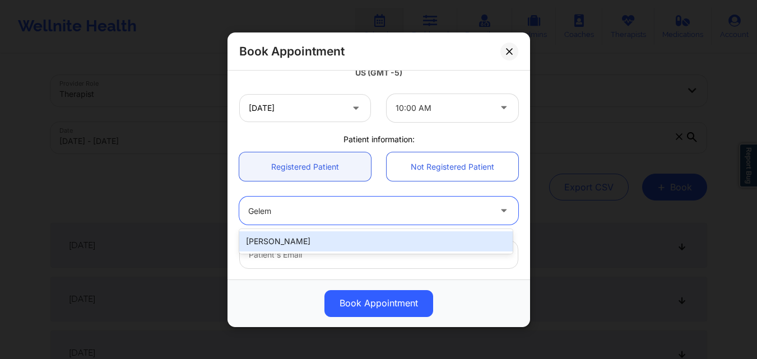
click at [281, 238] on div "[PERSON_NAME]" at bounding box center [375, 241] width 273 height 20
type input "[EMAIL_ADDRESS][DOMAIN_NAME]"
type input "[PHONE_NUMBER]"
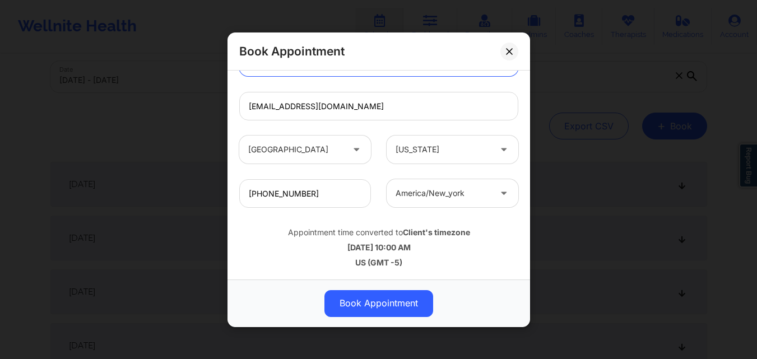
scroll to position [112, 0]
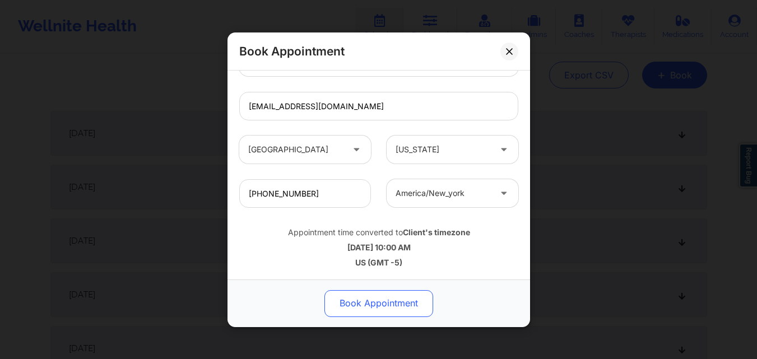
click at [395, 305] on button "Book Appointment" at bounding box center [378, 303] width 109 height 27
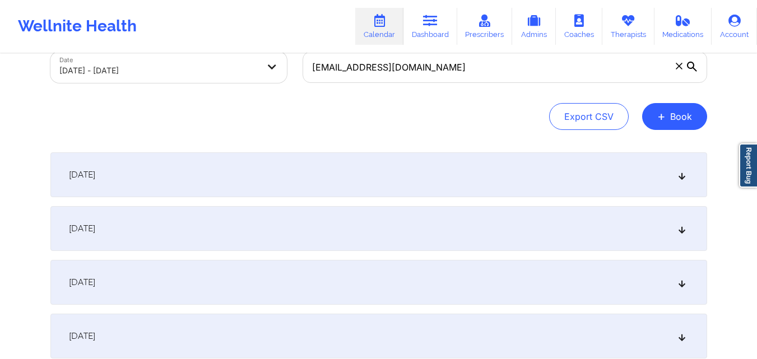
scroll to position [0, 0]
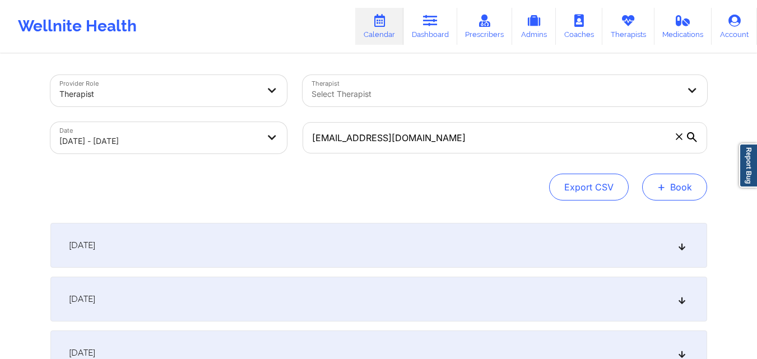
click at [676, 190] on button "+ Book" at bounding box center [674, 187] width 65 height 27
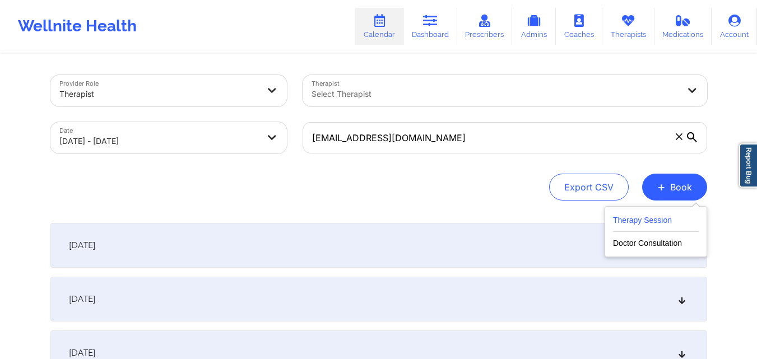
click at [665, 221] on button "Therapy Session" at bounding box center [656, 223] width 86 height 18
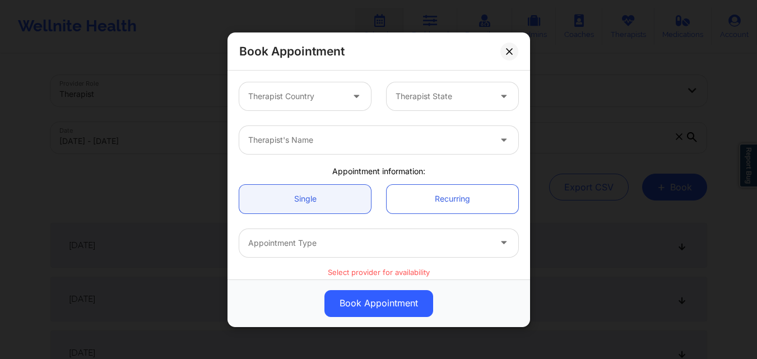
click at [282, 101] on div at bounding box center [295, 96] width 95 height 13
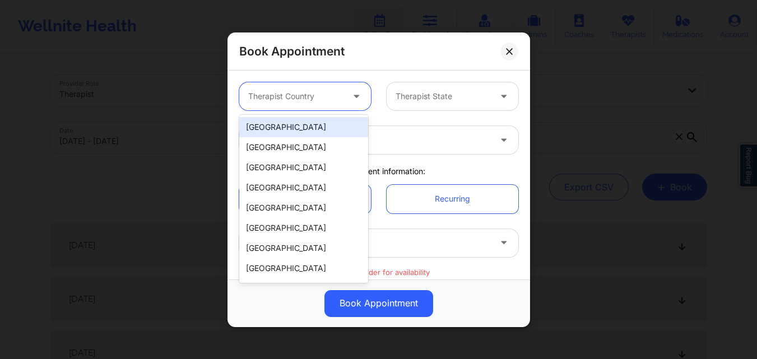
click at [292, 123] on div "[GEOGRAPHIC_DATA]" at bounding box center [303, 127] width 129 height 20
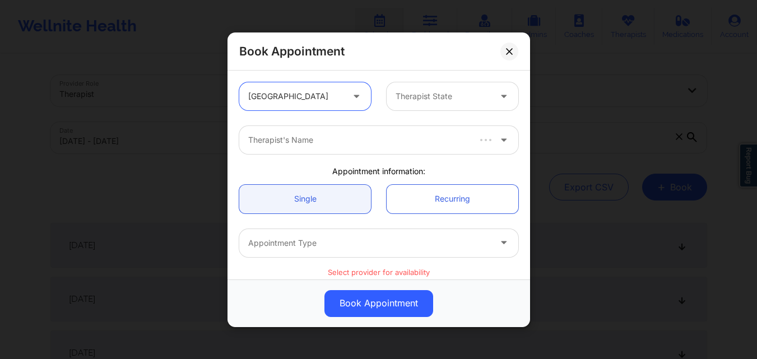
click at [420, 103] on div "Therapist State" at bounding box center [439, 96] width 105 height 28
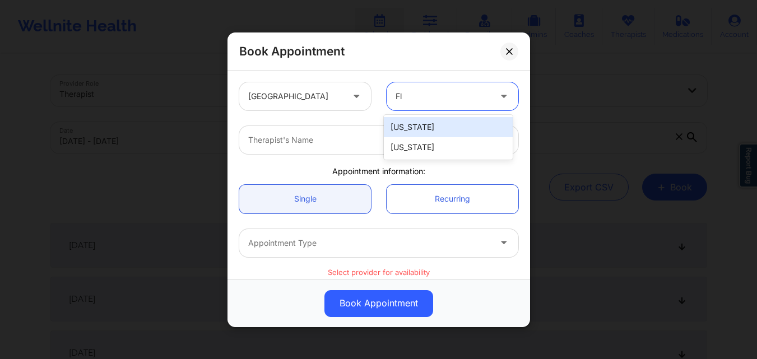
type input "Flo"
click at [423, 134] on div "[US_STATE]" at bounding box center [448, 127] width 129 height 20
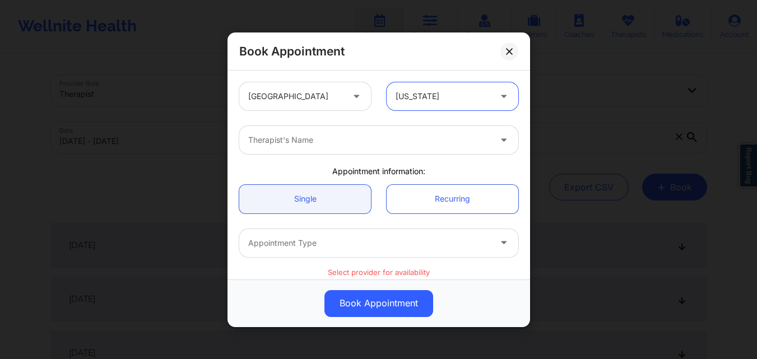
click at [349, 140] on div at bounding box center [369, 139] width 242 height 13
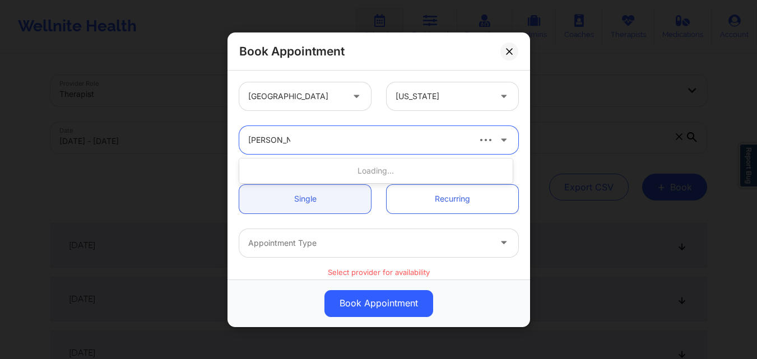
type input "[PERSON_NAME]"
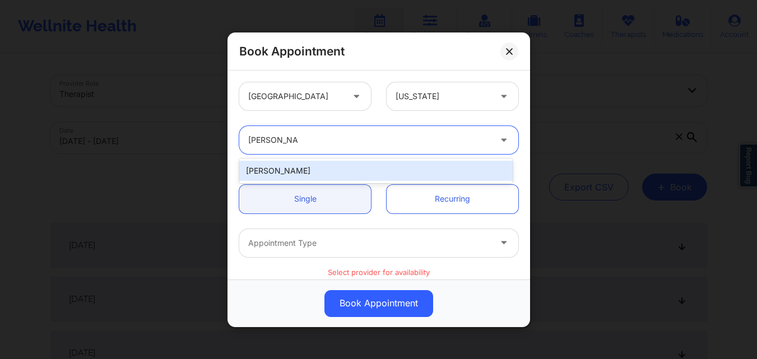
click at [344, 168] on div "[PERSON_NAME]" at bounding box center [375, 171] width 273 height 20
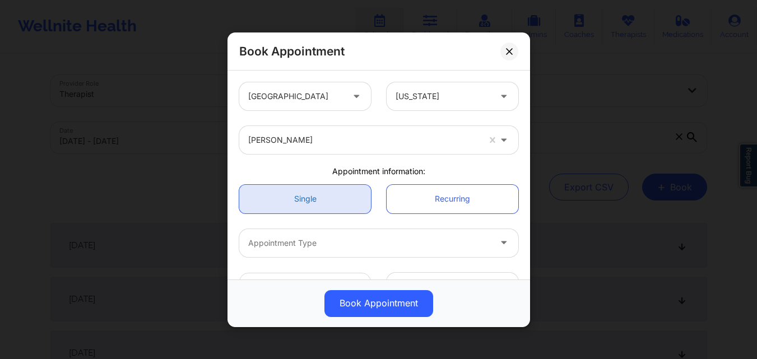
click at [326, 197] on link "Single" at bounding box center [305, 198] width 132 height 29
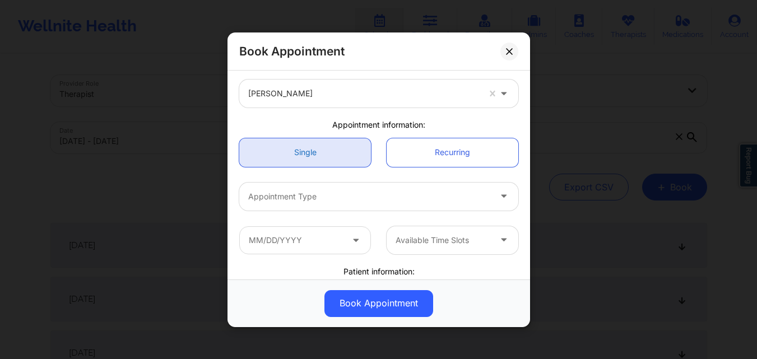
scroll to position [56, 0]
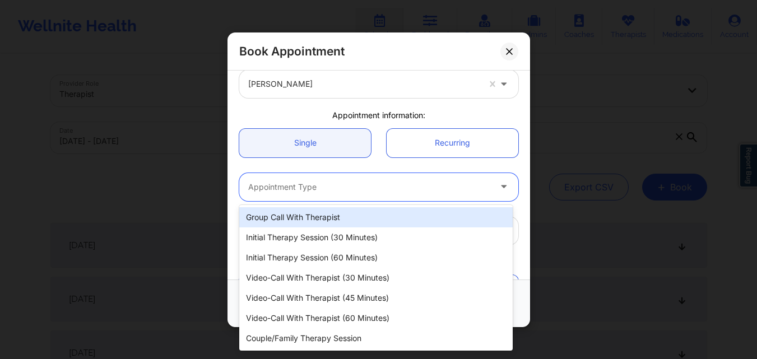
click at [315, 194] on div "Appointment Type" at bounding box center [365, 187] width 252 height 28
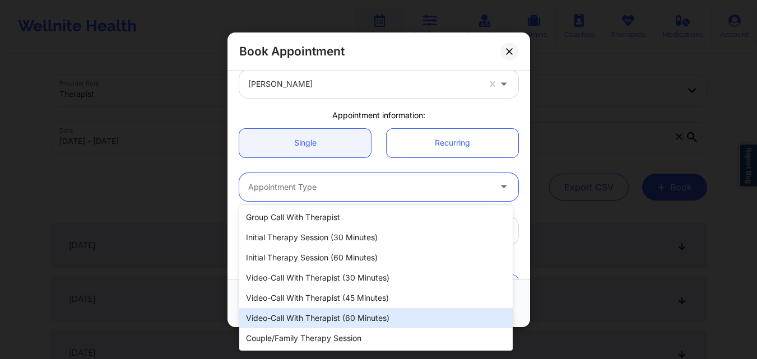
click at [321, 323] on div "Video-Call with Therapist (60 minutes)" at bounding box center [375, 318] width 273 height 20
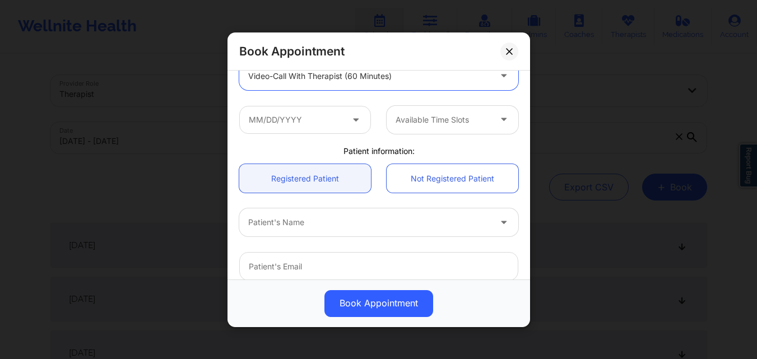
scroll to position [168, 0]
click at [318, 123] on input "text" at bounding box center [305, 118] width 132 height 28
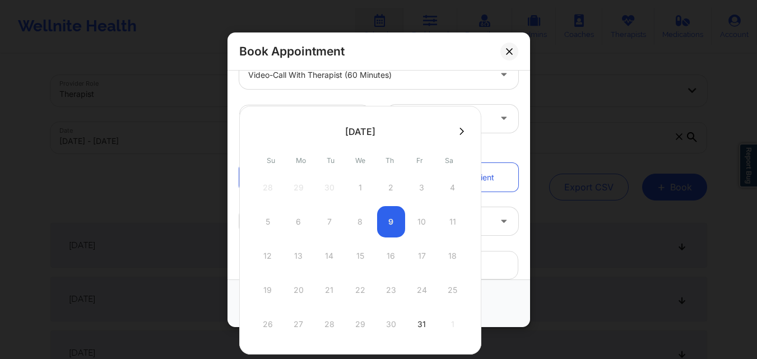
click at [456, 128] on button at bounding box center [461, 132] width 11 height 10
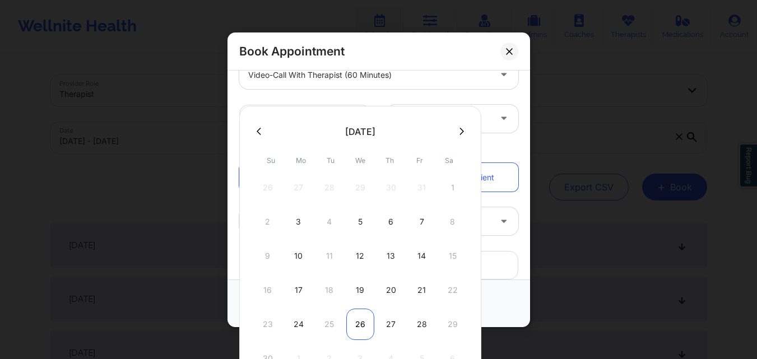
click at [360, 321] on div "26" at bounding box center [360, 324] width 28 height 31
type input "[DATE]"
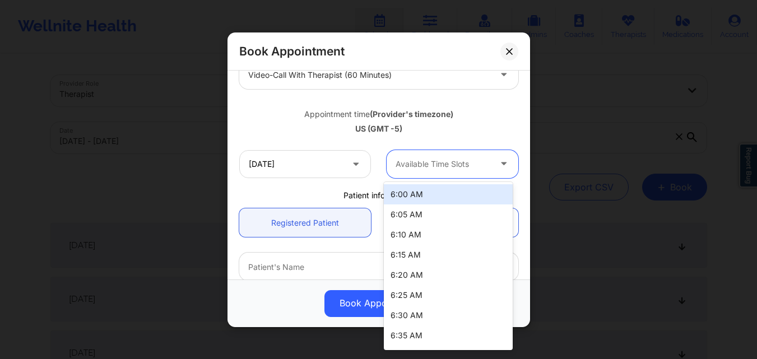
click at [446, 166] on div at bounding box center [443, 163] width 95 height 13
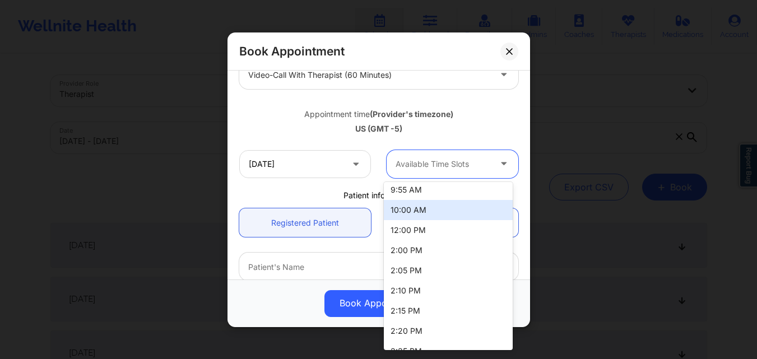
click at [433, 203] on div "10:00 AM" at bounding box center [448, 210] width 129 height 20
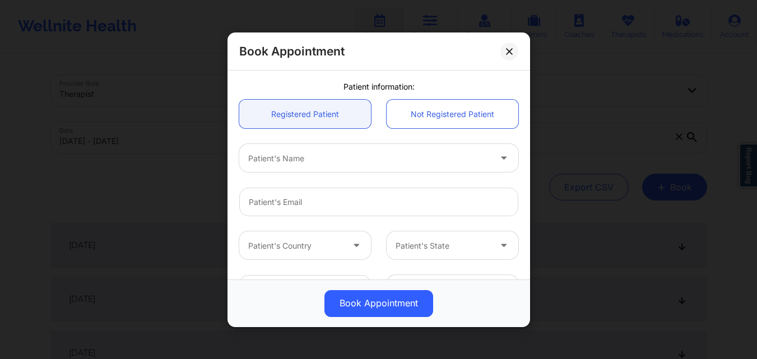
scroll to position [280, 0]
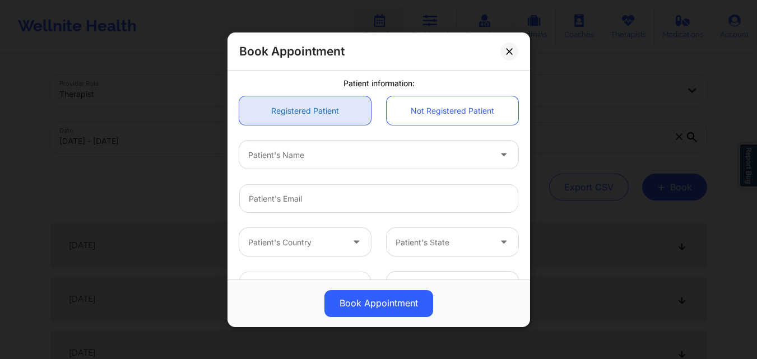
click at [321, 105] on link "Registered Patient" at bounding box center [305, 110] width 132 height 29
click at [326, 157] on div at bounding box center [369, 154] width 242 height 13
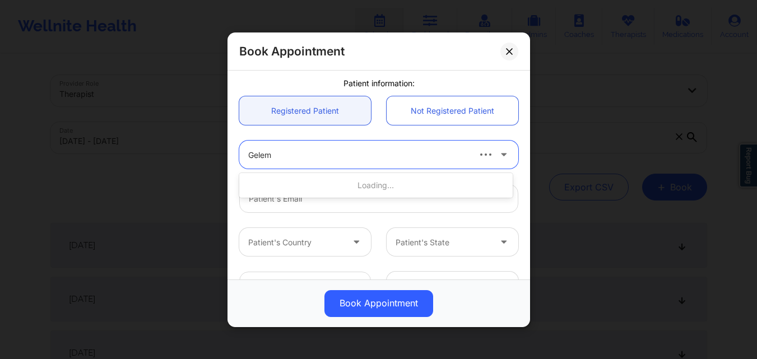
type input "Gelemy"
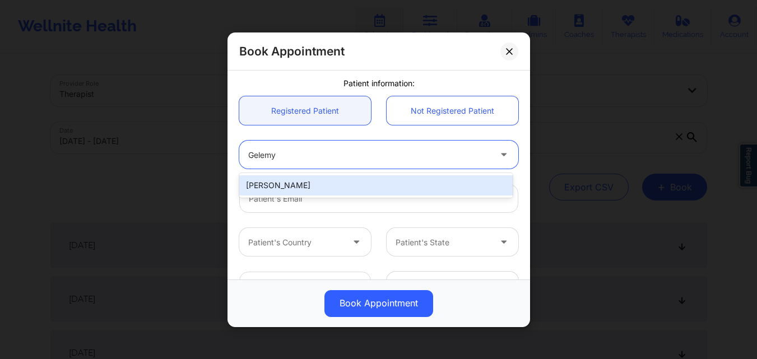
click at [330, 181] on div "[PERSON_NAME]" at bounding box center [375, 185] width 273 height 20
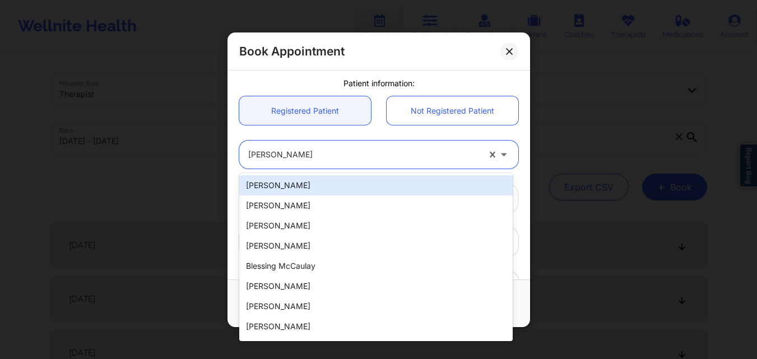
click at [334, 157] on div at bounding box center [363, 154] width 231 height 13
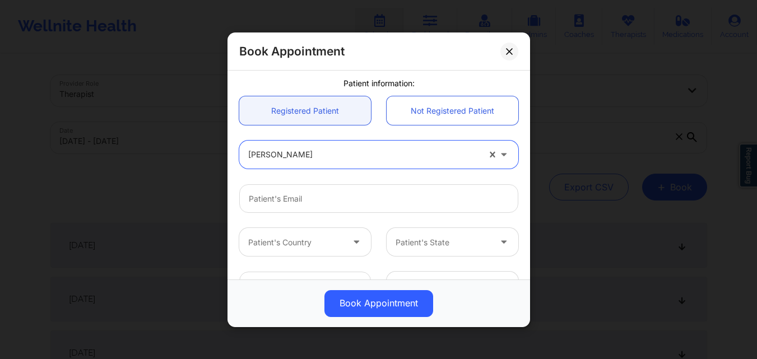
click at [334, 157] on div at bounding box center [363, 154] width 231 height 13
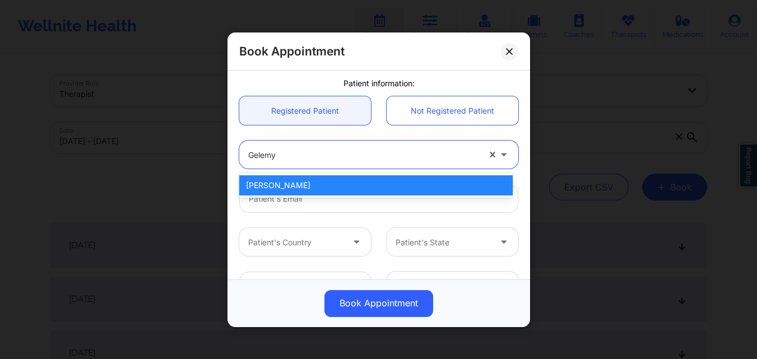
type input "Gelemy"
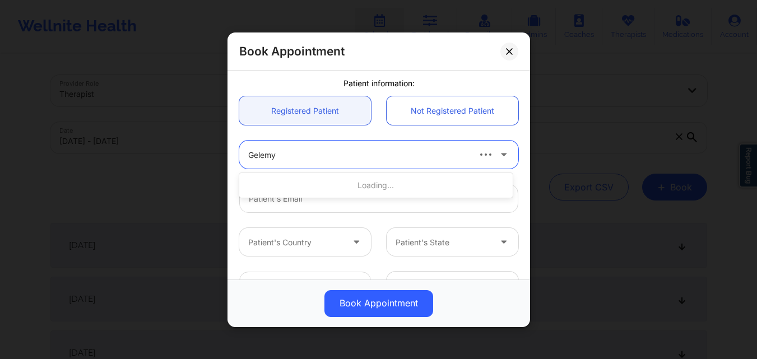
type input "[EMAIL_ADDRESS][DOMAIN_NAME]"
type input "[PHONE_NUMBER]"
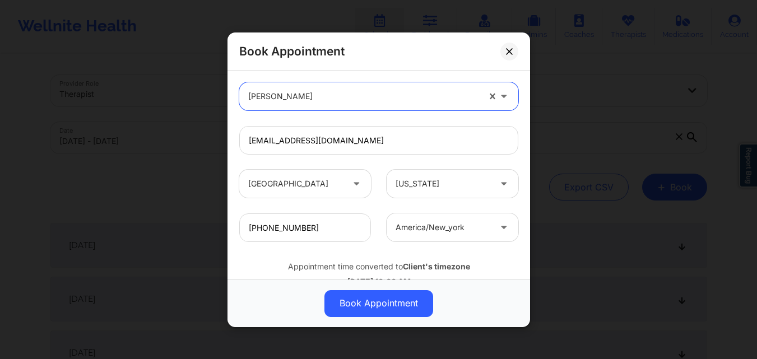
scroll to position [373, 0]
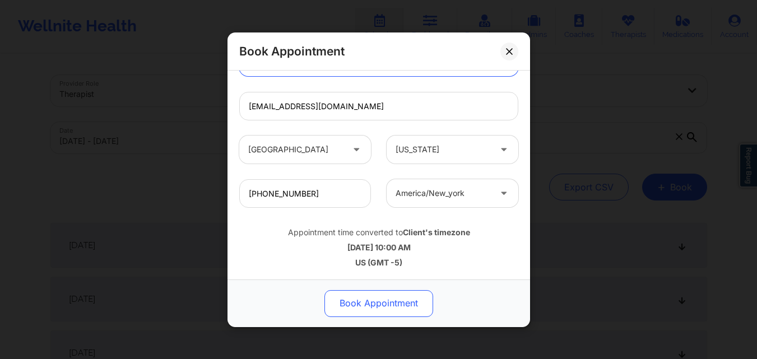
click at [407, 304] on button "Book Appointment" at bounding box center [378, 303] width 109 height 27
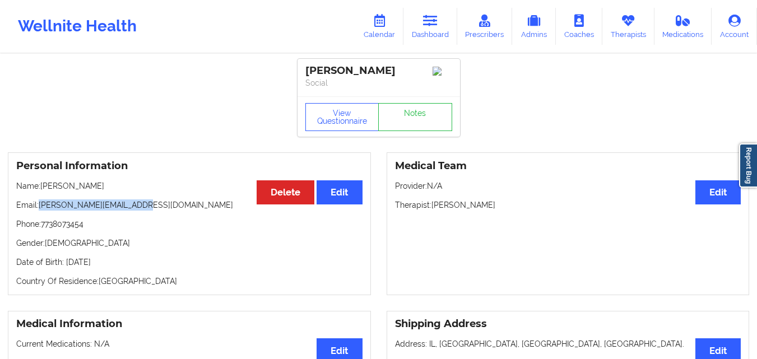
click at [53, 207] on p "Email: [PERSON_NAME][EMAIL_ADDRESS][DOMAIN_NAME]" at bounding box center [189, 205] width 346 height 11
drag, startPoint x: 81, startPoint y: 211, endPoint x: 146, endPoint y: 211, distance: 65.0
click at [146, 211] on p "Email: [PERSON_NAME][EMAIL_ADDRESS][DOMAIN_NAME]" at bounding box center [189, 205] width 346 height 11
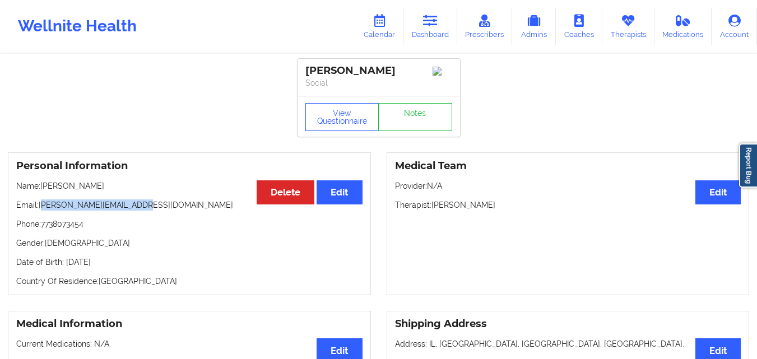
drag, startPoint x: 43, startPoint y: 210, endPoint x: 150, endPoint y: 210, distance: 107.6
click at [150, 210] on p "Email: [PERSON_NAME][EMAIL_ADDRESS][DOMAIN_NAME]" at bounding box center [189, 205] width 346 height 11
copy p "rett@enetworksupply.com"
click at [95, 208] on p "Email: [PERSON_NAME][EMAIL_ADDRESS][DOMAIN_NAME]" at bounding box center [189, 205] width 346 height 11
drag, startPoint x: 40, startPoint y: 210, endPoint x: 159, endPoint y: 210, distance: 118.8
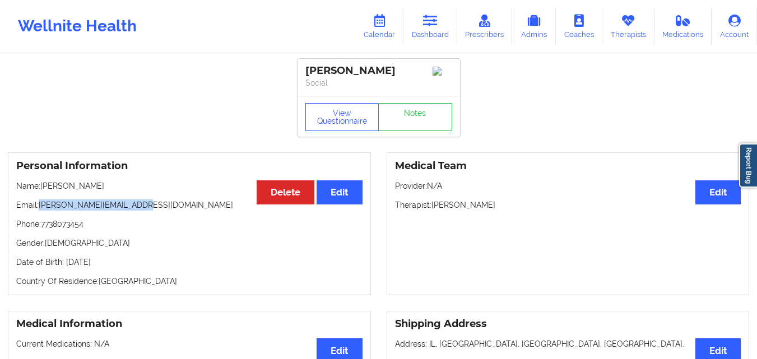
click at [159, 210] on p "Email: [PERSON_NAME][EMAIL_ADDRESS][DOMAIN_NAME]" at bounding box center [189, 205] width 346 height 11
copy p "[PERSON_NAME][EMAIL_ADDRESS][DOMAIN_NAME]"
click at [420, 26] on link "Dashboard" at bounding box center [431, 26] width 54 height 37
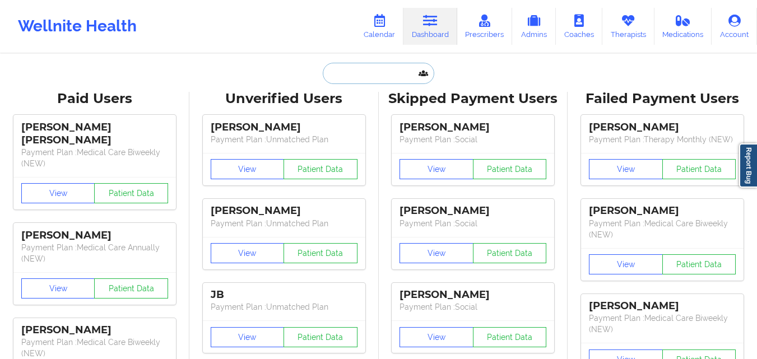
click at [348, 80] on input "text" at bounding box center [378, 73] width 111 height 21
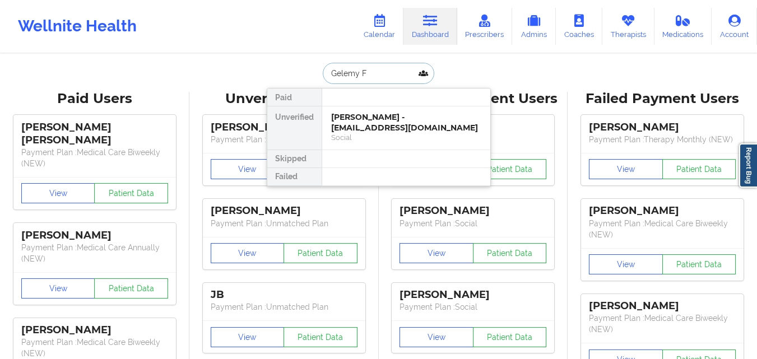
type input "Gelemy Fl"
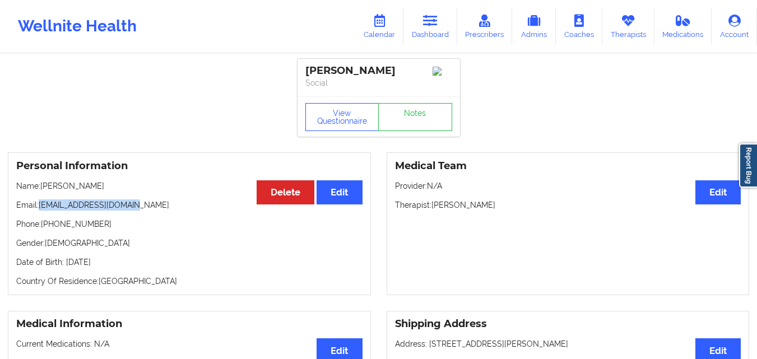
drag, startPoint x: 49, startPoint y: 210, endPoint x: 143, endPoint y: 205, distance: 94.3
click at [143, 205] on p "Email: [EMAIL_ADDRESS][DOMAIN_NAME]" at bounding box center [189, 205] width 346 height 11
copy p "[EMAIL_ADDRESS][DOMAIN_NAME]"
